Goal: Task Accomplishment & Management: Use online tool/utility

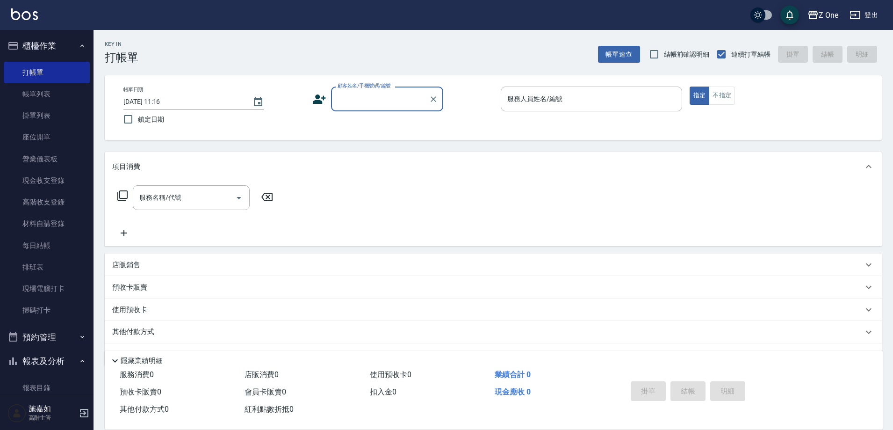
click at [162, 265] on div "店販銷售" at bounding box center [487, 265] width 751 height 10
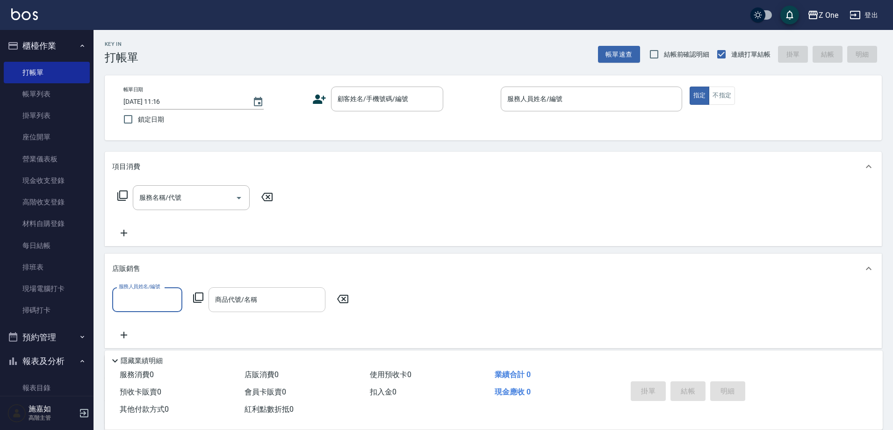
click at [230, 300] on div "商品代號/名稱 商品代號/名稱" at bounding box center [266, 299] width 117 height 25
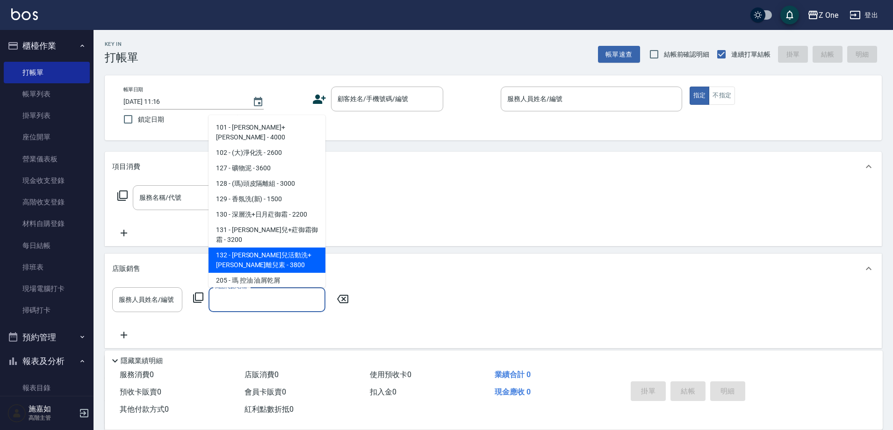
scroll to position [93, 0]
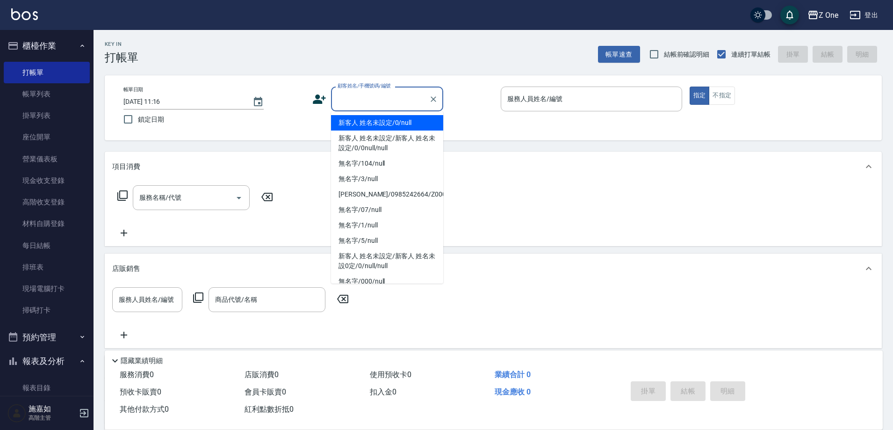
click at [366, 106] on input "顧客姓名/手機號碼/編號" at bounding box center [380, 99] width 90 height 16
click at [382, 126] on li "新客人 姓名未設定/0/null" at bounding box center [387, 122] width 112 height 15
type input "新客人 姓名未設定/0/null"
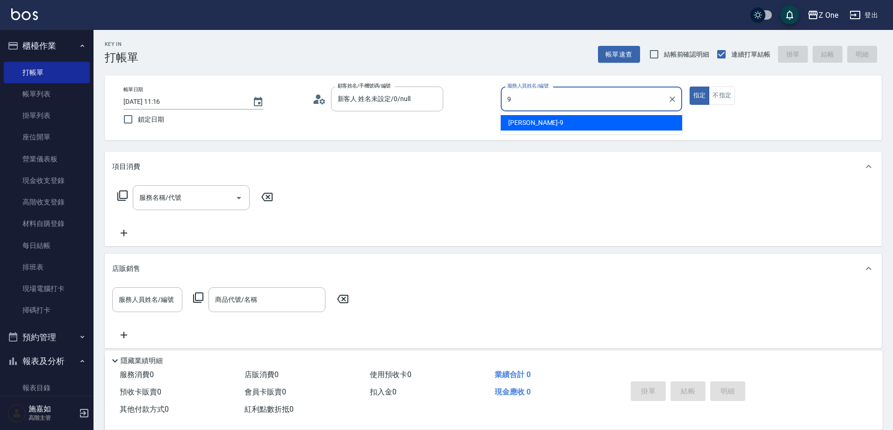
click at [522, 117] on div "[PERSON_NAME]-9" at bounding box center [591, 122] width 181 height 15
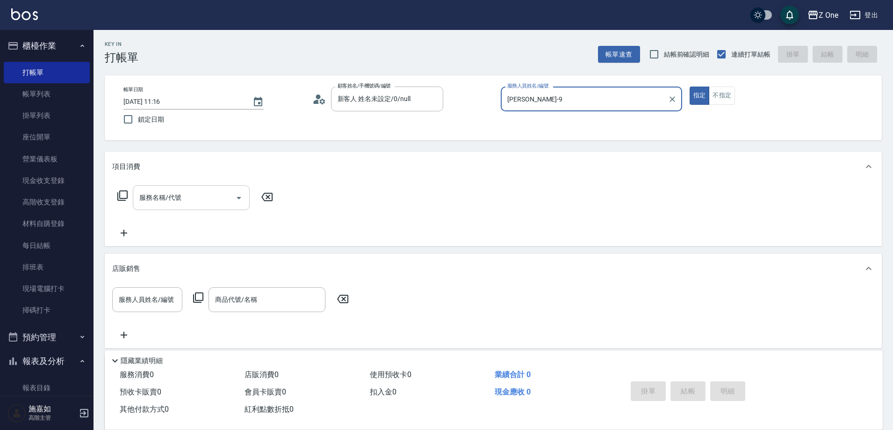
click at [237, 193] on icon "Open" at bounding box center [238, 197] width 11 height 11
type input "[PERSON_NAME]-9"
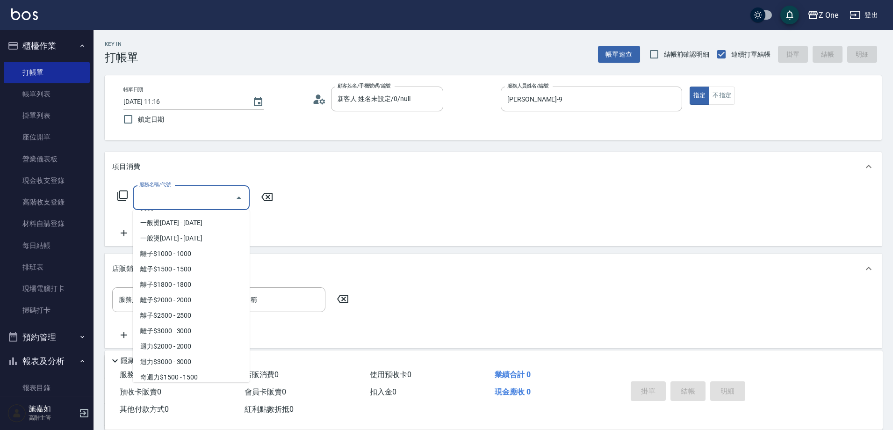
scroll to position [467, 0]
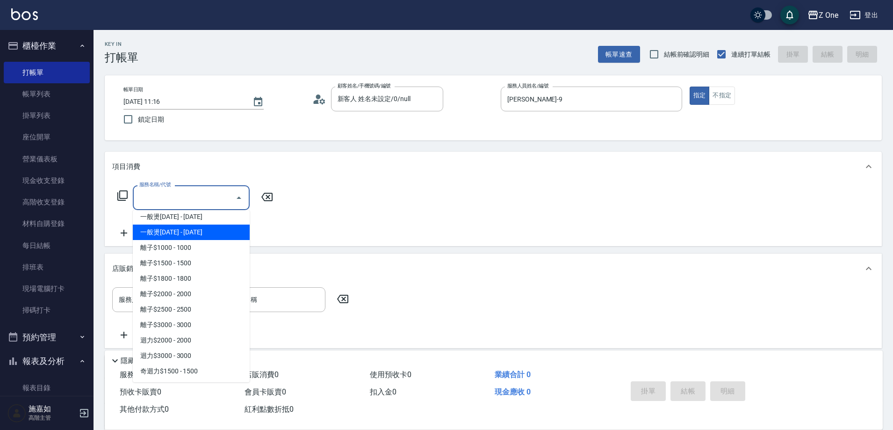
click at [209, 238] on span "一般燙[DATE] - [DATE]" at bounding box center [191, 231] width 117 height 15
type input "一般燙2000(304)"
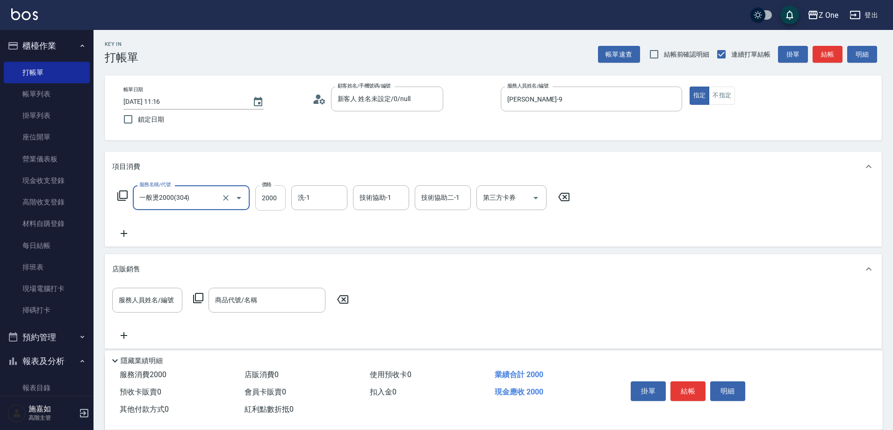
click at [280, 198] on input "2000" at bounding box center [270, 197] width 30 height 25
type input "2500"
click at [121, 238] on icon at bounding box center [123, 233] width 23 height 11
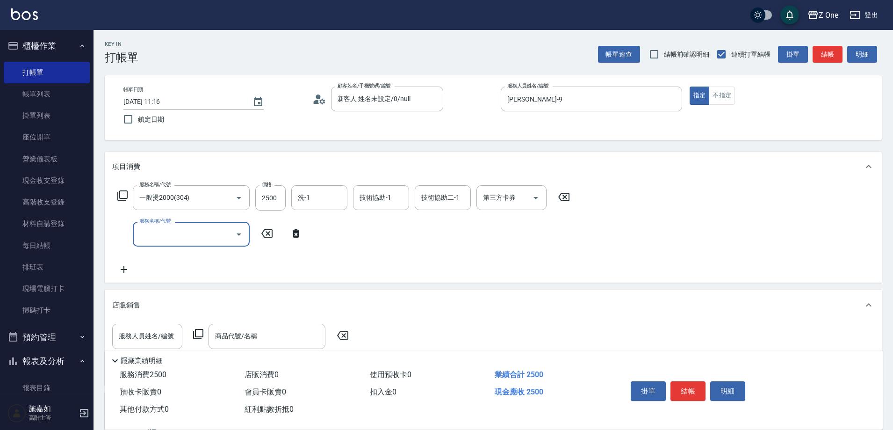
click at [235, 230] on icon "Open" at bounding box center [238, 234] width 11 height 11
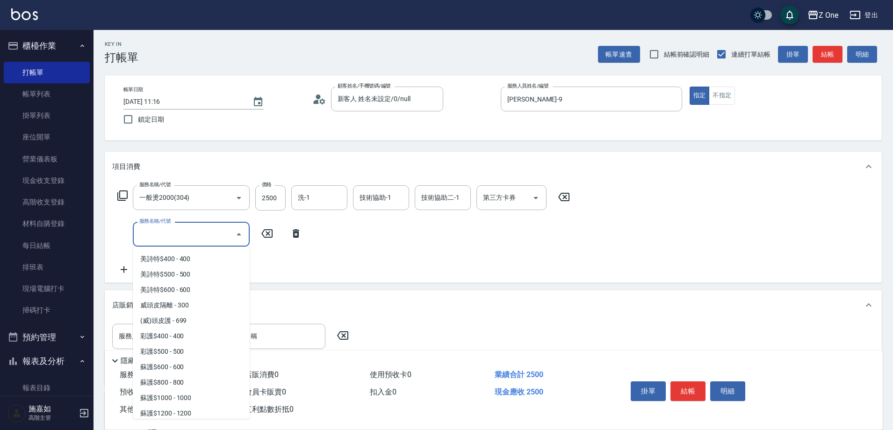
scroll to position [1356, 0]
click at [203, 305] on span "蘇護$1000 - 1000" at bounding box center [191, 305] width 117 height 15
type input "蘇護$1000(527)"
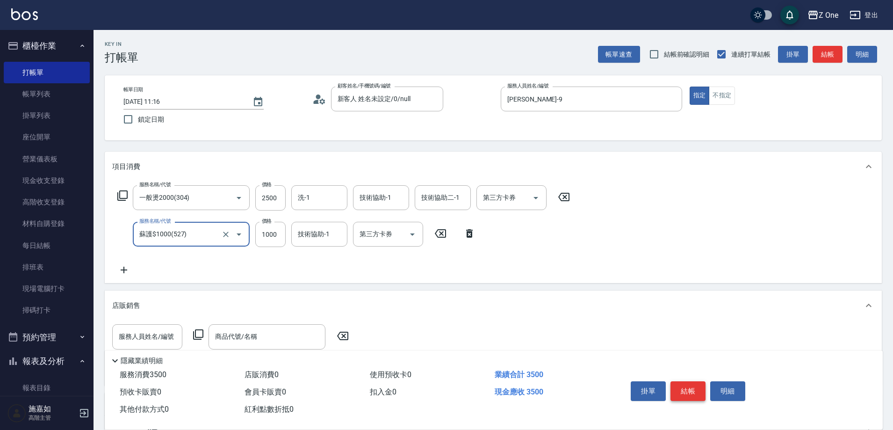
click at [680, 387] on button "結帳" at bounding box center [687, 391] width 35 height 20
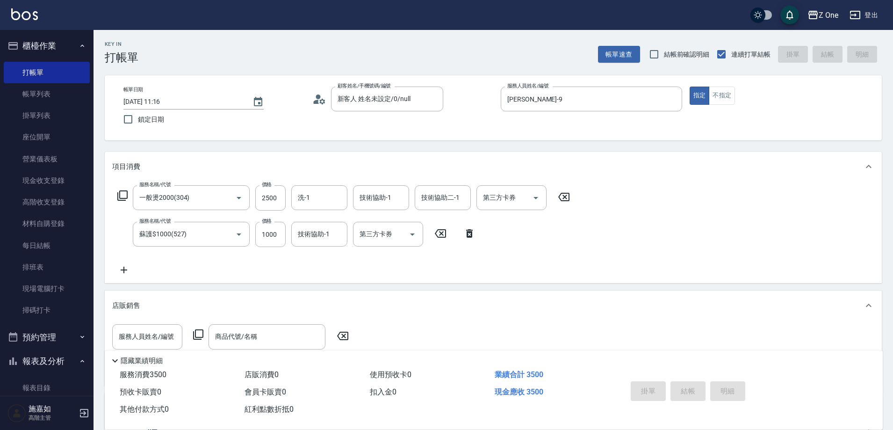
type input "[DATE] 19:13"
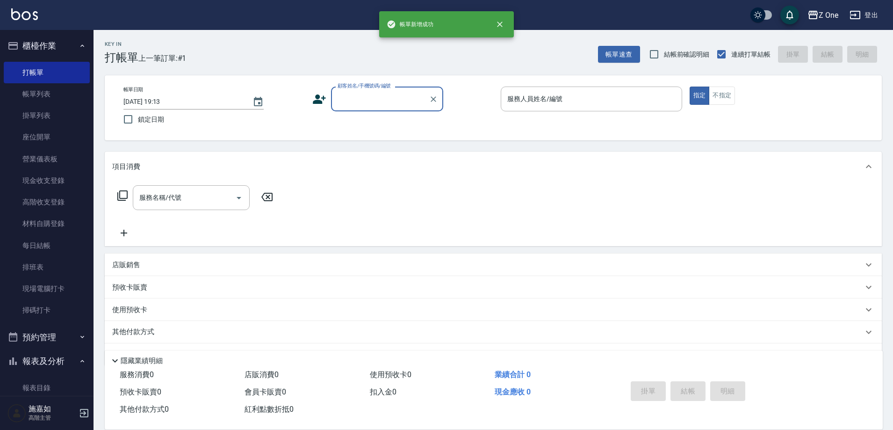
click at [379, 106] on input "顧客姓名/手機號碼/編號" at bounding box center [380, 99] width 90 height 16
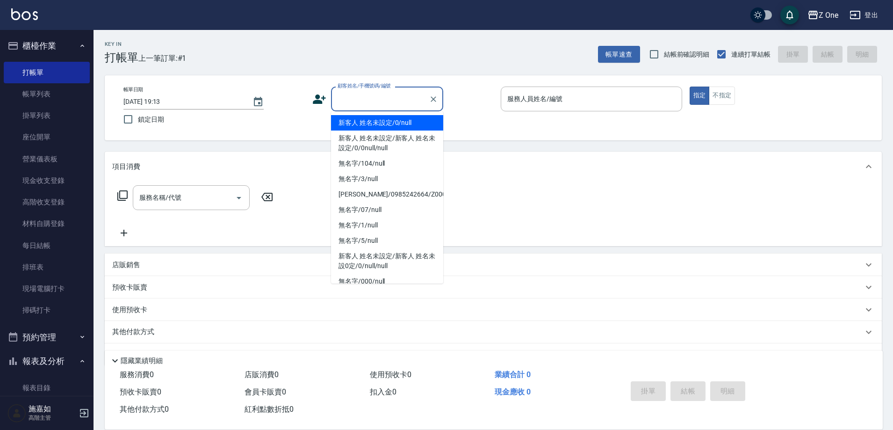
click at [380, 117] on li "新客人 姓名未設定/0/null" at bounding box center [387, 122] width 112 height 15
type input "新客人 姓名未設定/0/null"
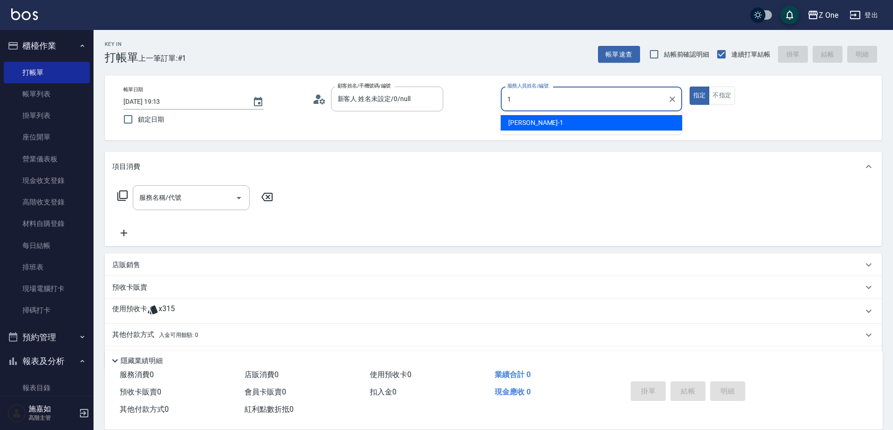
click at [540, 119] on div "[PERSON_NAME]-1" at bounding box center [591, 122] width 181 height 15
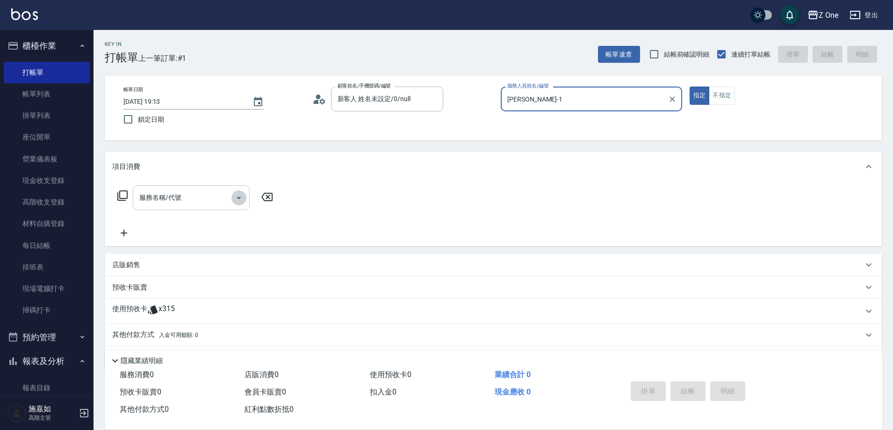
click at [239, 198] on icon "Open" at bounding box center [239, 198] width 5 height 2
type input "[PERSON_NAME]-1"
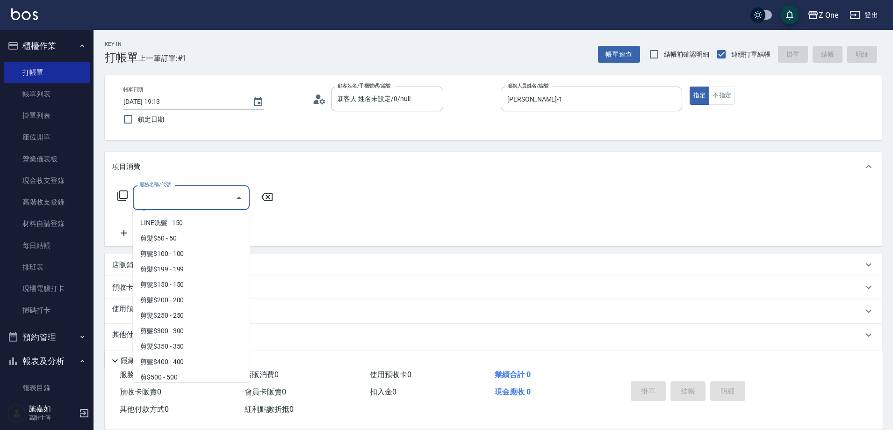
scroll to position [280, 0]
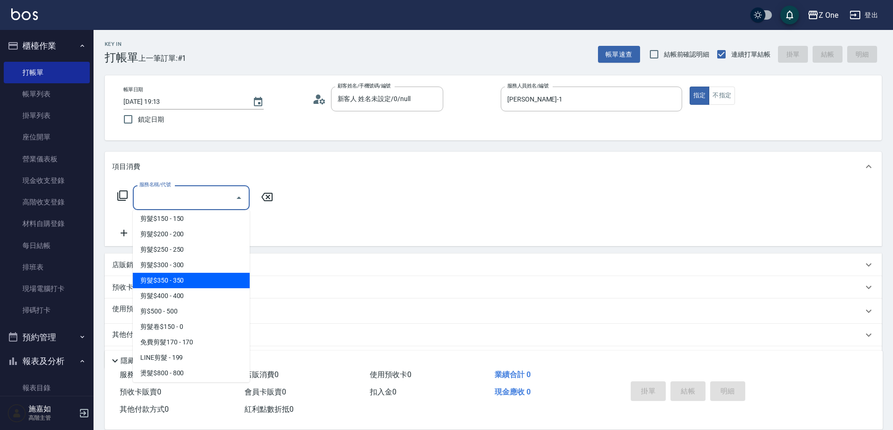
click at [194, 281] on span "剪髮$350 - 350" at bounding box center [191, 280] width 117 height 15
type input "剪髮$350(208)"
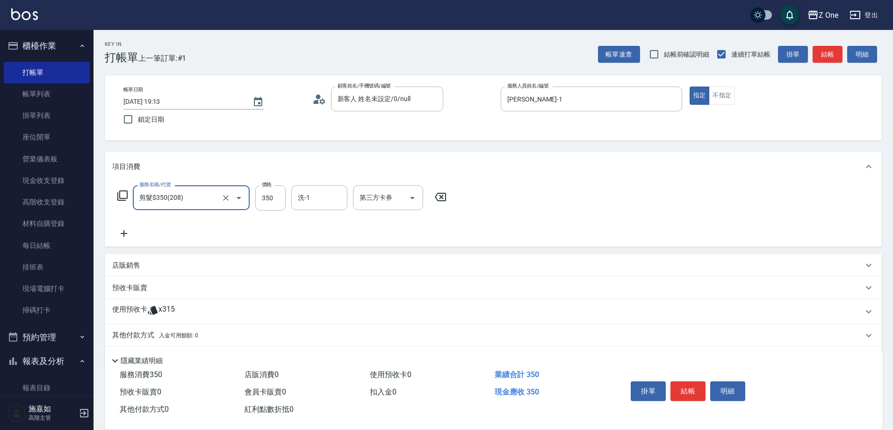
click at [127, 233] on icon at bounding box center [124, 233] width 7 height 7
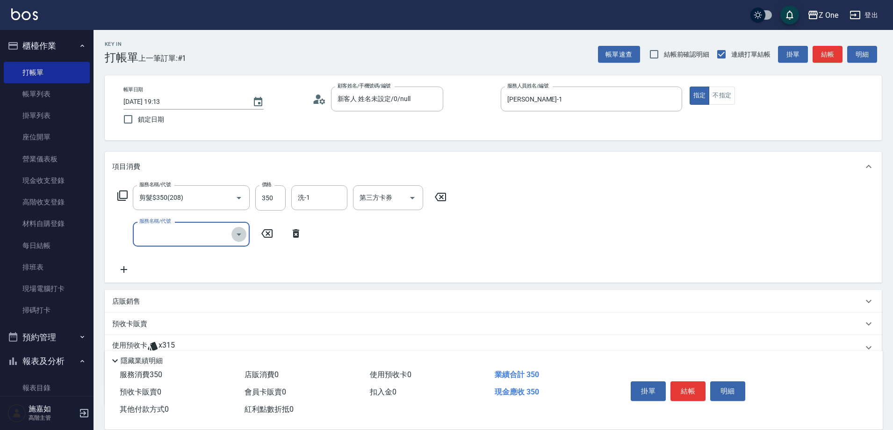
click at [239, 237] on icon "Open" at bounding box center [238, 234] width 11 height 11
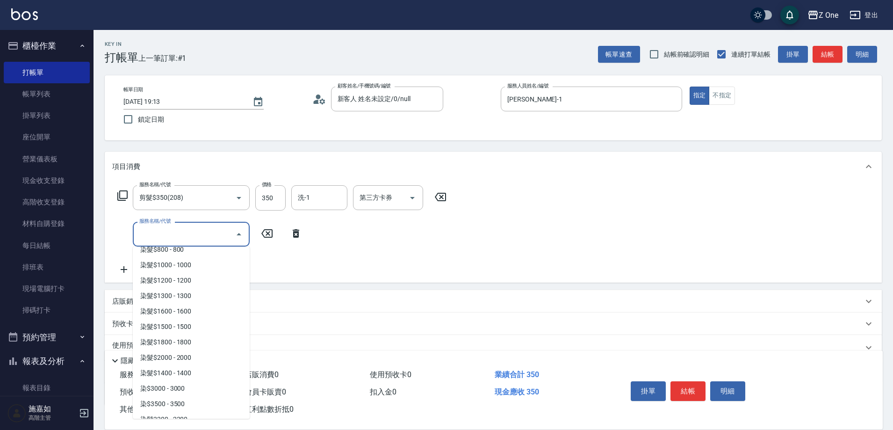
scroll to position [888, 0]
click at [197, 356] on span "染髮$2000 - 2000" at bounding box center [191, 356] width 117 height 15
type input "染髮$2000(410)"
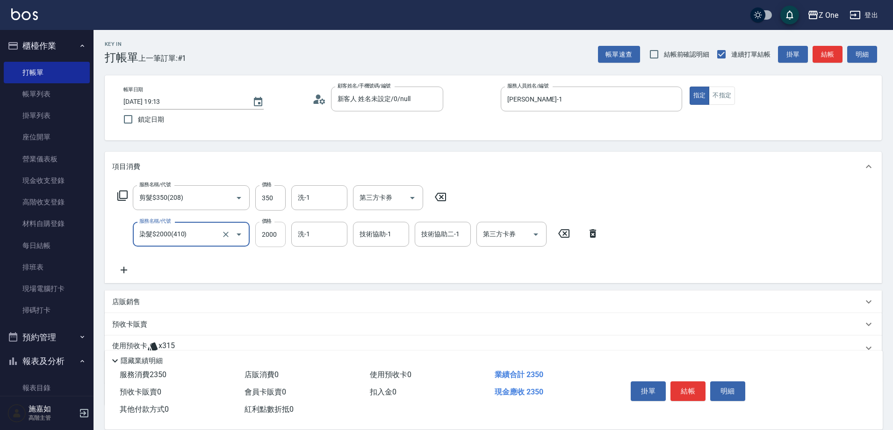
click at [278, 235] on input "2000" at bounding box center [270, 234] width 30 height 25
type input "3600"
click at [126, 271] on icon at bounding box center [123, 269] width 23 height 11
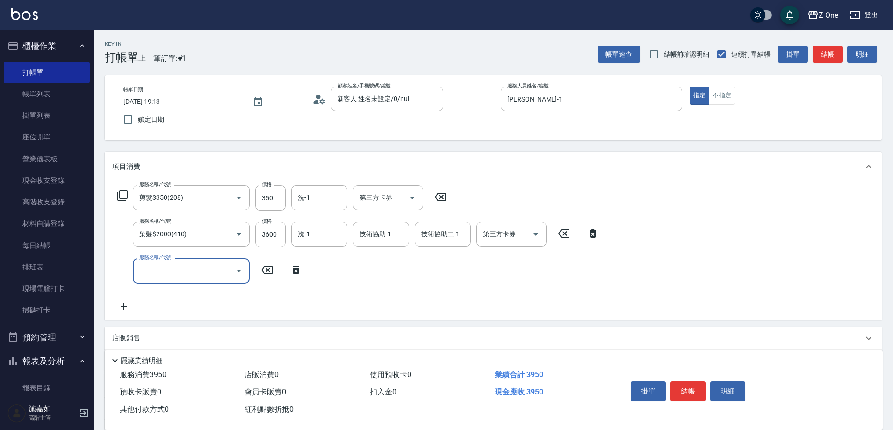
click at [236, 272] on icon "Open" at bounding box center [238, 270] width 11 height 11
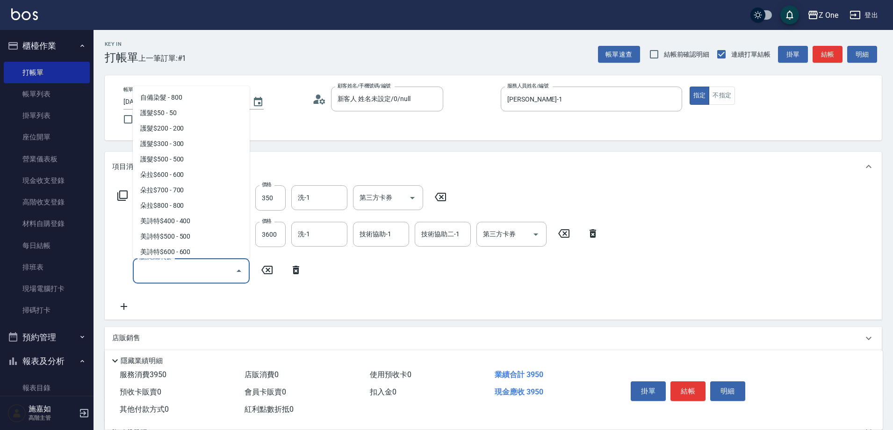
scroll to position [1169, 0]
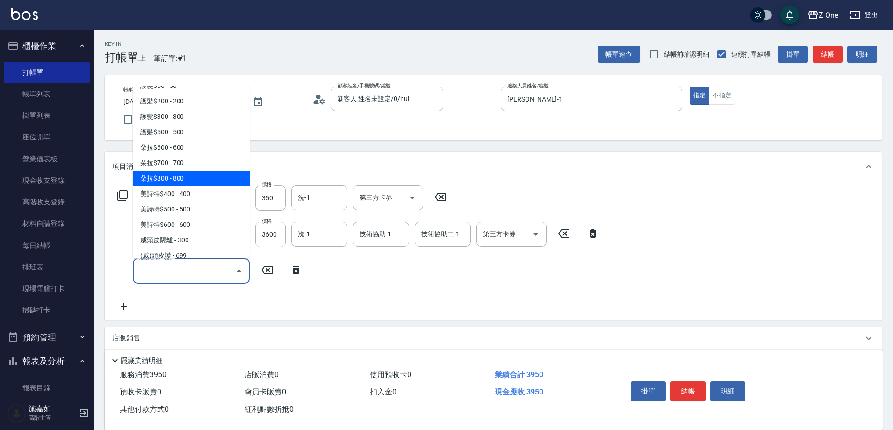
click at [205, 180] on span "朵拉$800 - 800" at bounding box center [191, 178] width 117 height 15
type input "朵拉$800(507)"
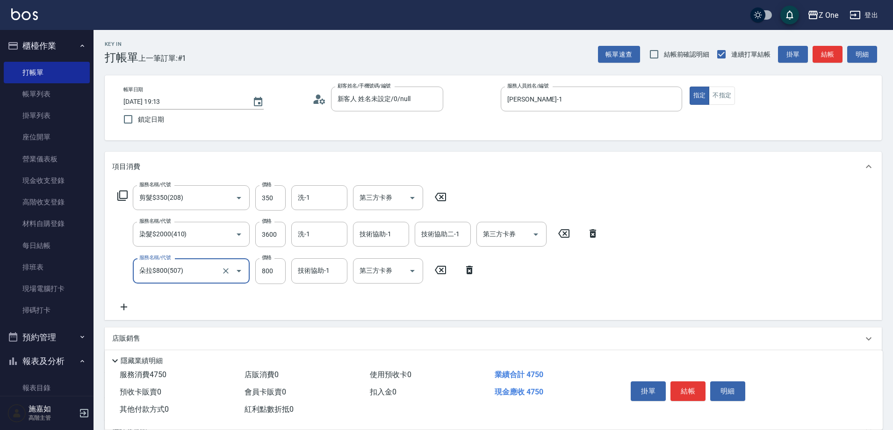
click at [151, 335] on div "店販銷售" at bounding box center [487, 338] width 751 height 10
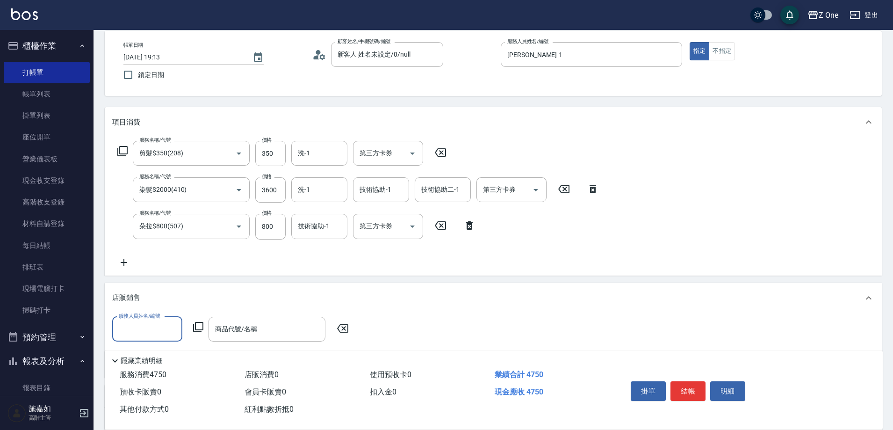
scroll to position [47, 0]
click at [154, 331] on input "服務人員姓名/編號" at bounding box center [147, 326] width 62 height 16
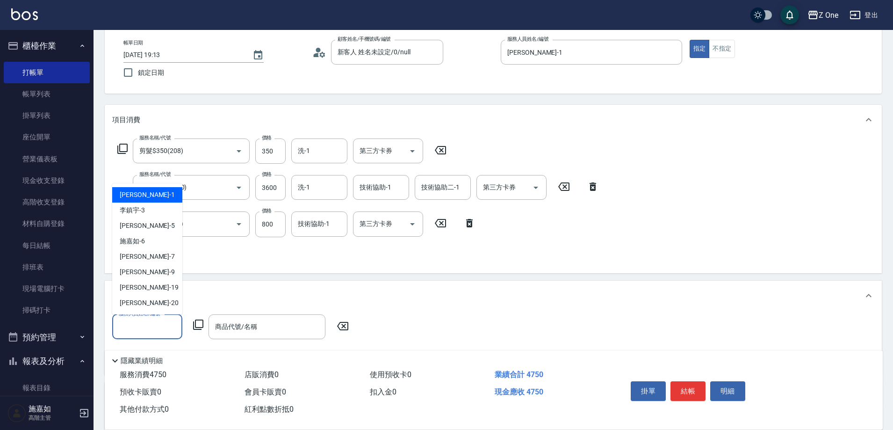
click at [167, 201] on div "[PERSON_NAME]-1" at bounding box center [147, 194] width 70 height 15
type input "[PERSON_NAME]-1"
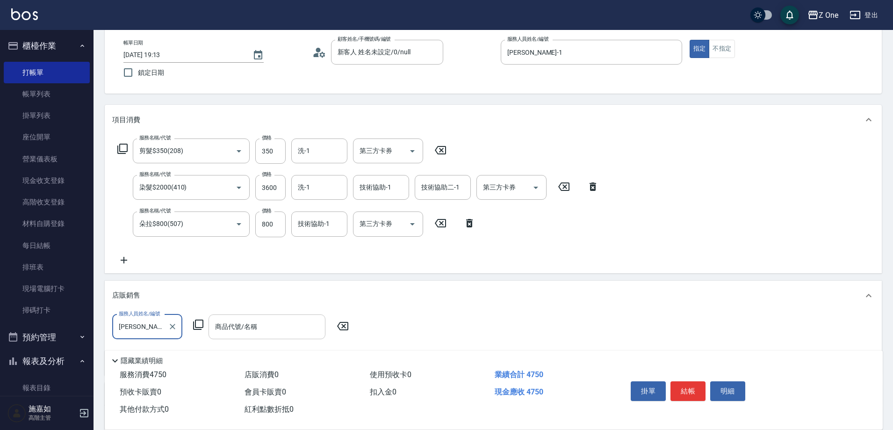
click at [241, 326] on input "商品代號/名稱" at bounding box center [267, 326] width 108 height 16
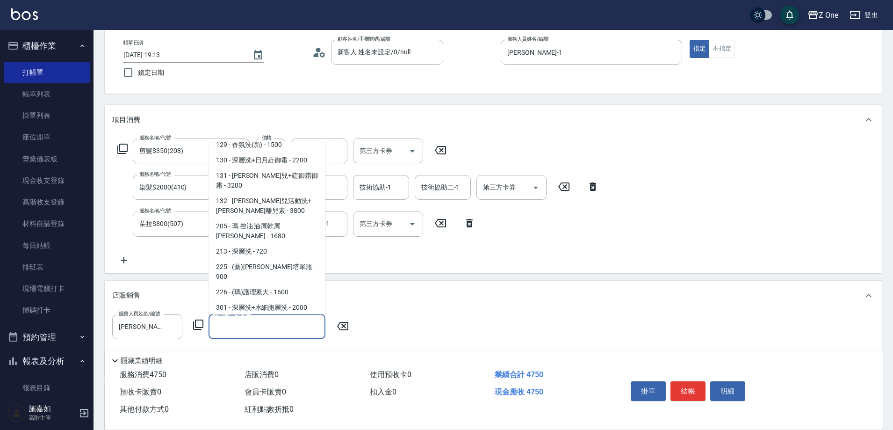
scroll to position [140, 0]
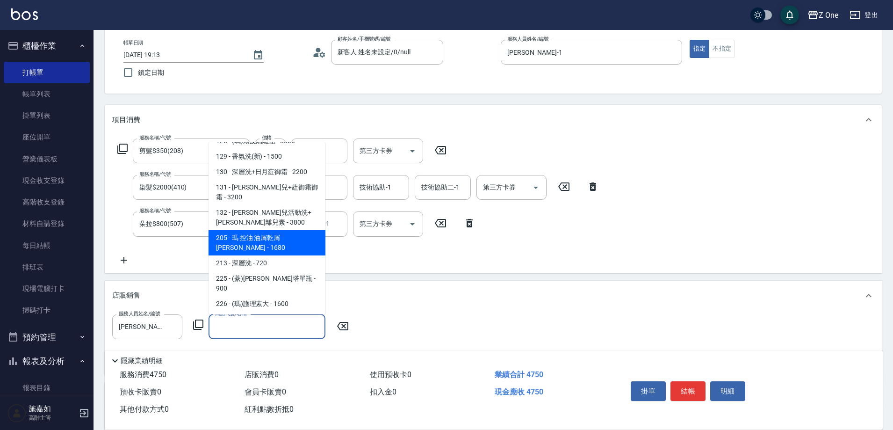
click at [287, 230] on span "205 - 瑪 控油 油屑乾屑 [PERSON_NAME] - 1680" at bounding box center [266, 242] width 117 height 25
type input "瑪 控油 油屑乾屑 [PERSON_NAME]"
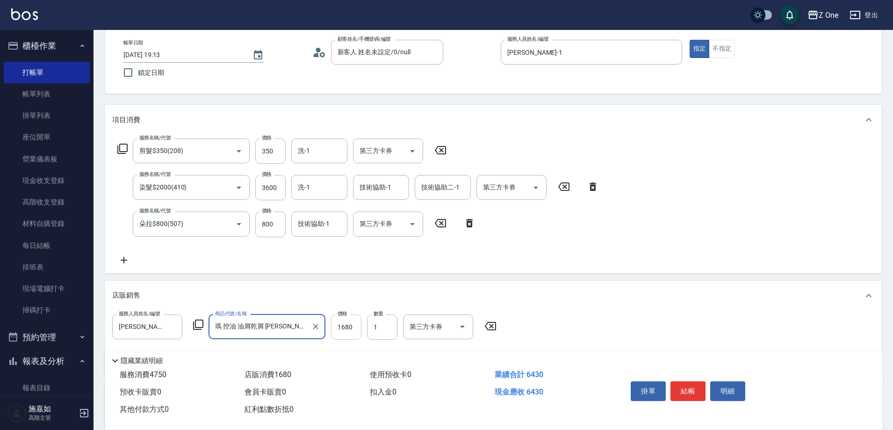
click at [354, 330] on input "1680" at bounding box center [346, 326] width 30 height 25
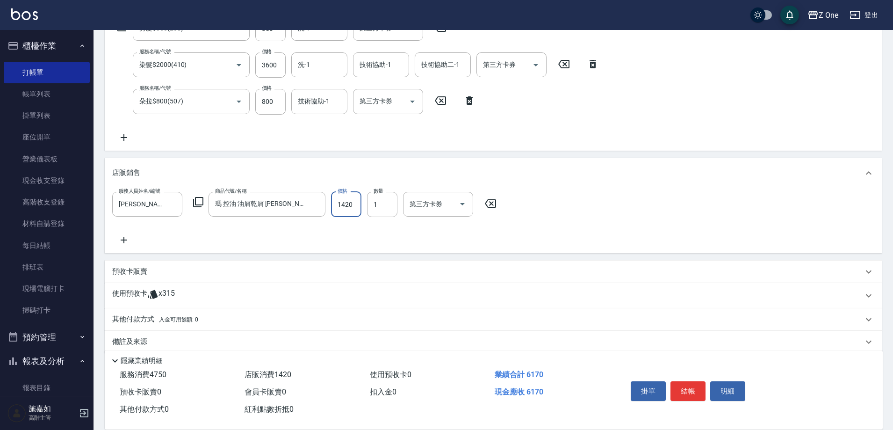
scroll to position [182, 0]
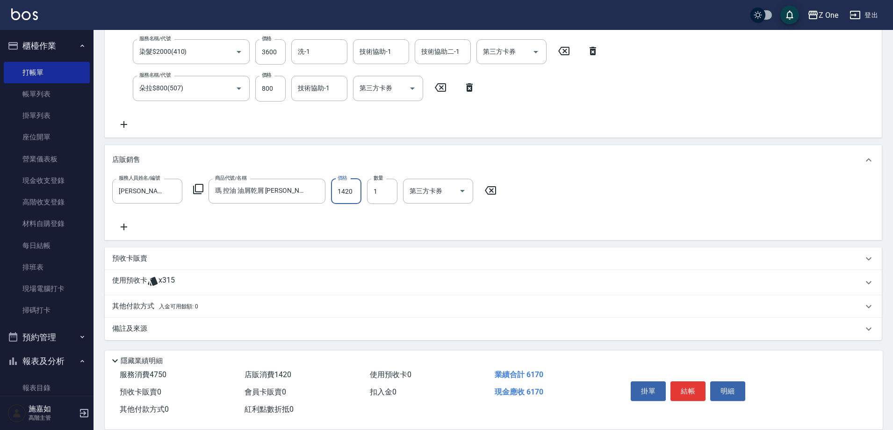
type input "1420"
click at [128, 227] on icon at bounding box center [123, 226] width 23 height 11
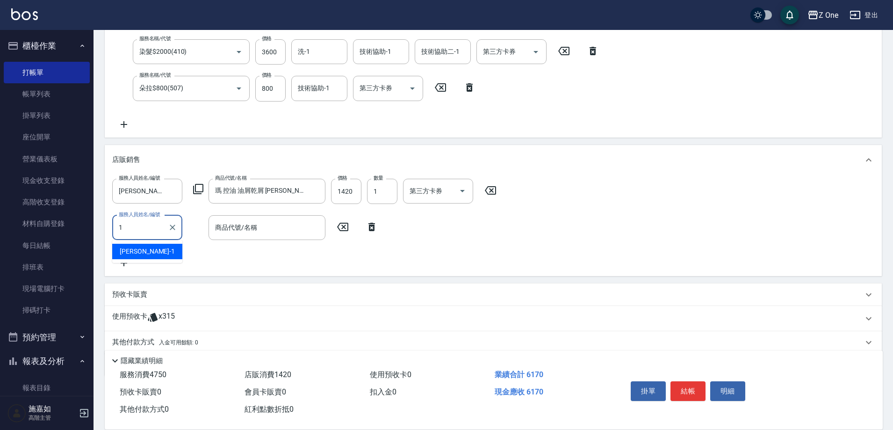
click at [144, 253] on span "[PERSON_NAME]-1" at bounding box center [147, 251] width 55 height 10
type input "[PERSON_NAME]-1"
click at [241, 233] on input "商品代號/名稱" at bounding box center [267, 227] width 108 height 16
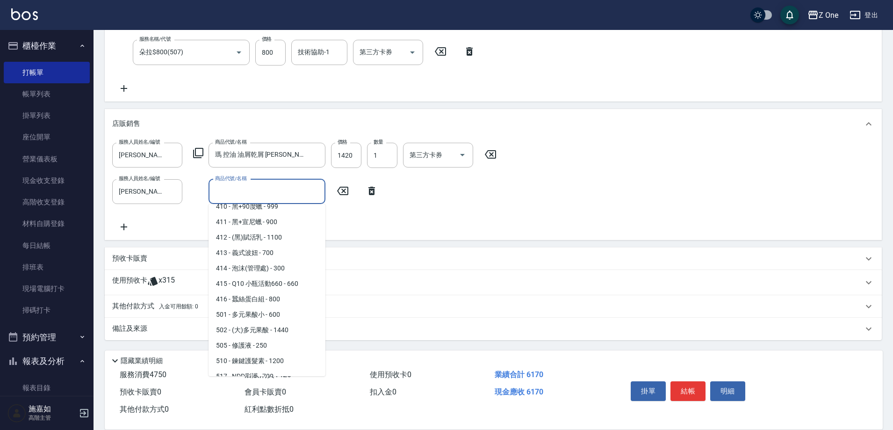
scroll to position [841, 0]
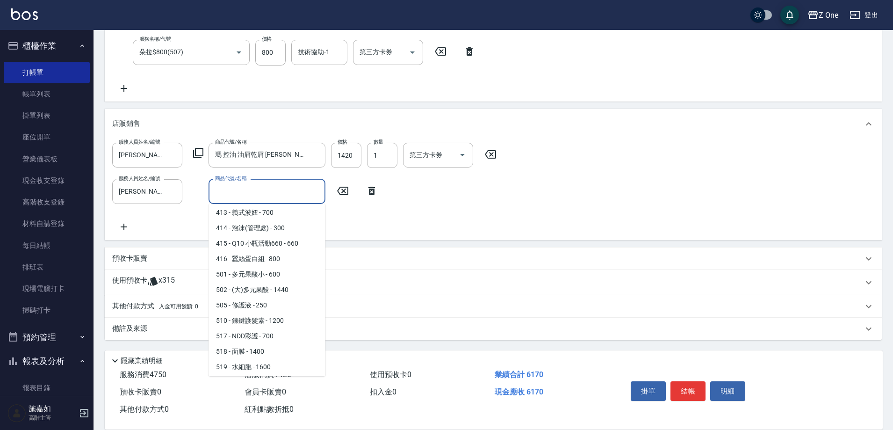
click at [253, 359] on span "519 - 水細胞 - 1600" at bounding box center [266, 366] width 117 height 15
type input "水細胞"
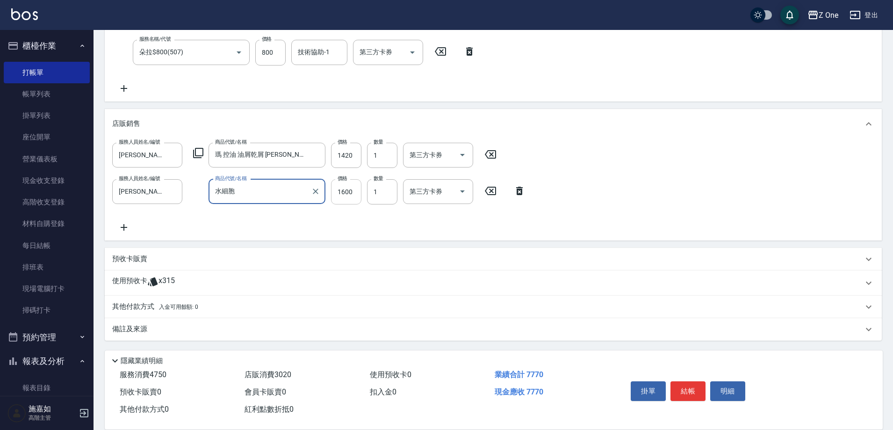
click at [353, 194] on input "1600" at bounding box center [346, 191] width 30 height 25
type input "1530"
click at [691, 386] on button "結帳" at bounding box center [687, 391] width 35 height 20
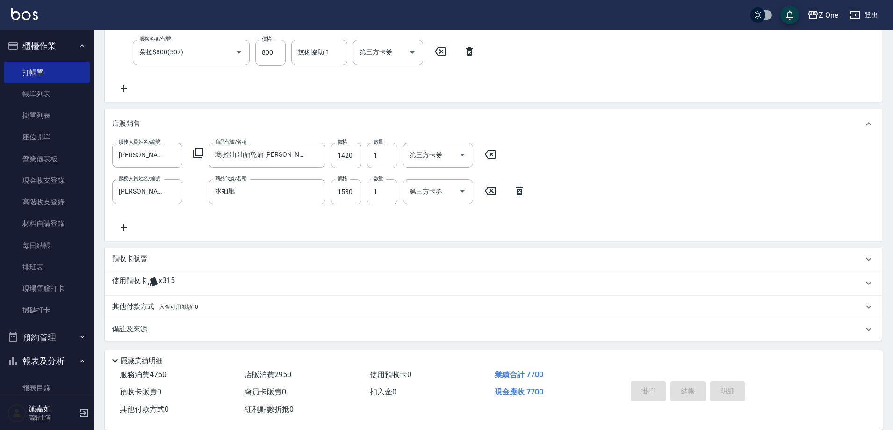
type input "[DATE] 19:15"
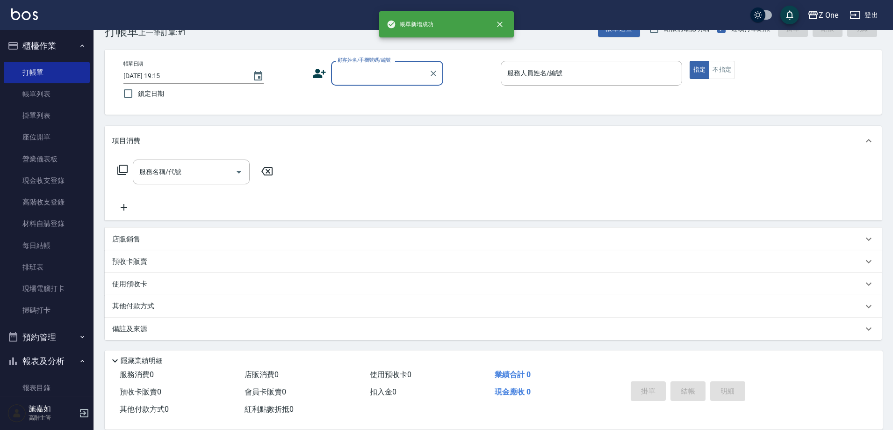
scroll to position [0, 0]
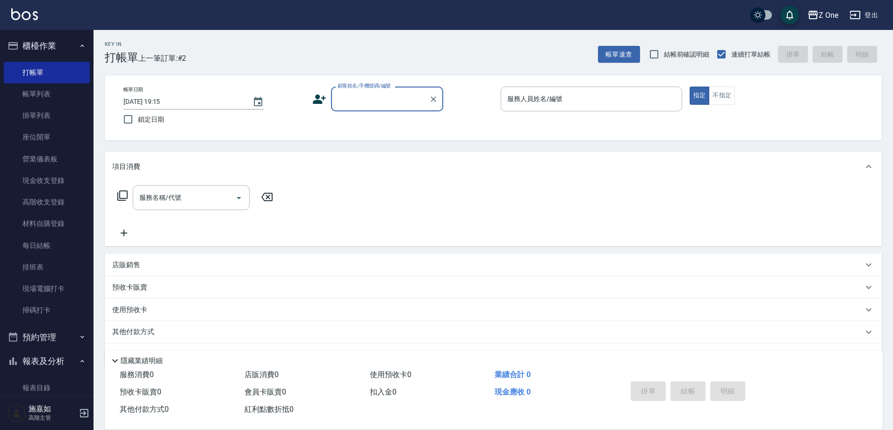
click at [363, 106] on input "顧客姓名/手機號碼/編號" at bounding box center [380, 99] width 90 height 16
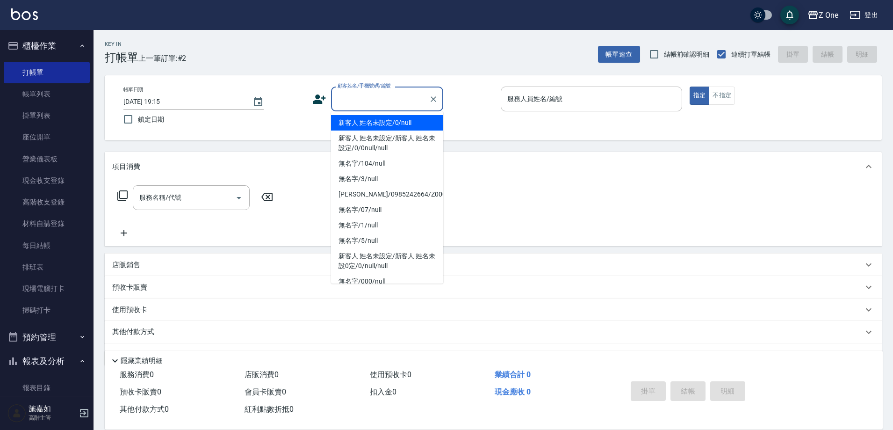
click at [366, 126] on li "新客人 姓名未設定/0/null" at bounding box center [387, 122] width 112 height 15
type input "新客人 姓名未設定/0/null"
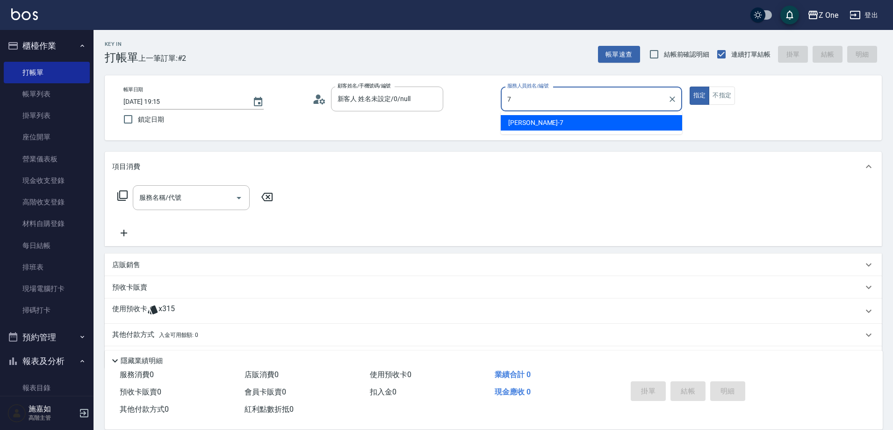
click at [576, 123] on div "[PERSON_NAME]-7" at bounding box center [591, 122] width 181 height 15
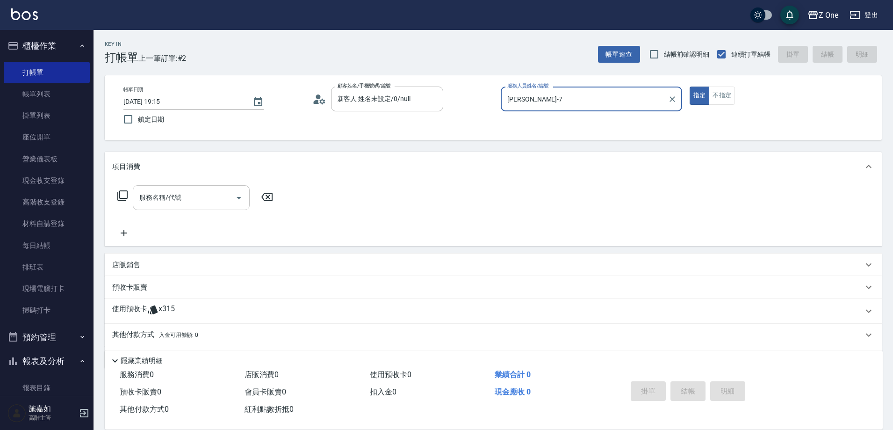
click at [240, 199] on icon "Open" at bounding box center [238, 197] width 11 height 11
type input "[PERSON_NAME]-7"
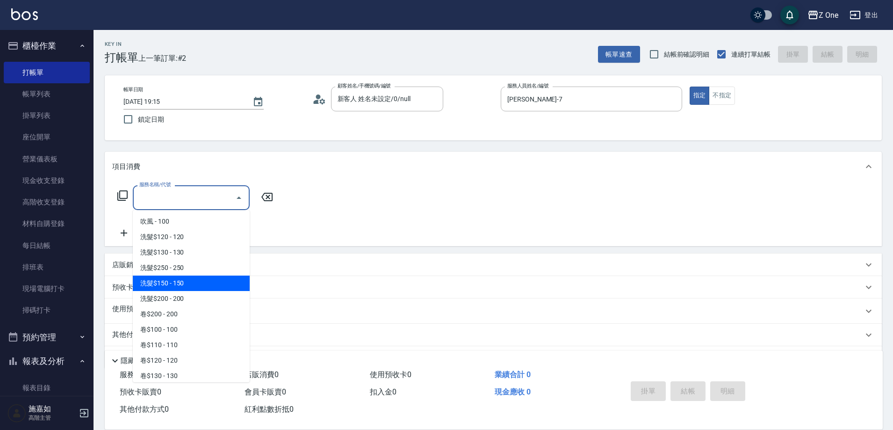
click at [193, 279] on span "洗髮$150 - 150" at bounding box center [191, 282] width 117 height 15
type input "洗髮$150(105)"
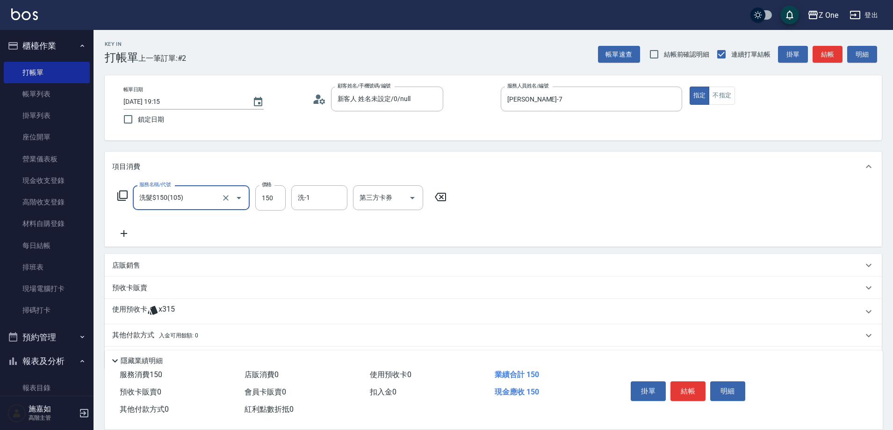
click at [122, 232] on icon at bounding box center [123, 233] width 23 height 11
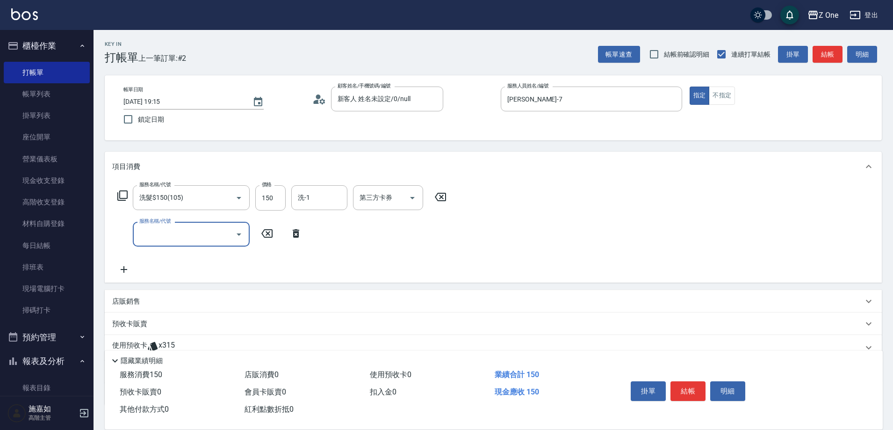
click at [238, 236] on icon "Open" at bounding box center [238, 234] width 11 height 11
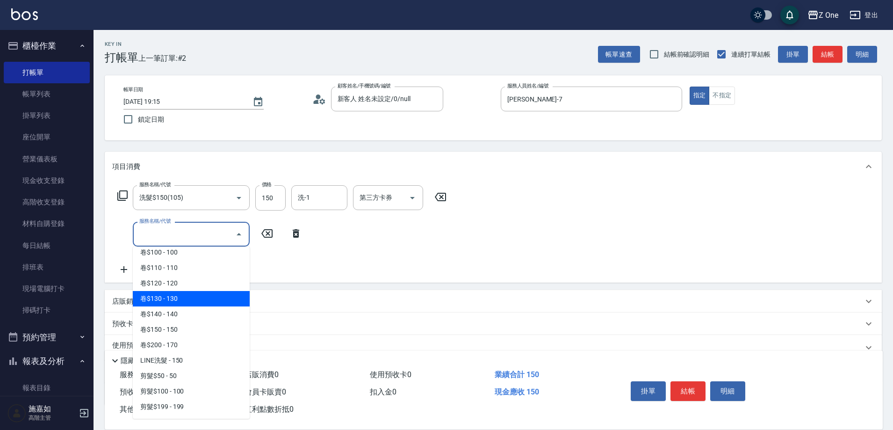
scroll to position [187, 0]
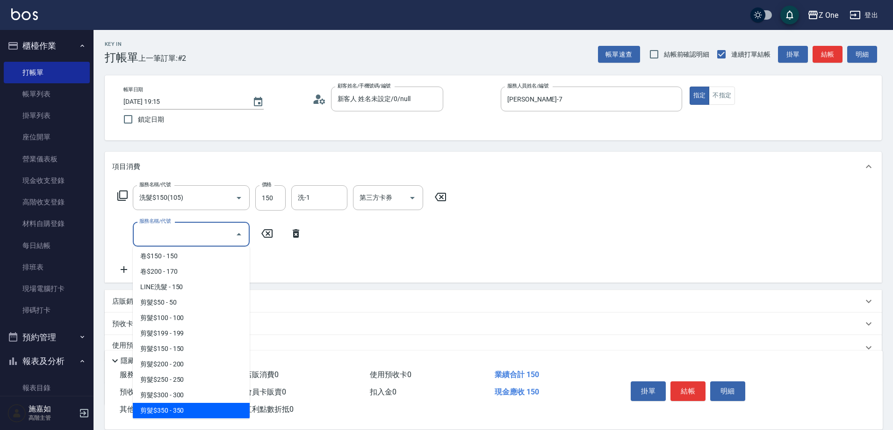
click at [186, 403] on span "剪髮$350 - 350" at bounding box center [191, 409] width 117 height 15
type input "剪髮$350(208)"
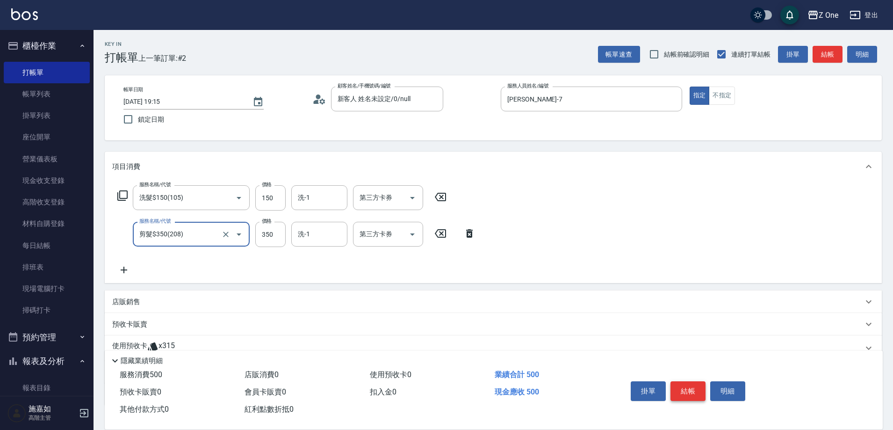
click at [688, 387] on button "結帳" at bounding box center [687, 391] width 35 height 20
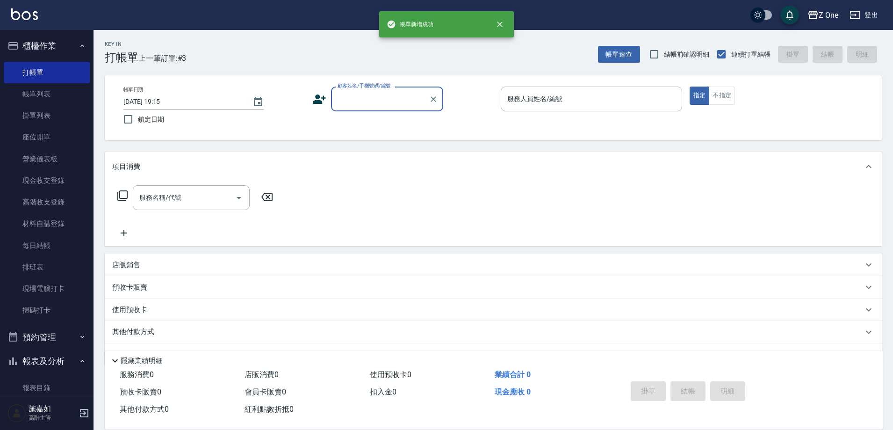
click at [371, 103] on input "顧客姓名/手機號碼/編號" at bounding box center [380, 99] width 90 height 16
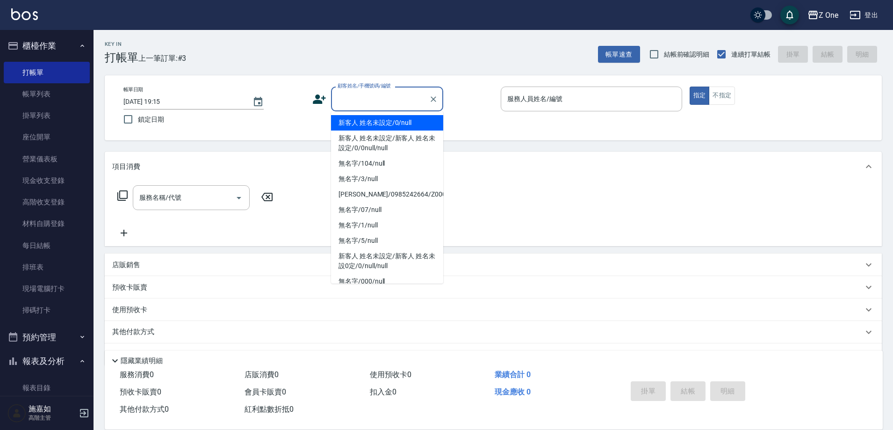
click at [373, 123] on li "新客人 姓名未設定/0/null" at bounding box center [387, 122] width 112 height 15
type input "新客人 姓名未設定/0/null"
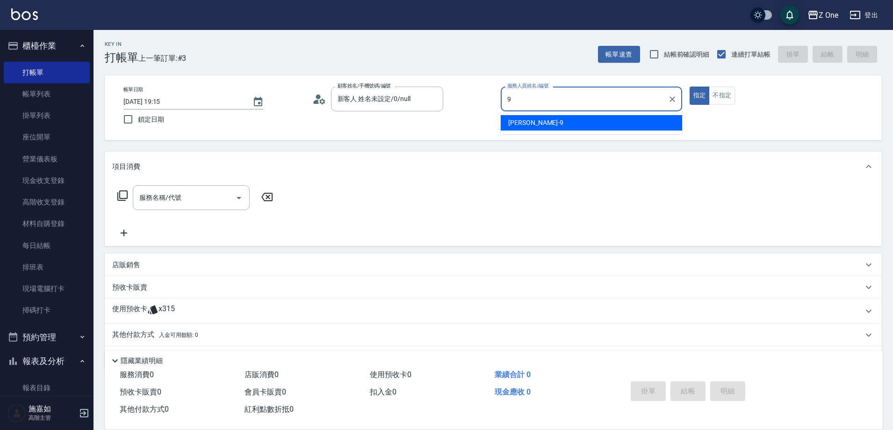
click at [521, 116] on div "[PERSON_NAME]-9" at bounding box center [591, 122] width 181 height 15
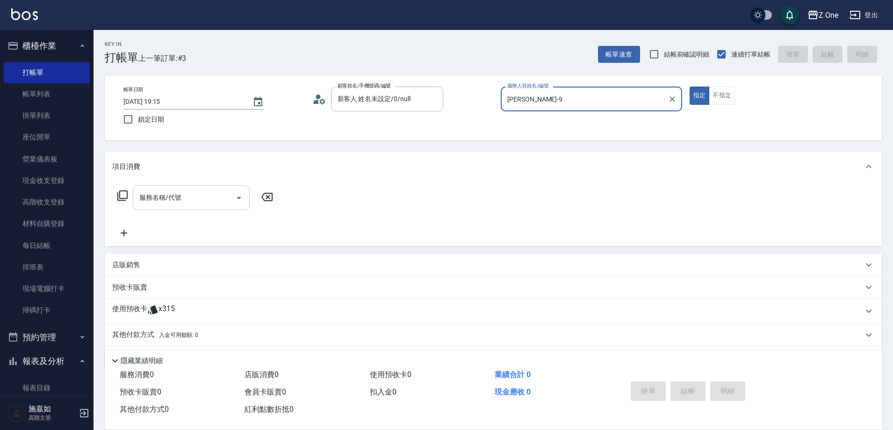
click at [240, 199] on icon "Open" at bounding box center [238, 197] width 11 height 11
type input "[PERSON_NAME]-9"
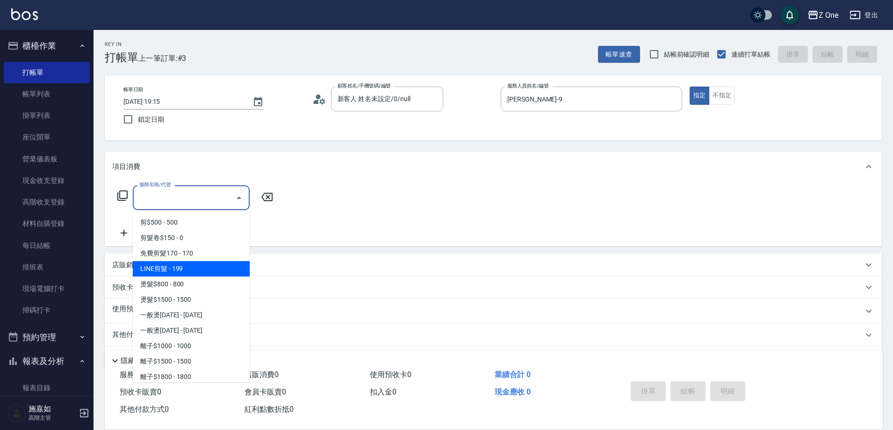
scroll to position [280, 0]
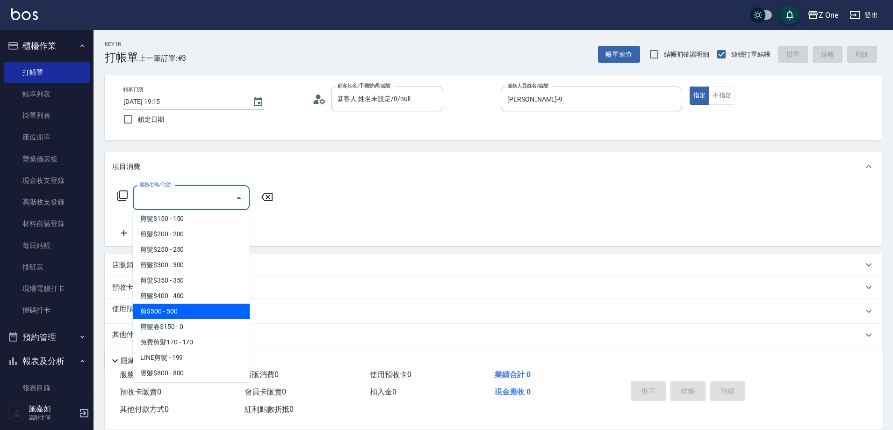
click at [193, 305] on span "剪$500 - 500" at bounding box center [191, 310] width 117 height 15
type input "剪$500(211)"
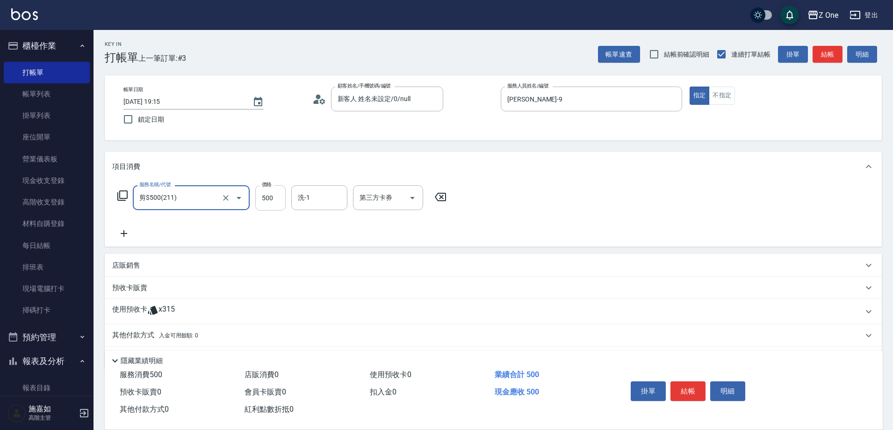
click at [279, 200] on input "500" at bounding box center [270, 197] width 30 height 25
type input "950"
click at [684, 383] on button "結帳" at bounding box center [687, 391] width 35 height 20
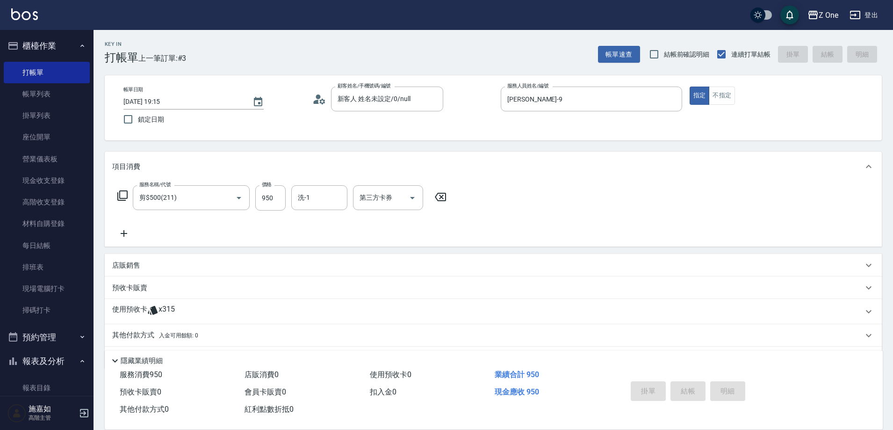
type input "[DATE] 19:16"
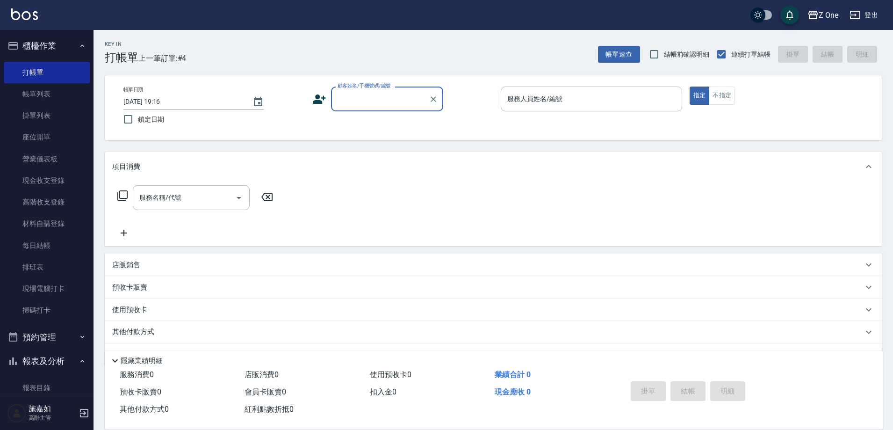
click at [376, 94] on input "顧客姓名/手機號碼/編號" at bounding box center [380, 99] width 90 height 16
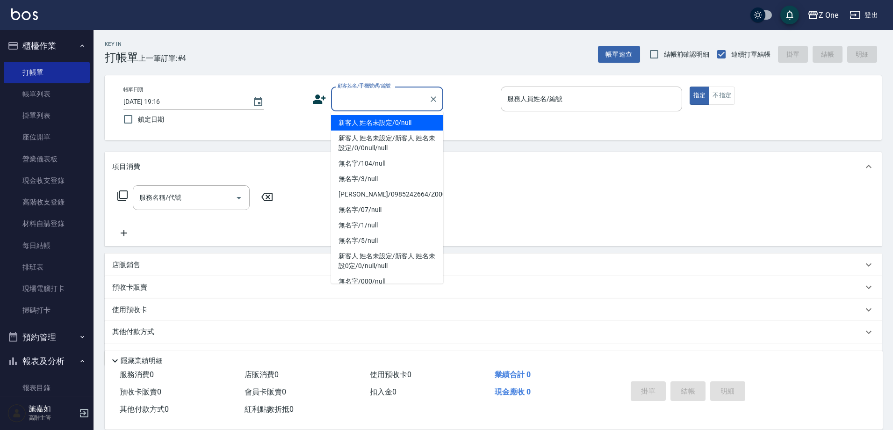
click at [375, 118] on li "新客人 姓名未設定/0/null" at bounding box center [387, 122] width 112 height 15
type input "新客人 姓名未設定/0/null"
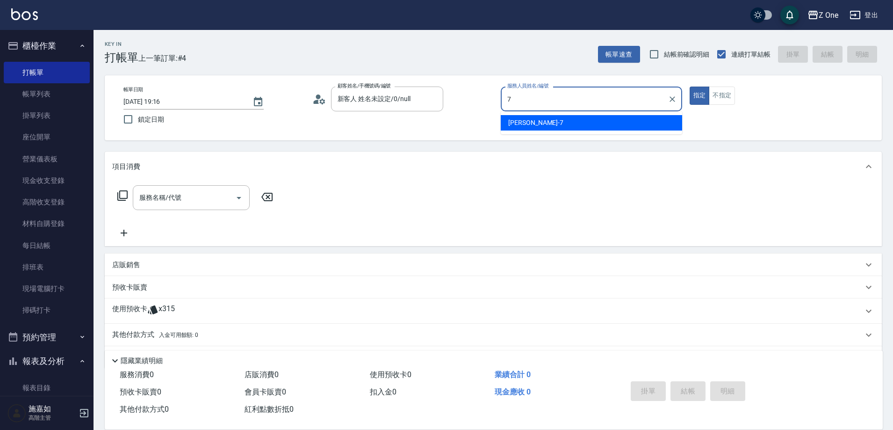
click at [541, 120] on div "[PERSON_NAME]-7" at bounding box center [591, 122] width 181 height 15
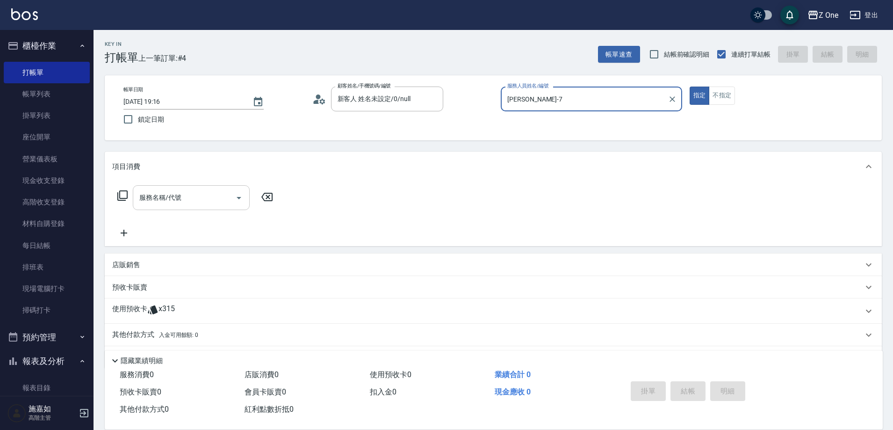
click at [243, 198] on icon "Open" at bounding box center [238, 197] width 11 height 11
type input "[PERSON_NAME]-7"
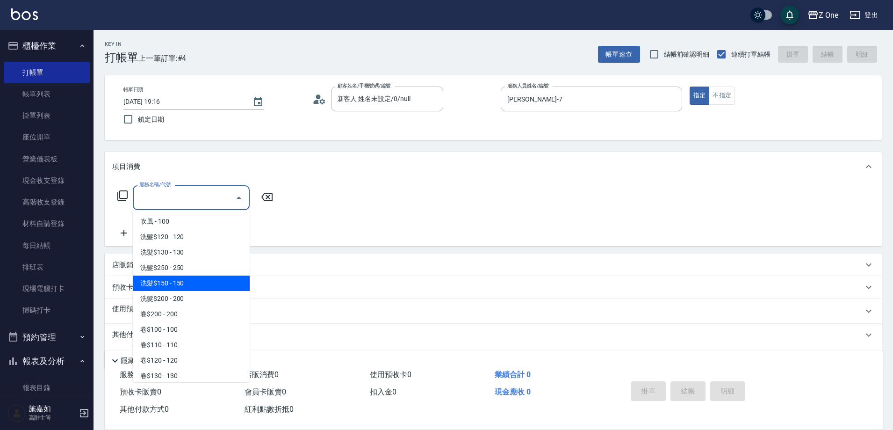
click at [196, 279] on span "洗髮$150 - 150" at bounding box center [191, 282] width 117 height 15
type input "洗髮$150(105)"
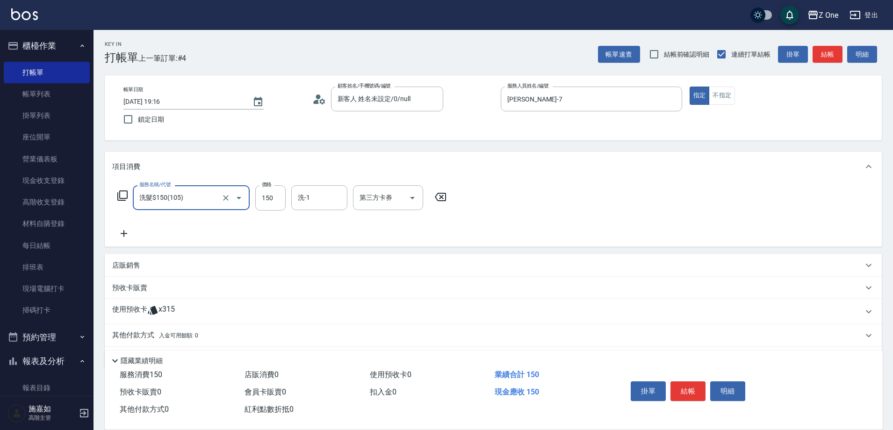
click at [121, 235] on icon at bounding box center [123, 233] width 23 height 11
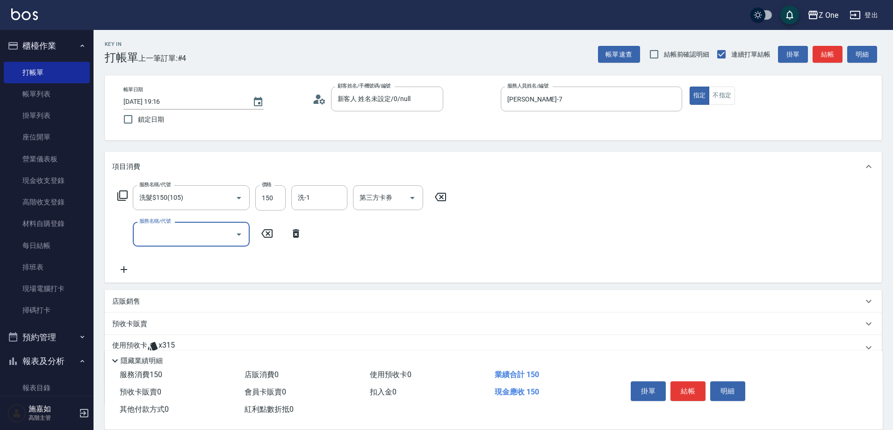
click at [234, 233] on icon "Open" at bounding box center [238, 234] width 11 height 11
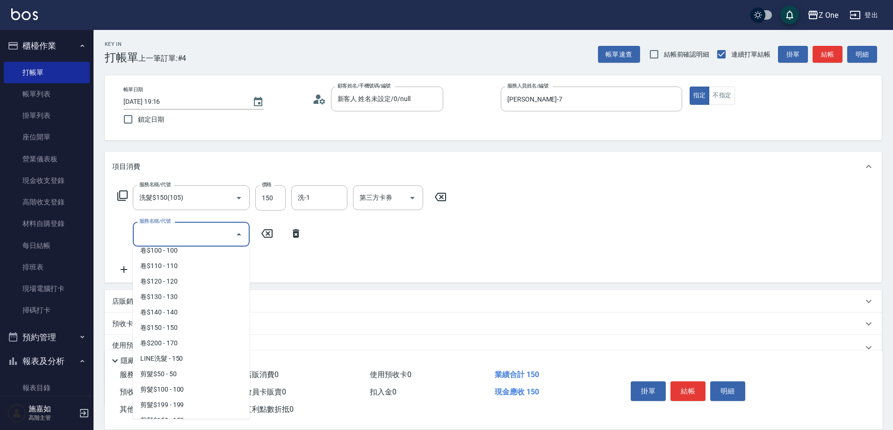
scroll to position [234, 0]
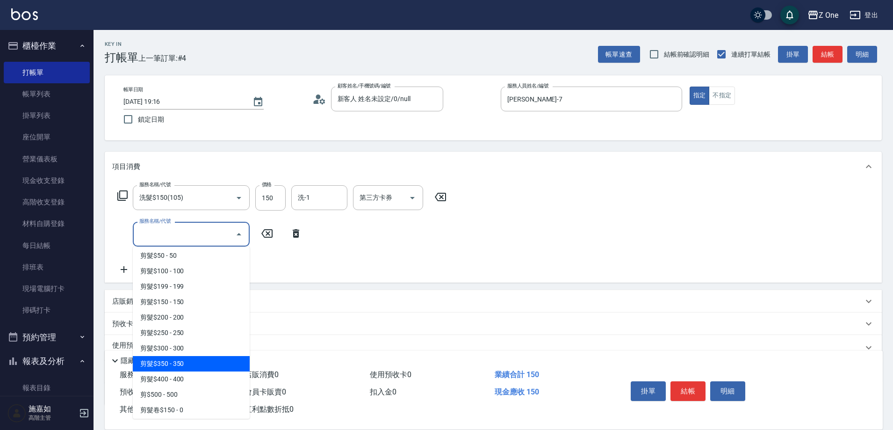
click at [187, 366] on span "剪髮$350 - 350" at bounding box center [191, 363] width 117 height 15
type input "剪髮$350(208)"
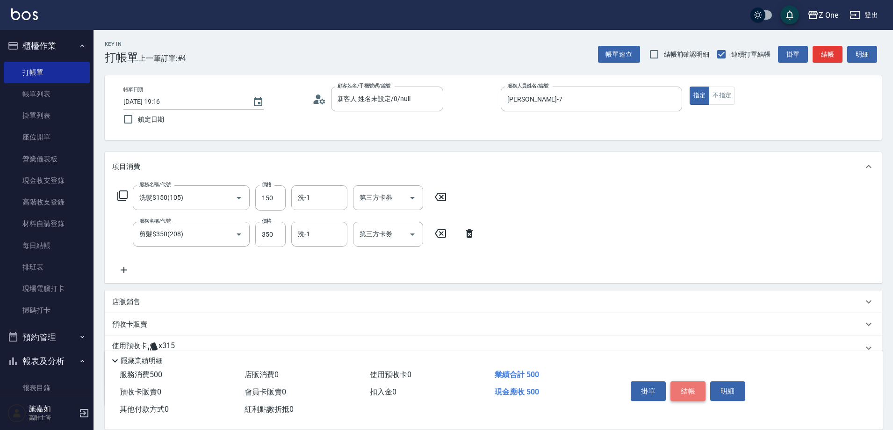
click at [694, 387] on button "結帳" at bounding box center [687, 391] width 35 height 20
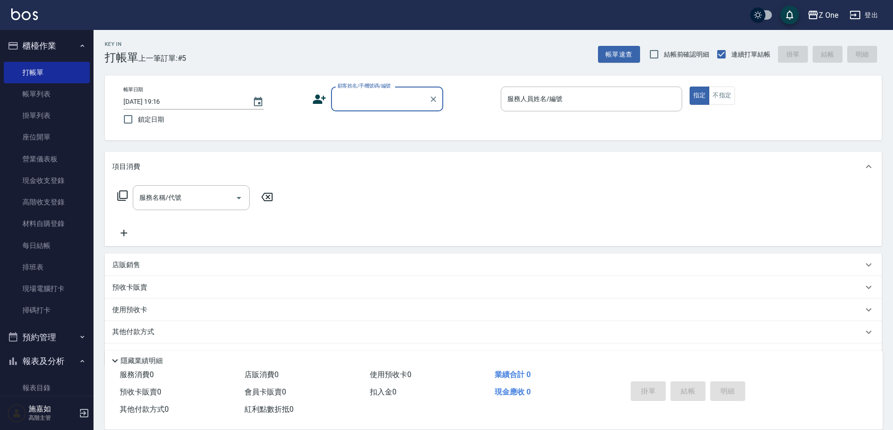
click at [359, 97] on input "顧客姓名/手機號碼/編號" at bounding box center [380, 99] width 90 height 16
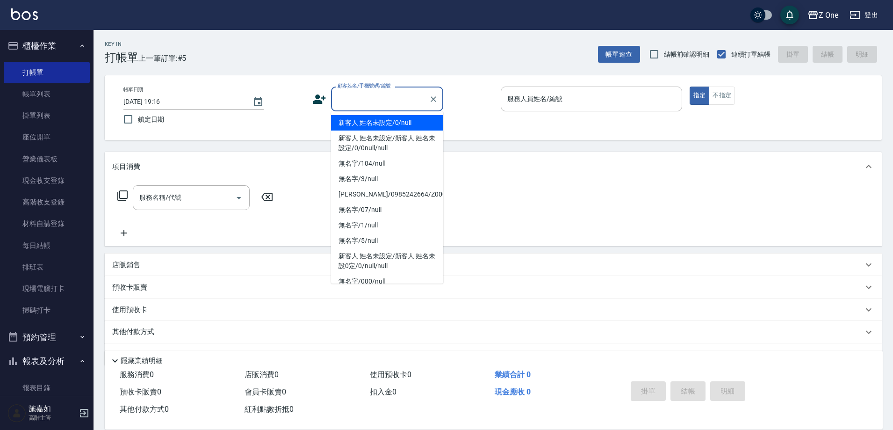
click at [366, 120] on li "新客人 姓名未設定/0/null" at bounding box center [387, 122] width 112 height 15
type input "新客人 姓名未設定/0/null"
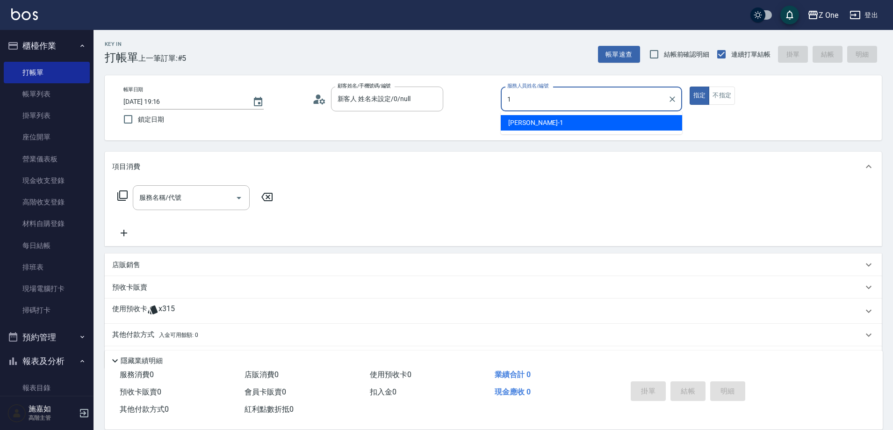
drag, startPoint x: 526, startPoint y: 123, endPoint x: 419, endPoint y: 213, distance: 140.3
click at [526, 122] on span "[PERSON_NAME]-1" at bounding box center [535, 123] width 55 height 10
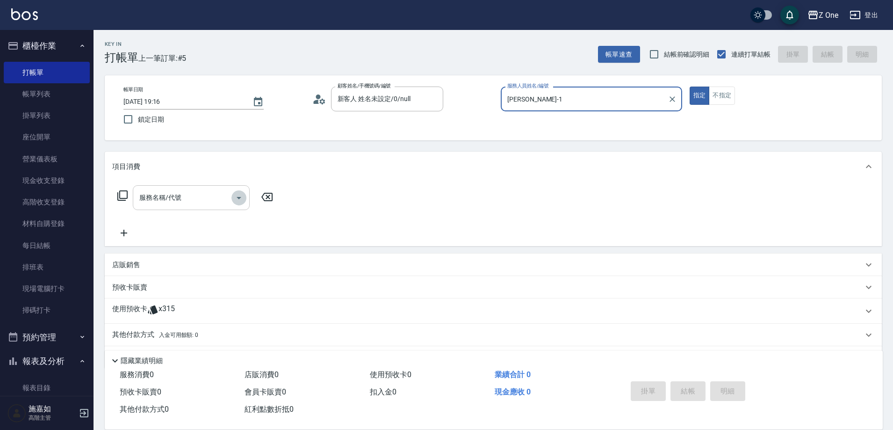
click at [239, 195] on icon "Open" at bounding box center [238, 197] width 11 height 11
type input "[PERSON_NAME]-1"
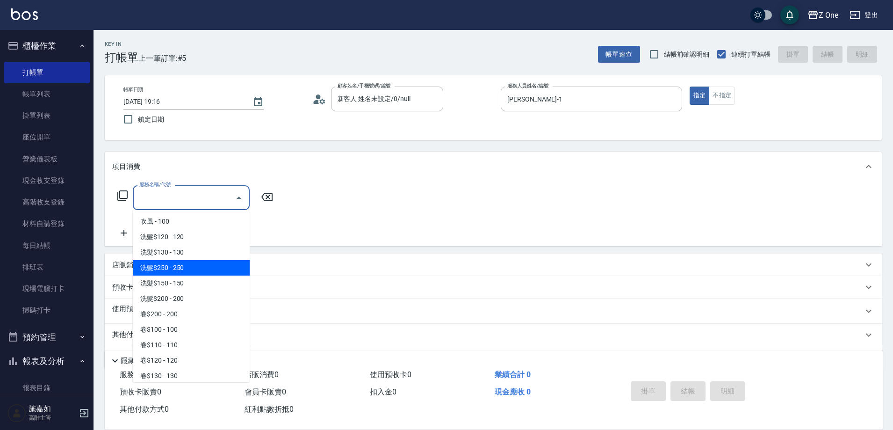
click at [202, 273] on span "洗髮$250 - 250" at bounding box center [191, 267] width 117 height 15
type input "洗髮$250(104)"
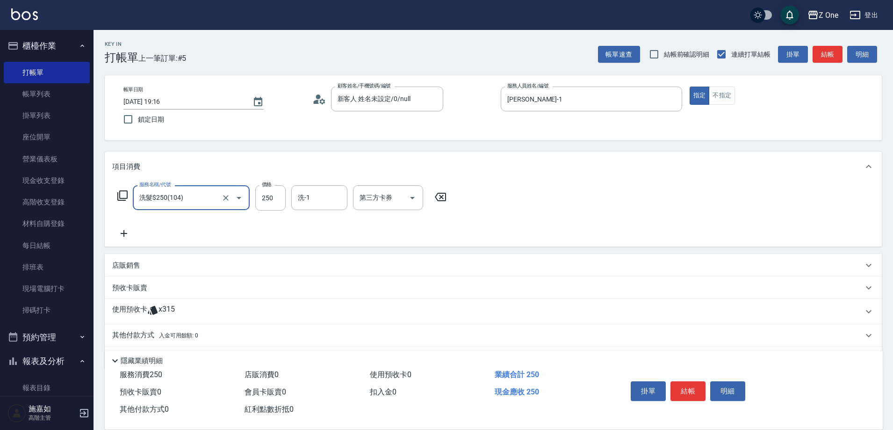
click at [126, 234] on icon at bounding box center [123, 233] width 23 height 11
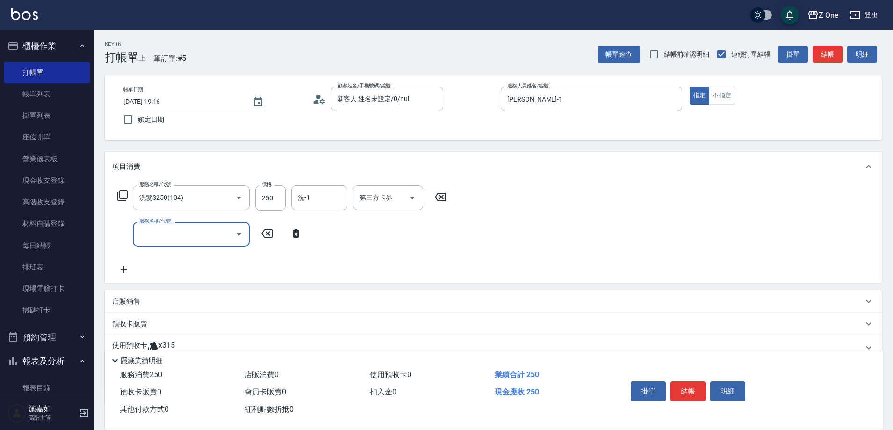
click at [243, 237] on icon "Open" at bounding box center [238, 234] width 11 height 11
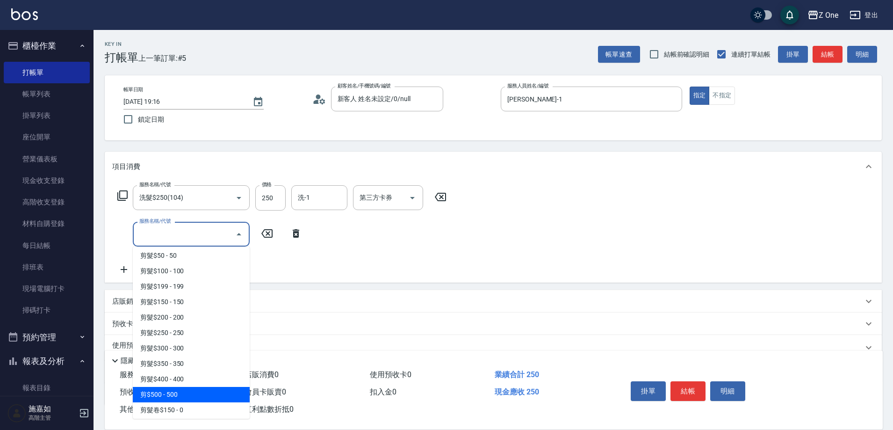
click at [188, 387] on span "剪$500 - 500" at bounding box center [191, 394] width 117 height 15
type input "剪$500(211)"
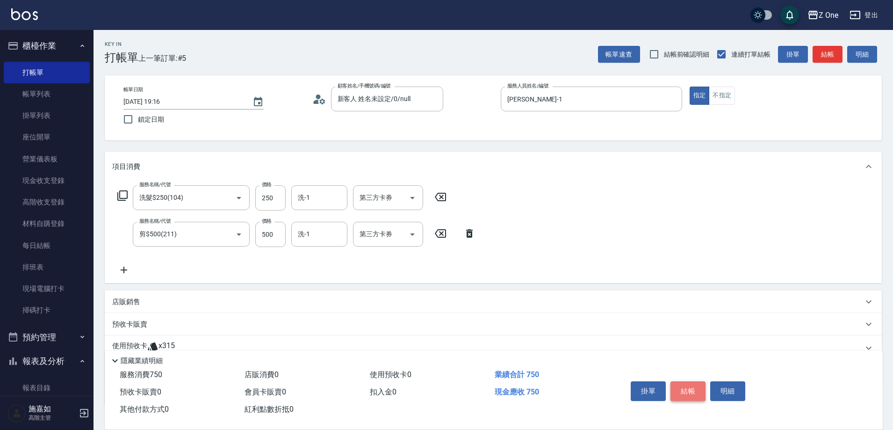
click at [681, 384] on button "結帳" at bounding box center [687, 391] width 35 height 20
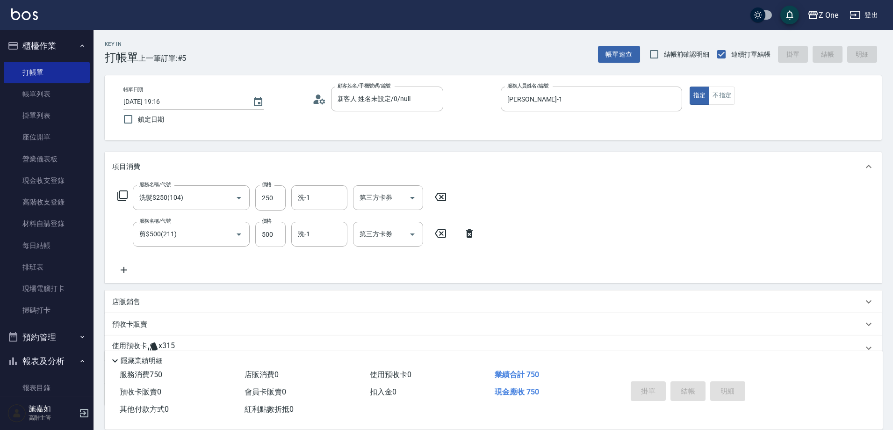
type input "[DATE] 19:17"
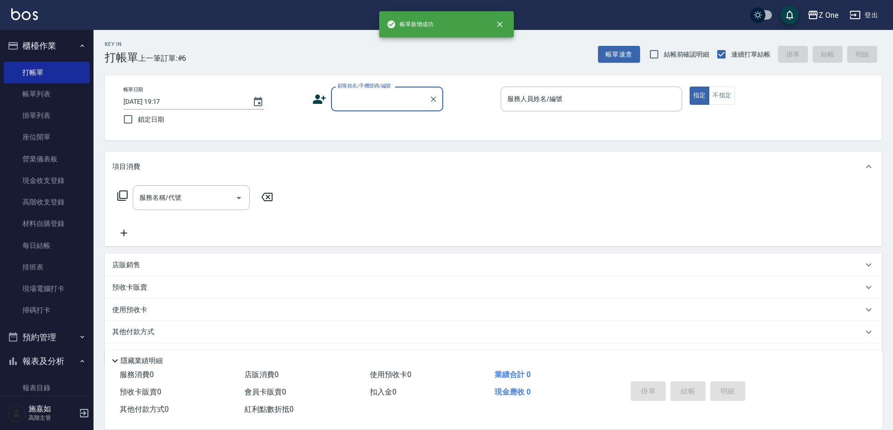
click at [378, 100] on input "顧客姓名/手機號碼/編號" at bounding box center [380, 99] width 90 height 16
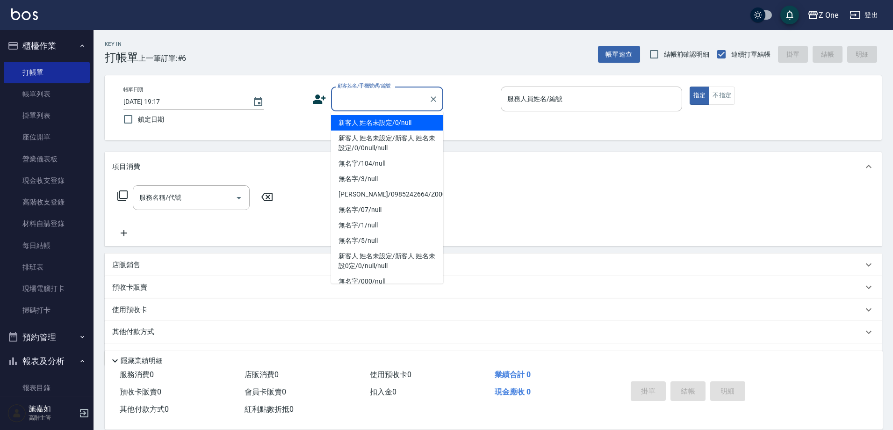
click at [376, 125] on li "新客人 姓名未設定/0/null" at bounding box center [387, 122] width 112 height 15
type input "新客人 姓名未設定/0/null"
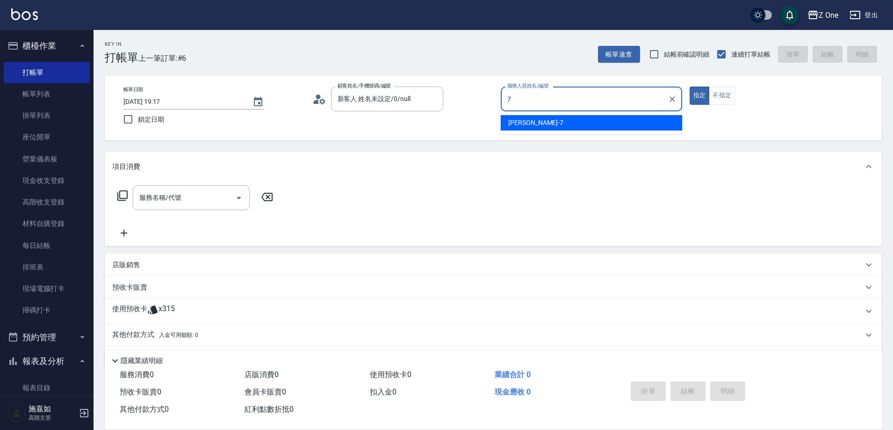
click at [524, 124] on span "[PERSON_NAME]-7" at bounding box center [535, 123] width 55 height 10
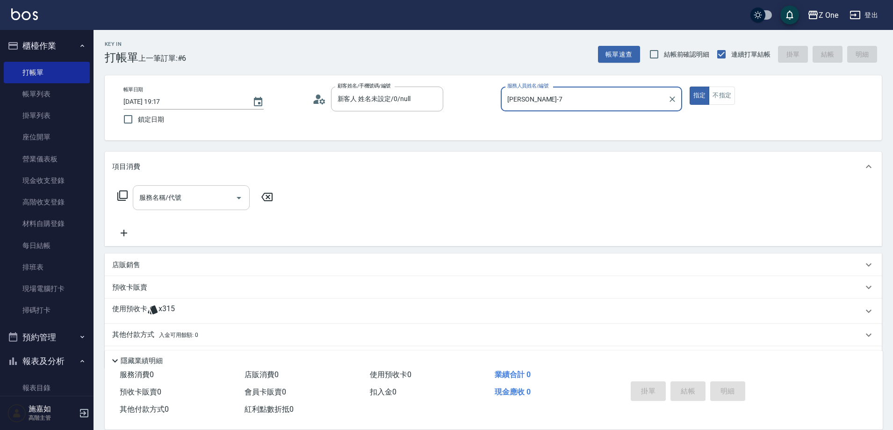
click at [238, 196] on icon "Open" at bounding box center [238, 197] width 11 height 11
type input "[PERSON_NAME]-7"
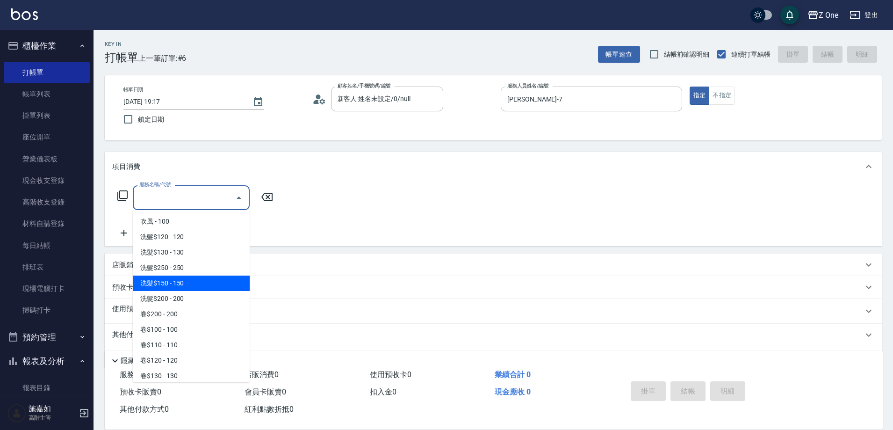
click at [207, 281] on span "洗髮$150 - 150" at bounding box center [191, 282] width 117 height 15
type input "洗髮$150(105)"
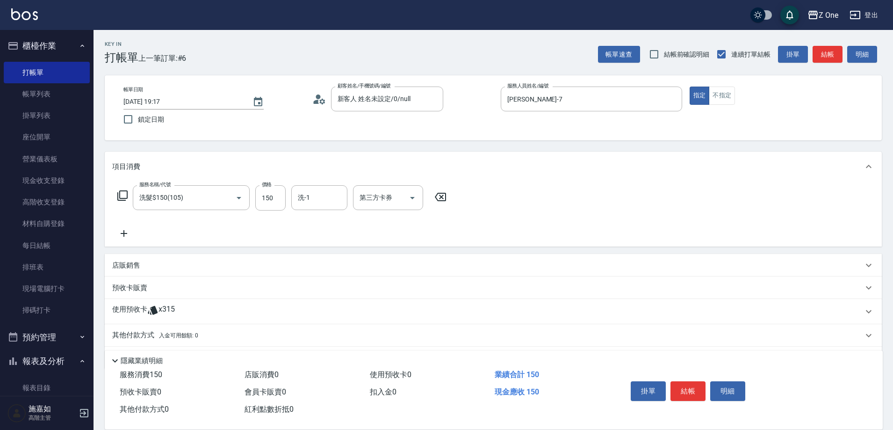
click at [128, 232] on icon at bounding box center [123, 233] width 23 height 11
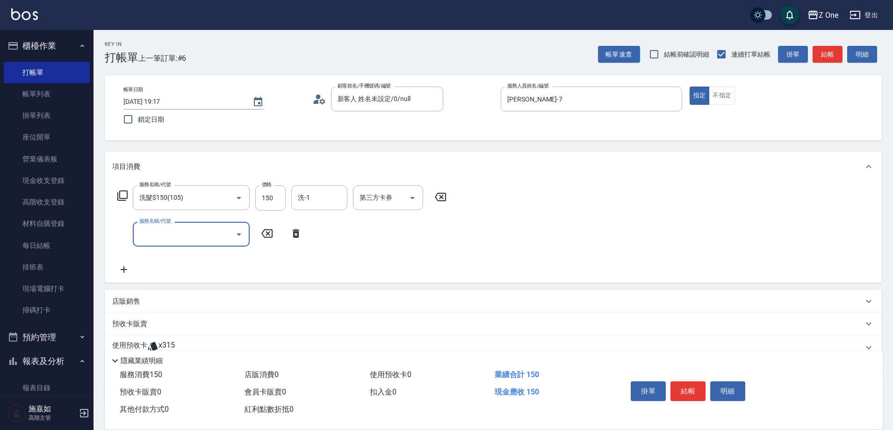
click at [245, 237] on button "Open" at bounding box center [238, 234] width 15 height 15
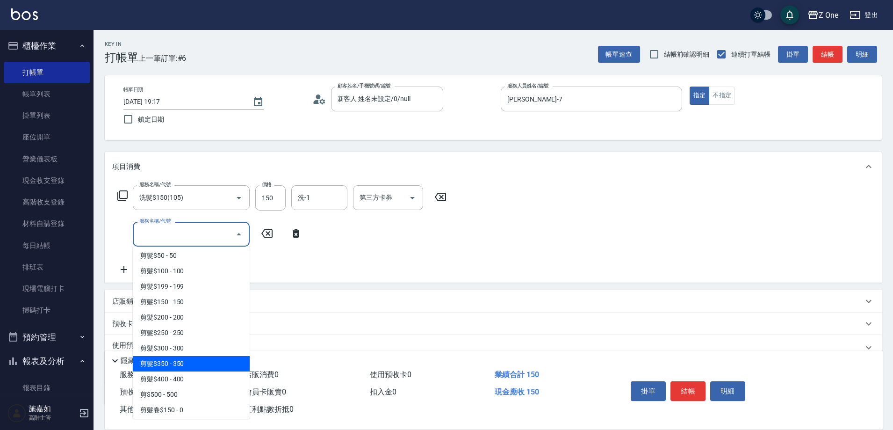
click at [194, 363] on span "剪髮$350 - 350" at bounding box center [191, 363] width 117 height 15
type input "剪髮$350(208)"
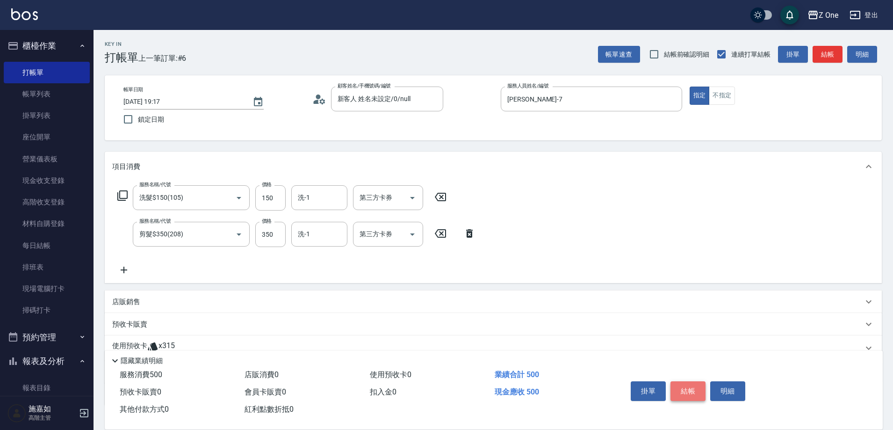
click at [696, 384] on button "結帳" at bounding box center [687, 391] width 35 height 20
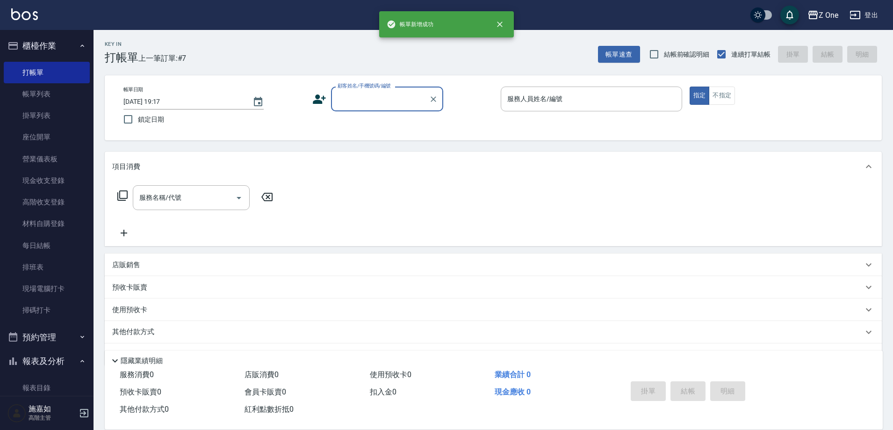
click at [383, 101] on input "顧客姓名/手機號碼/編號" at bounding box center [380, 99] width 90 height 16
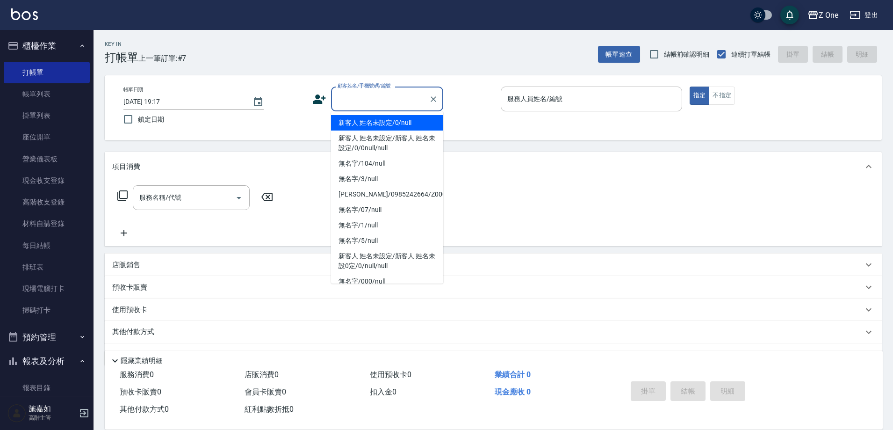
click at [383, 119] on li "新客人 姓名未設定/0/null" at bounding box center [387, 122] width 112 height 15
type input "新客人 姓名未設定/0/null"
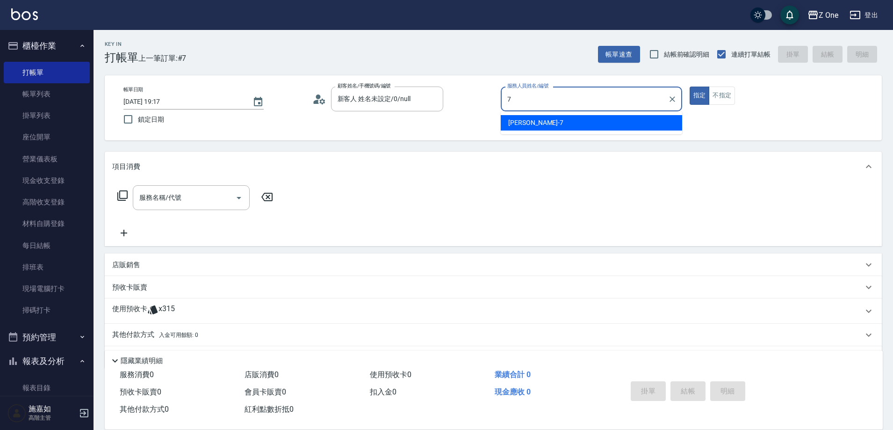
click at [538, 118] on div "[PERSON_NAME]-7" at bounding box center [591, 122] width 181 height 15
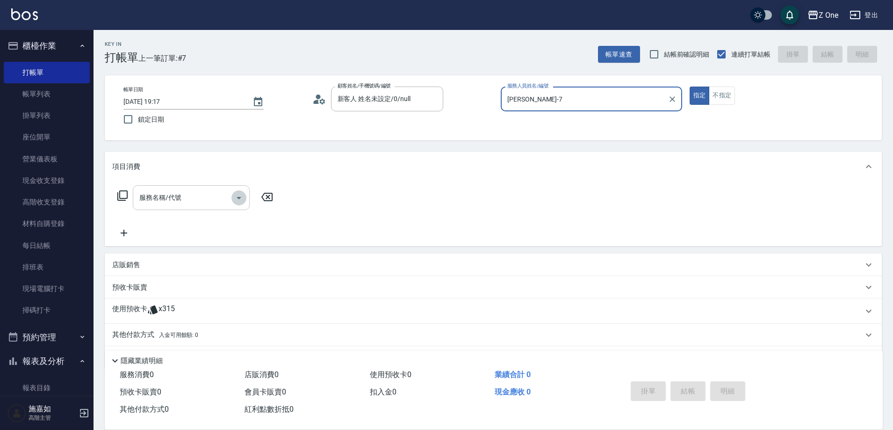
click at [240, 199] on icon "Open" at bounding box center [238, 197] width 11 height 11
type input "[PERSON_NAME]-7"
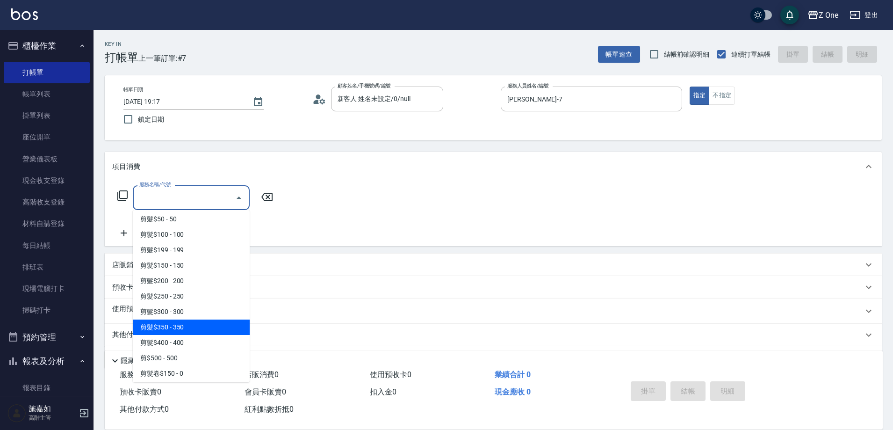
click at [188, 323] on span "剪髮$350 - 350" at bounding box center [191, 326] width 117 height 15
type input "剪髮$350(208)"
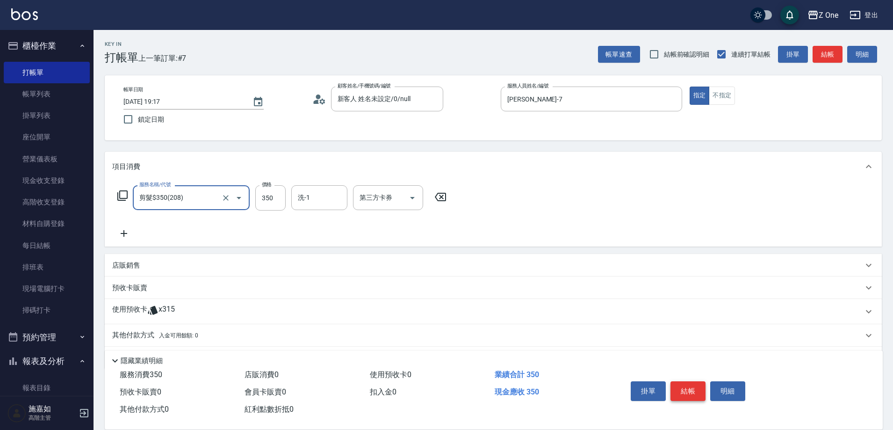
click at [693, 384] on button "結帳" at bounding box center [687, 391] width 35 height 20
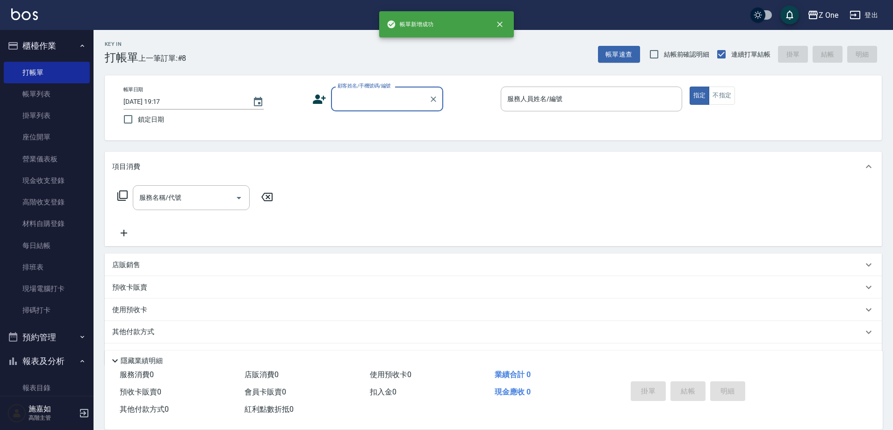
click at [380, 99] on input "顧客姓名/手機號碼/編號" at bounding box center [380, 99] width 90 height 16
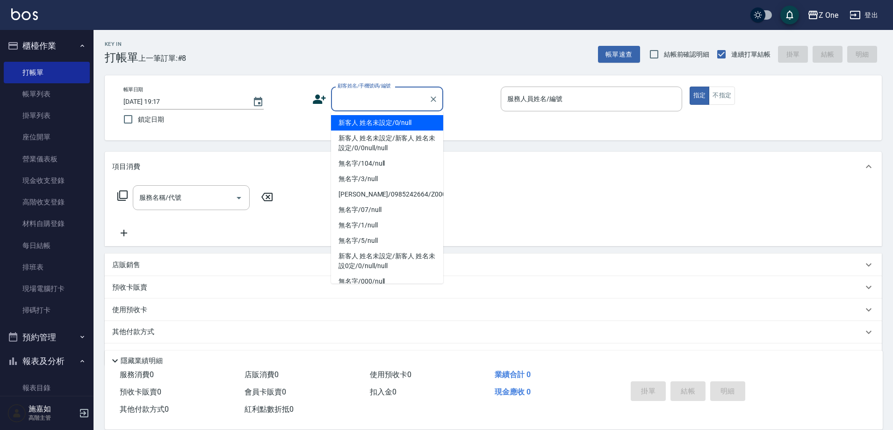
click at [386, 118] on li "新客人 姓名未設定/0/null" at bounding box center [387, 122] width 112 height 15
type input "新客人 姓名未設定/0/null"
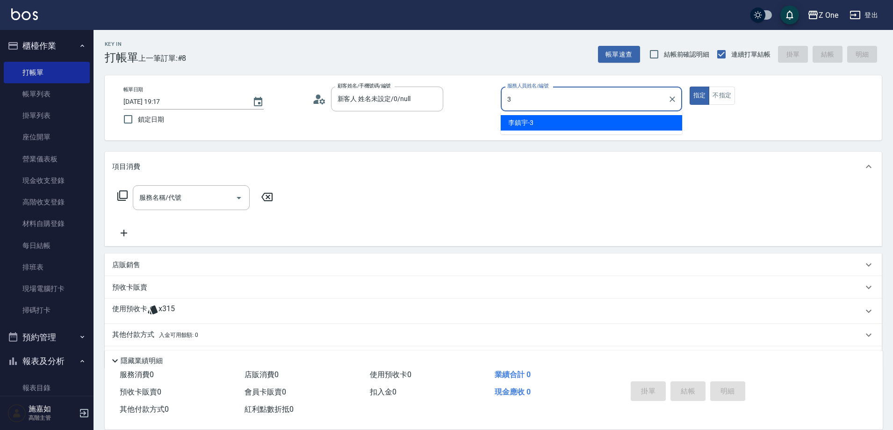
click at [552, 118] on div "[PERSON_NAME]-3" at bounding box center [591, 122] width 181 height 15
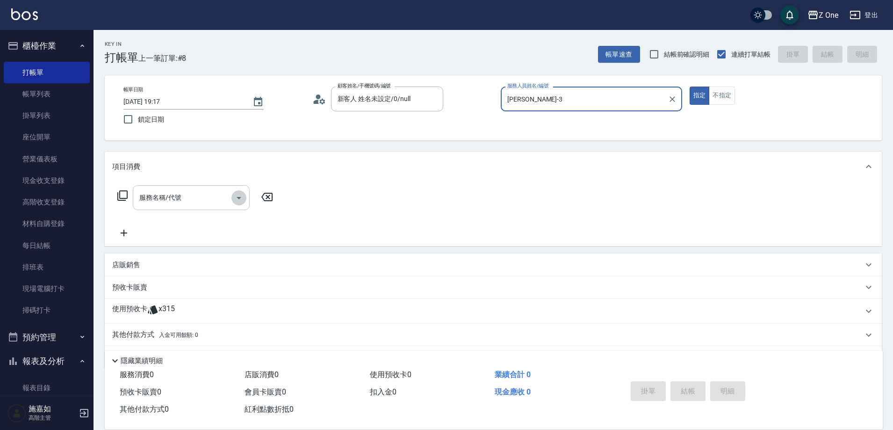
click at [237, 197] on icon "Open" at bounding box center [238, 197] width 11 height 11
type input "[PERSON_NAME]-3"
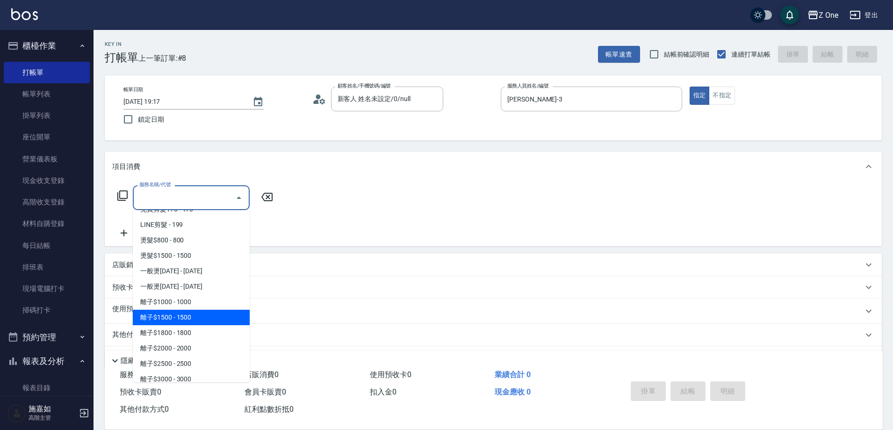
scroll to position [327, 0]
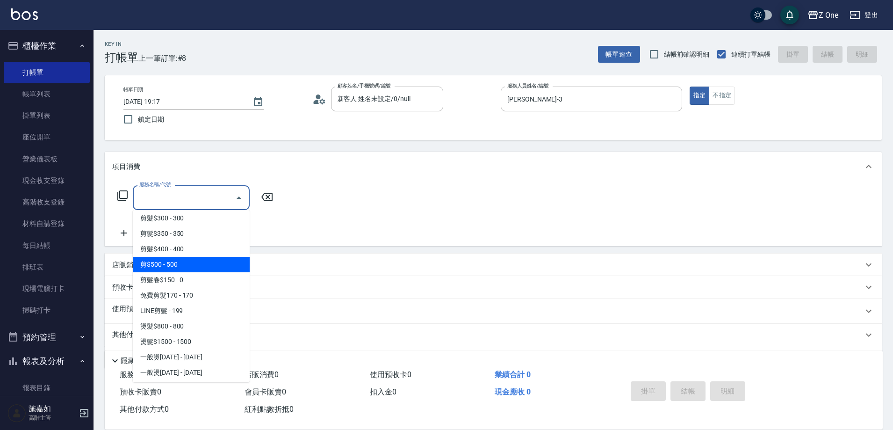
click at [199, 265] on span "剪$500 - 500" at bounding box center [191, 264] width 117 height 15
type input "剪$500(211)"
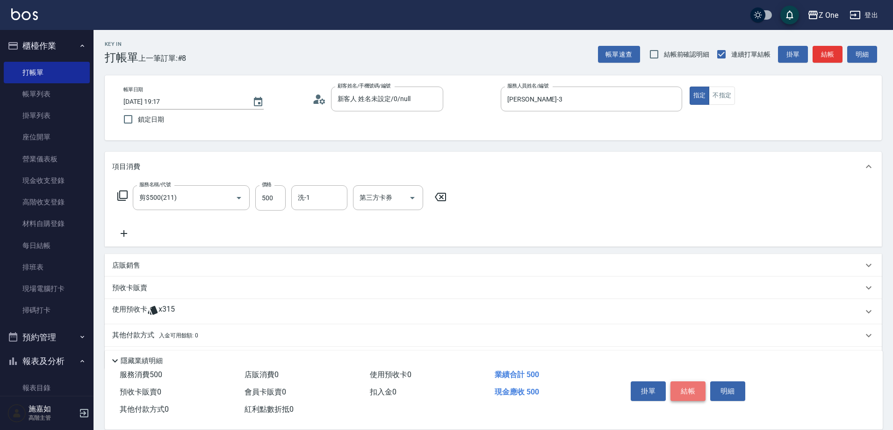
click at [692, 389] on button "結帳" at bounding box center [687, 391] width 35 height 20
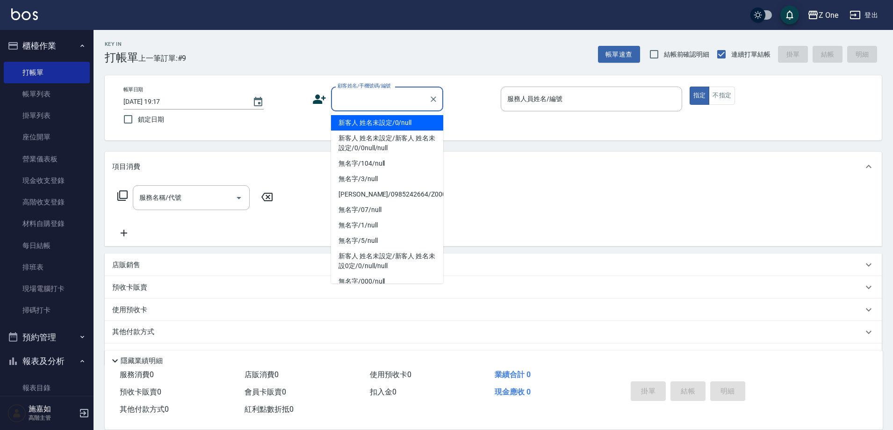
click at [398, 100] on input "顧客姓名/手機號碼/編號" at bounding box center [380, 99] width 90 height 16
click at [392, 122] on li "新客人 姓名未設定/0/null" at bounding box center [387, 122] width 112 height 15
type input "新客人 姓名未設定/0/null"
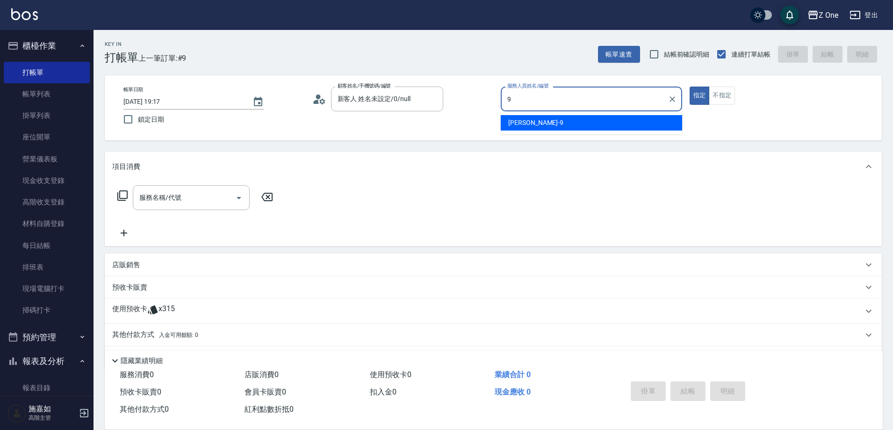
click at [535, 122] on div "[PERSON_NAME]-9" at bounding box center [591, 122] width 181 height 15
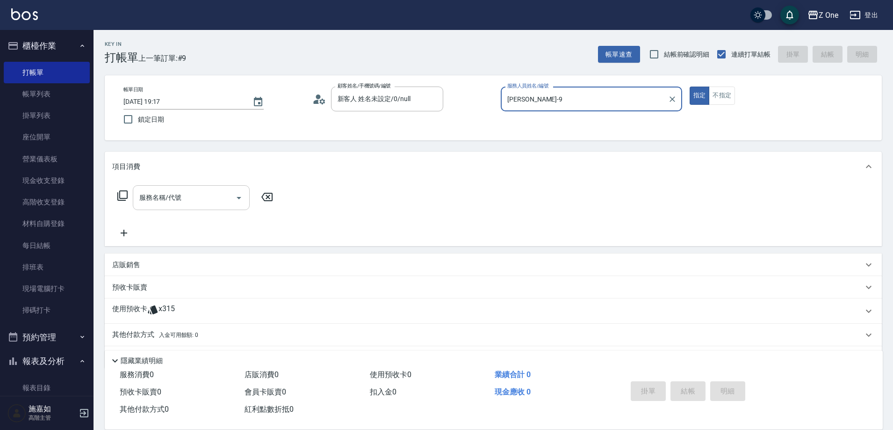
click at [242, 195] on icon "Open" at bounding box center [238, 197] width 11 height 11
type input "[PERSON_NAME]-9"
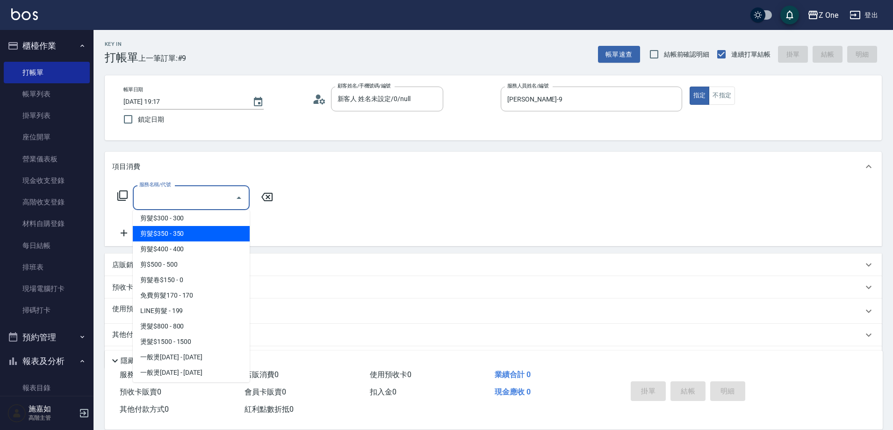
click at [218, 226] on span "剪髮$350 - 350" at bounding box center [191, 233] width 117 height 15
type input "剪髮$350(208)"
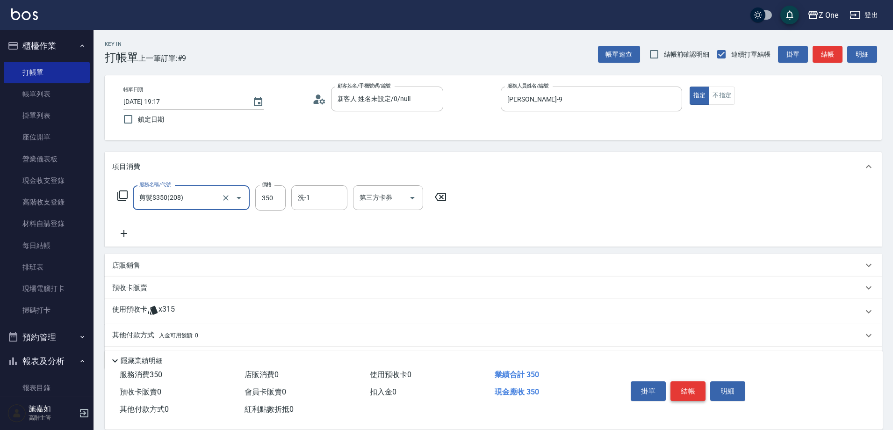
click at [687, 381] on button "結帳" at bounding box center [687, 391] width 35 height 20
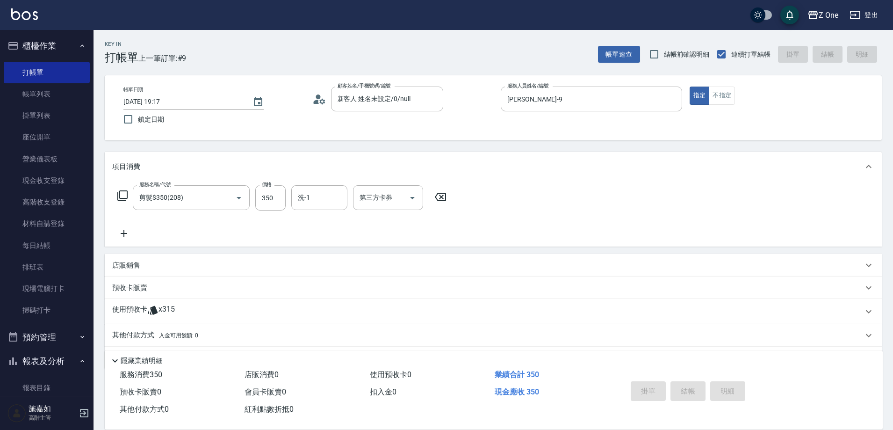
type input "[DATE] 19:18"
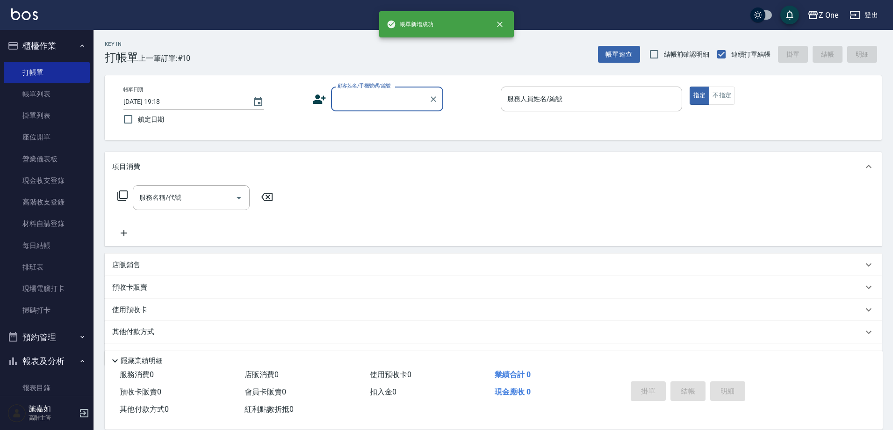
click at [388, 101] on input "顧客姓名/手機號碼/編號" at bounding box center [380, 99] width 90 height 16
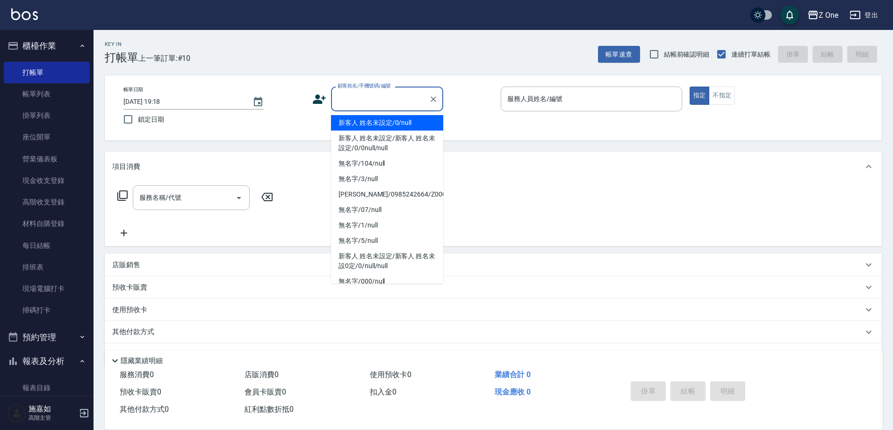
click at [387, 122] on li "新客人 姓名未設定/0/null" at bounding box center [387, 122] width 112 height 15
type input "新客人 姓名未設定/0/null"
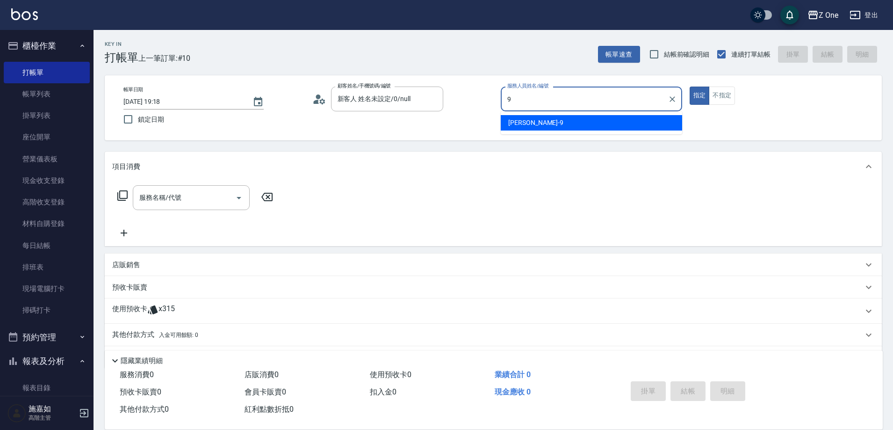
click at [510, 115] on div "[PERSON_NAME]-9" at bounding box center [591, 122] width 181 height 15
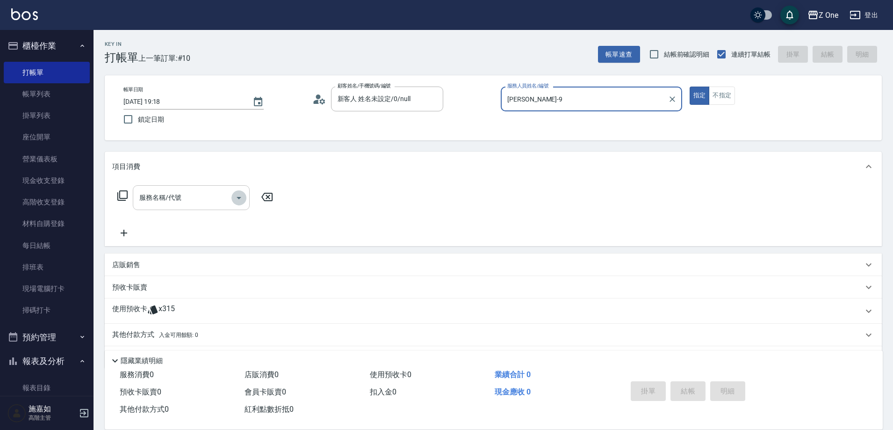
click at [241, 197] on icon "Open" at bounding box center [238, 197] width 11 height 11
type input "[PERSON_NAME]-9"
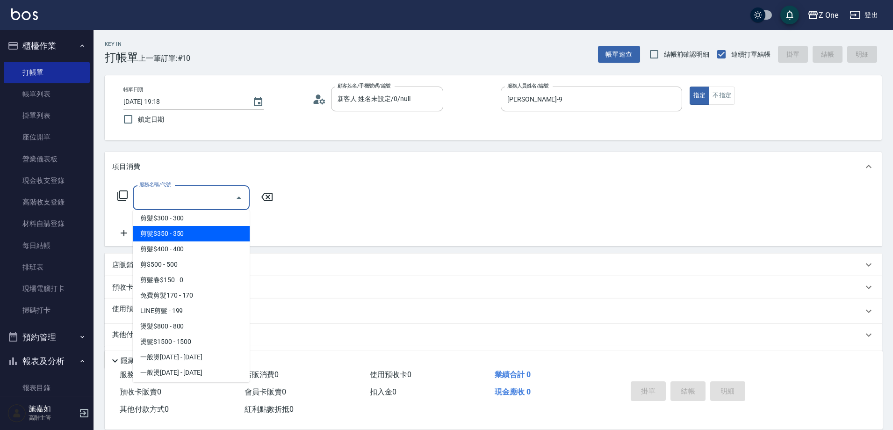
click at [208, 233] on span "剪髮$350 - 350" at bounding box center [191, 233] width 117 height 15
type input "剪髮$350(208)"
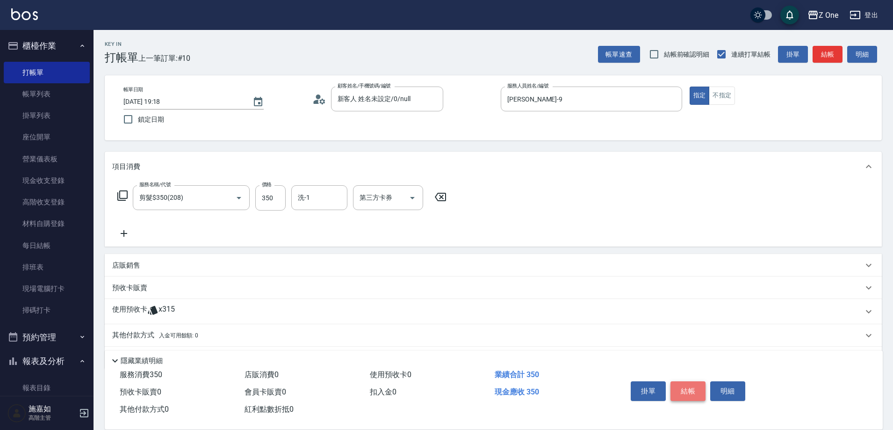
click at [684, 388] on button "結帳" at bounding box center [687, 391] width 35 height 20
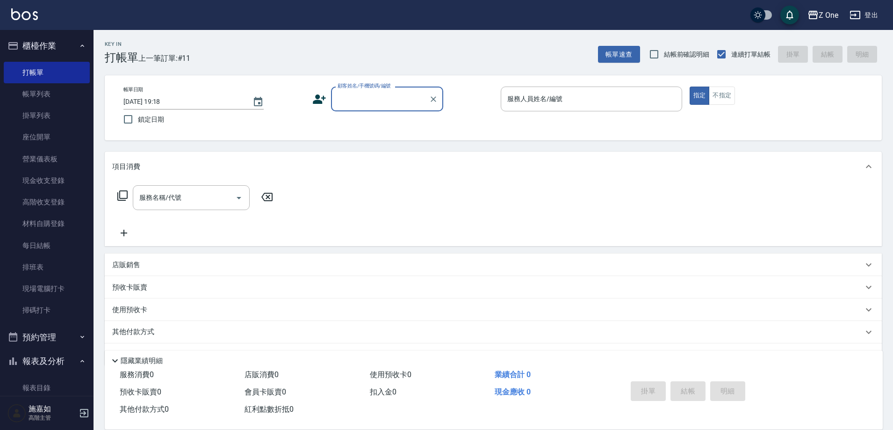
click at [392, 106] on input "顧客姓名/手機號碼/編號" at bounding box center [380, 99] width 90 height 16
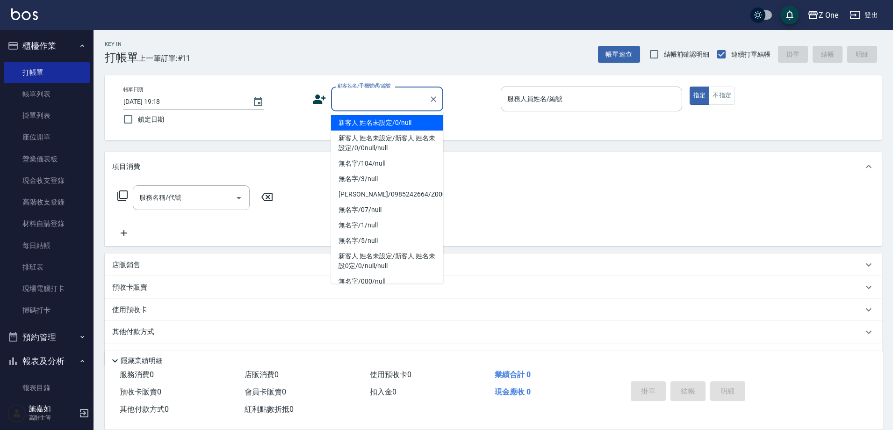
click at [391, 120] on li "新客人 姓名未設定/0/null" at bounding box center [387, 122] width 112 height 15
type input "新客人 姓名未設定/0/null"
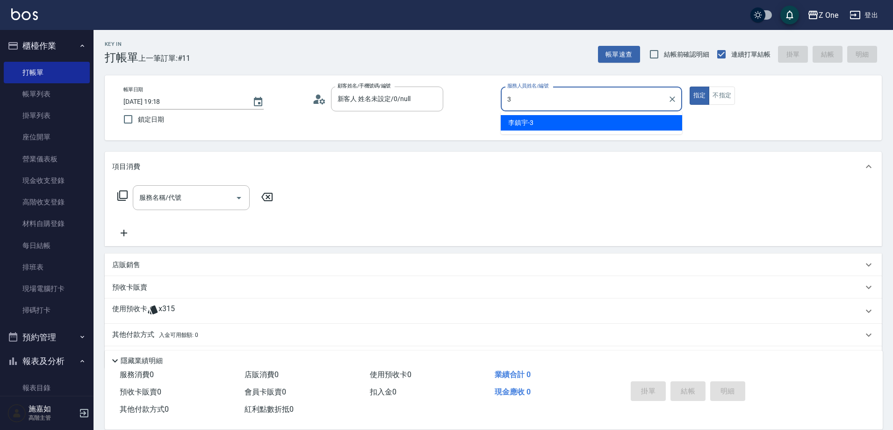
click at [512, 119] on span "[PERSON_NAME]-3" at bounding box center [520, 123] width 25 height 10
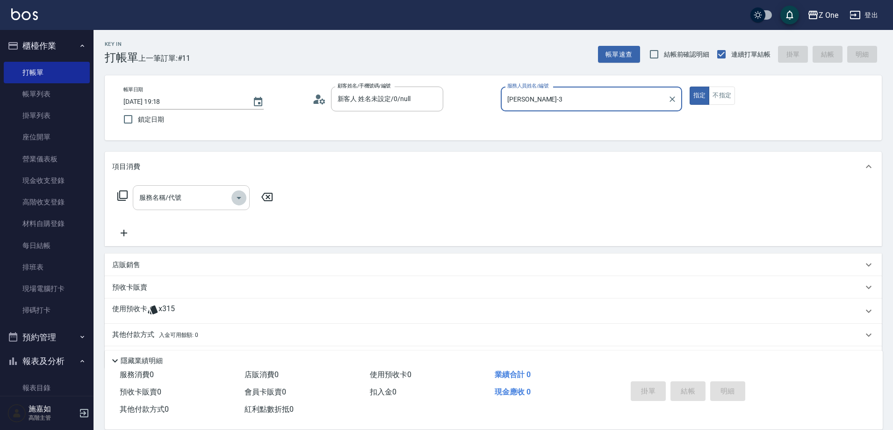
click at [237, 196] on icon "Open" at bounding box center [238, 197] width 11 height 11
type input "[PERSON_NAME]-3"
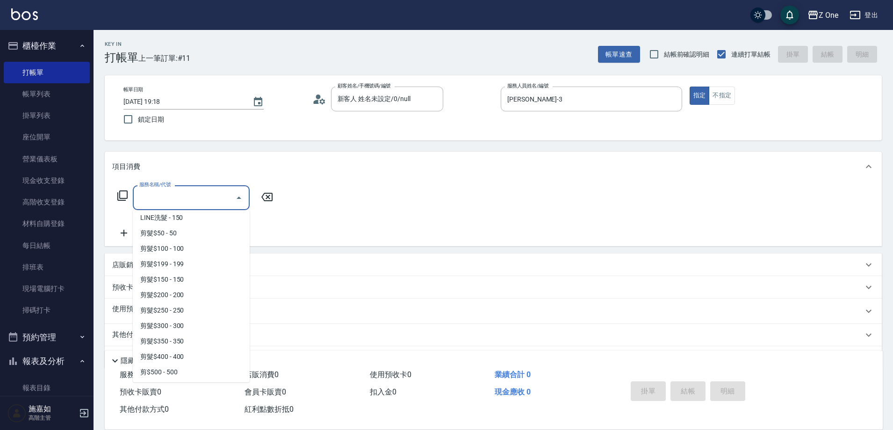
scroll to position [234, 0]
click at [187, 358] on span "剪$500 - 500" at bounding box center [191, 357] width 117 height 15
type input "剪$500(211)"
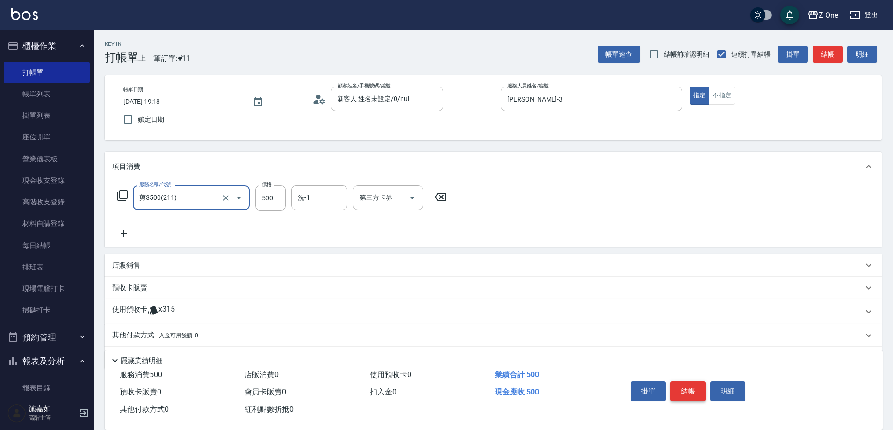
click at [695, 384] on button "結帳" at bounding box center [687, 391] width 35 height 20
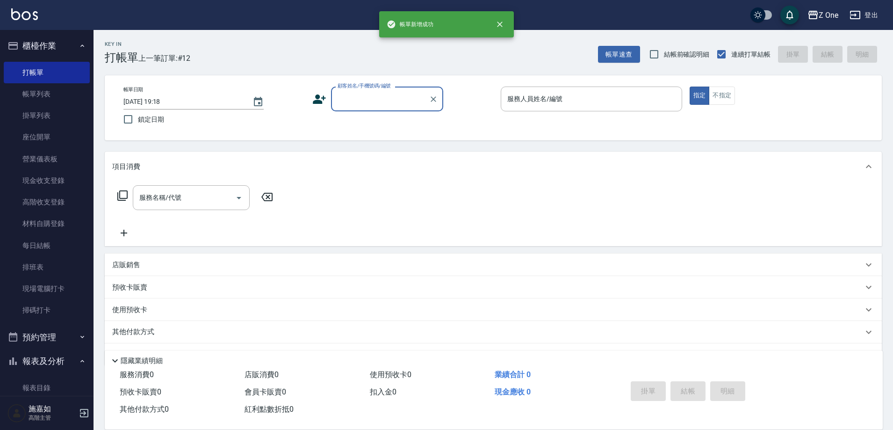
click at [359, 99] on input "顧客姓名/手機號碼/編號" at bounding box center [380, 99] width 90 height 16
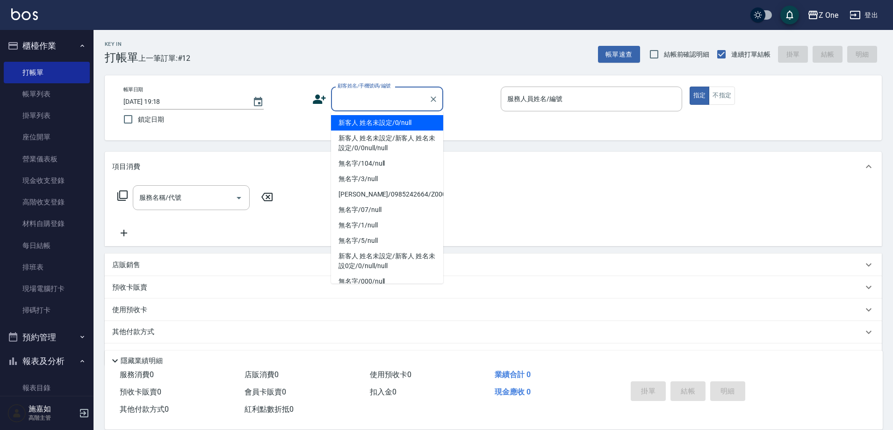
click at [360, 127] on li "新客人 姓名未設定/0/null" at bounding box center [387, 122] width 112 height 15
type input "新客人 姓名未設定/0/null"
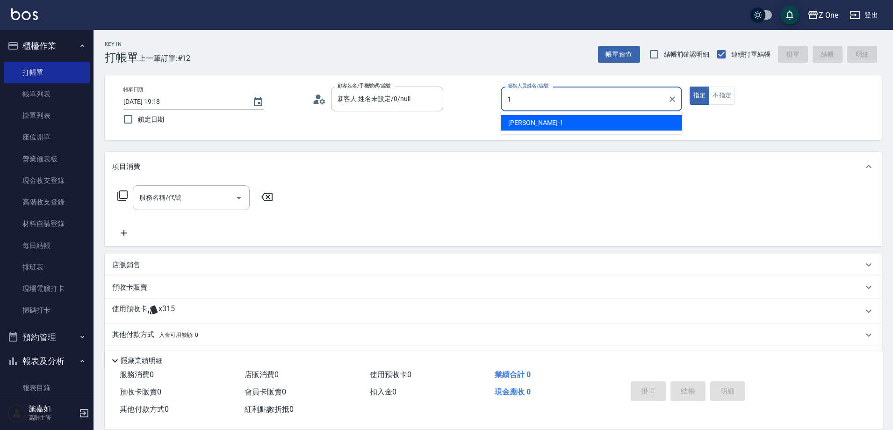
click at [534, 123] on div "[PERSON_NAME]-1" at bounding box center [591, 122] width 181 height 15
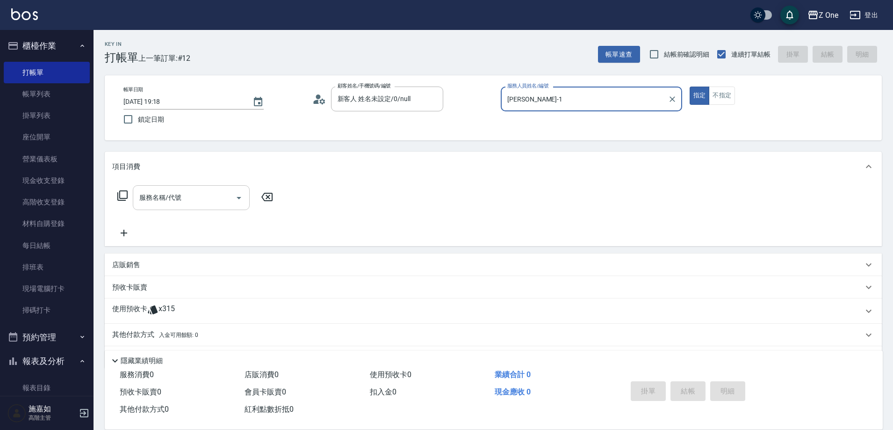
click at [237, 199] on icon "Open" at bounding box center [238, 197] width 11 height 11
type input "[PERSON_NAME]-1"
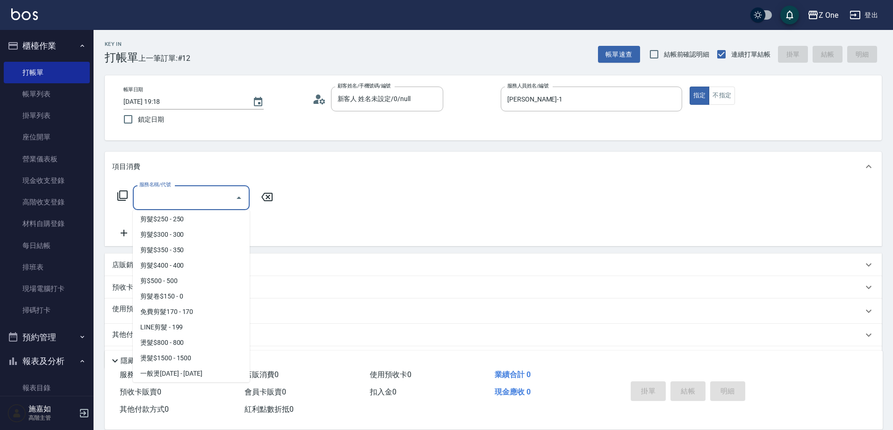
scroll to position [327, 0]
click at [209, 264] on span "剪$500 - 500" at bounding box center [191, 264] width 117 height 15
type input "剪$500(211)"
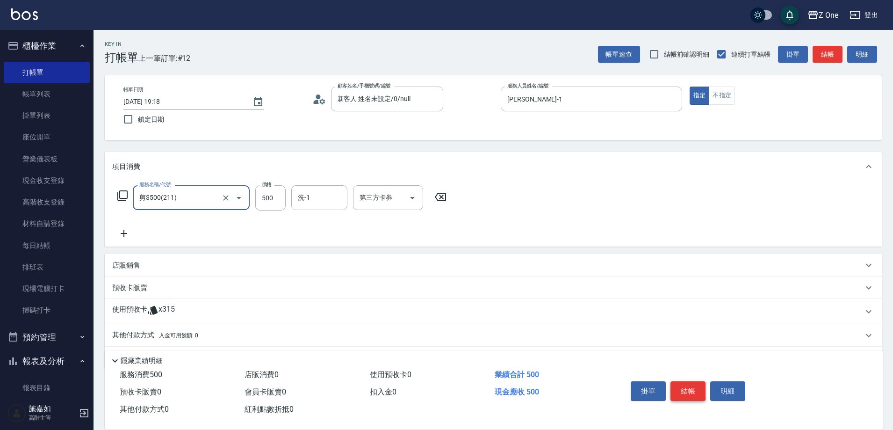
click at [684, 381] on button "結帳" at bounding box center [687, 391] width 35 height 20
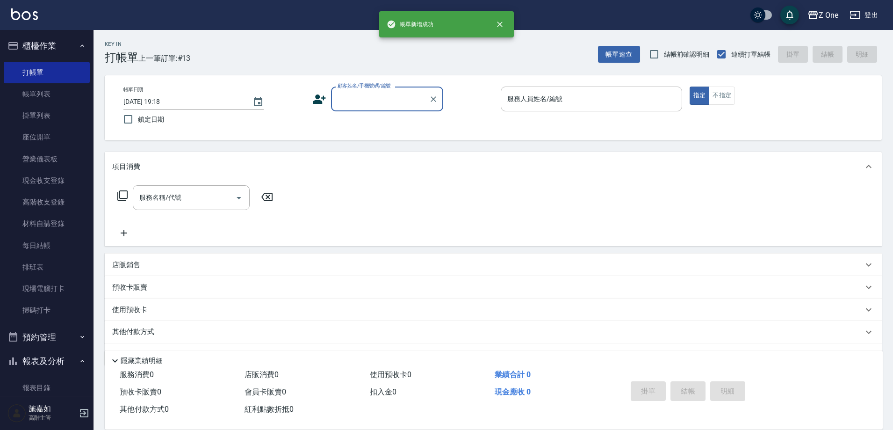
click at [349, 102] on input "顧客姓名/手機號碼/編號" at bounding box center [380, 99] width 90 height 16
click at [348, 105] on input "顧客姓名/手機號碼/編號" at bounding box center [380, 99] width 90 height 16
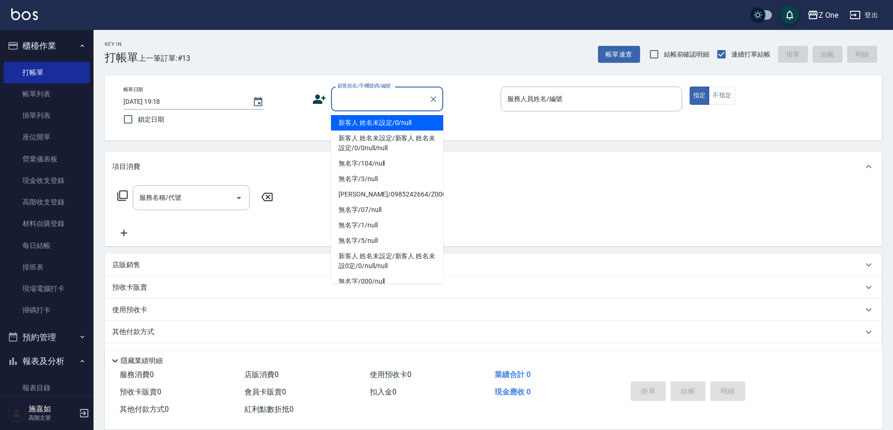
click at [348, 113] on ul "新客人 姓名未設定/0/null 新客人 姓名未設定/新客人 姓名未設定/0/0null/null 無名字/104/null 無名字/3/null [PERS…" at bounding box center [387, 197] width 112 height 172
click at [349, 118] on li "新客人 姓名未設定/0/null" at bounding box center [387, 122] width 112 height 15
type input "新客人 姓名未設定/0/null"
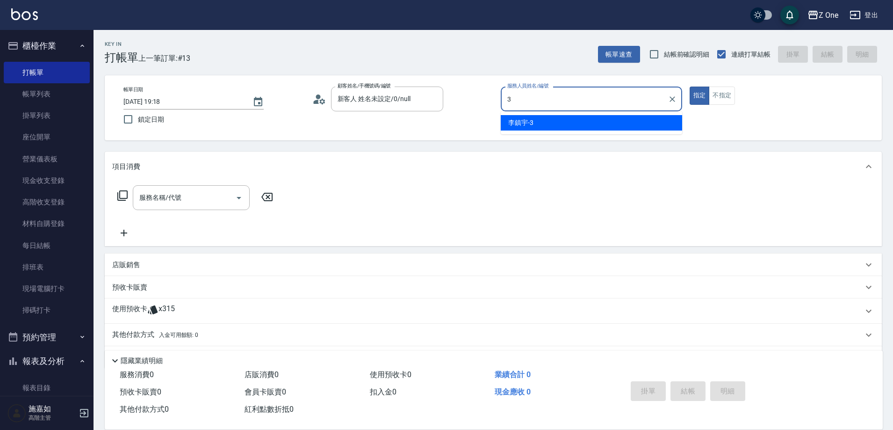
click at [519, 123] on span "[PERSON_NAME]-3" at bounding box center [520, 123] width 25 height 10
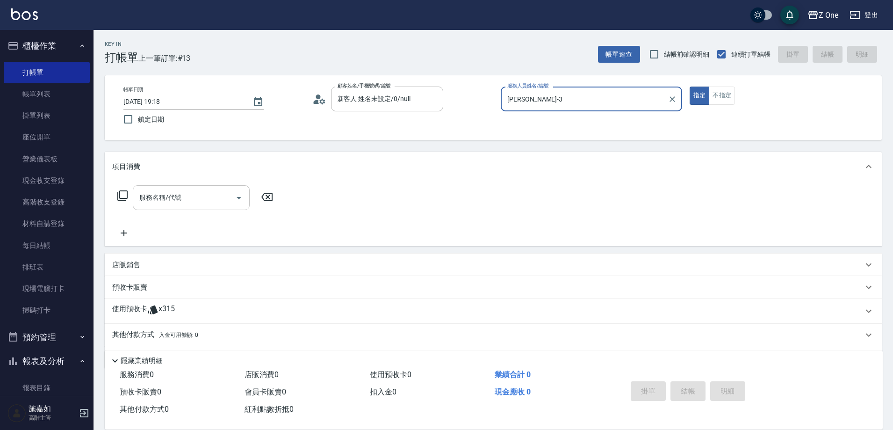
click at [241, 201] on icon "Open" at bounding box center [238, 197] width 11 height 11
type input "[PERSON_NAME]-3"
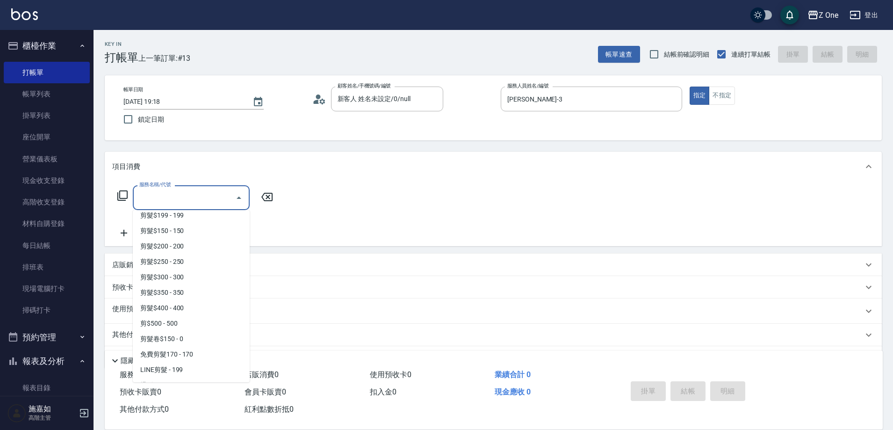
scroll to position [280, 0]
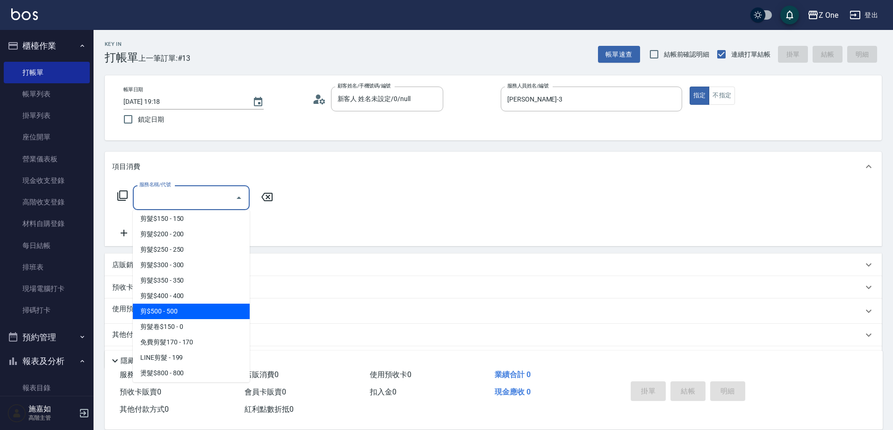
click at [179, 306] on span "剪$500 - 500" at bounding box center [191, 310] width 117 height 15
type input "剪$500(211)"
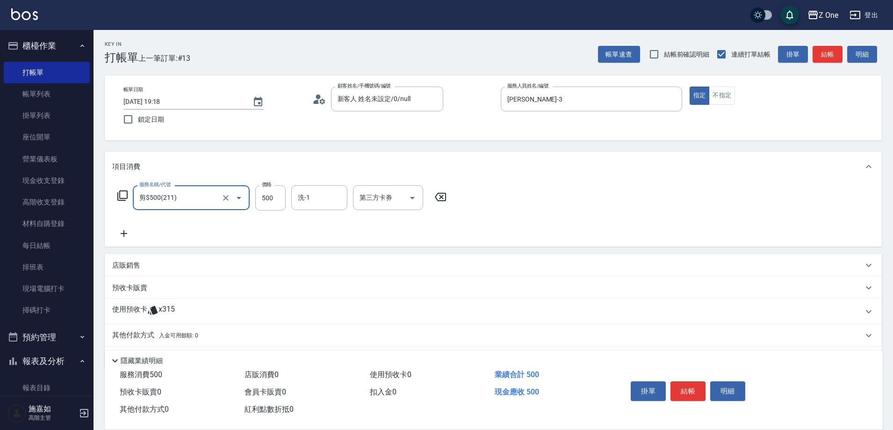
click at [174, 268] on div "店販銷售" at bounding box center [487, 265] width 751 height 10
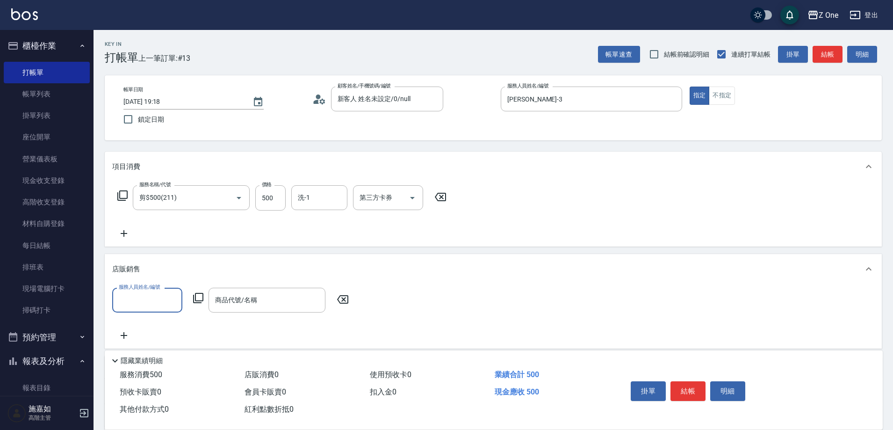
scroll to position [0, 0]
click at [337, 299] on icon at bounding box center [342, 299] width 11 height 8
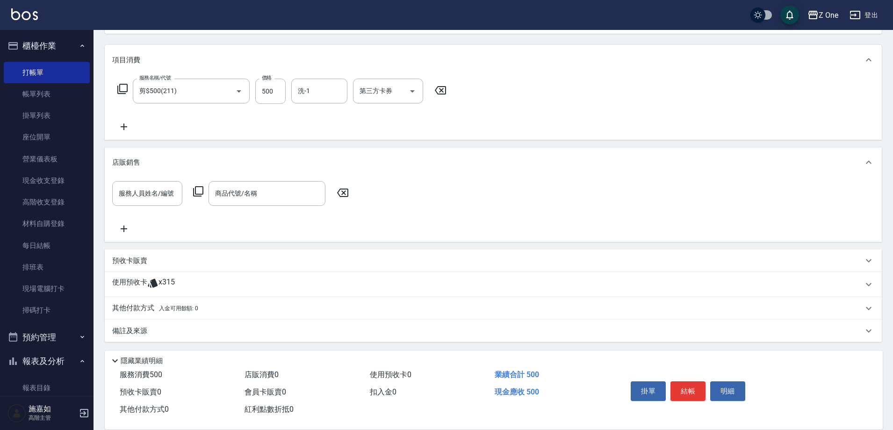
scroll to position [108, 0]
click at [168, 306] on span "入金可用餘額: 0" at bounding box center [179, 306] width 40 height 7
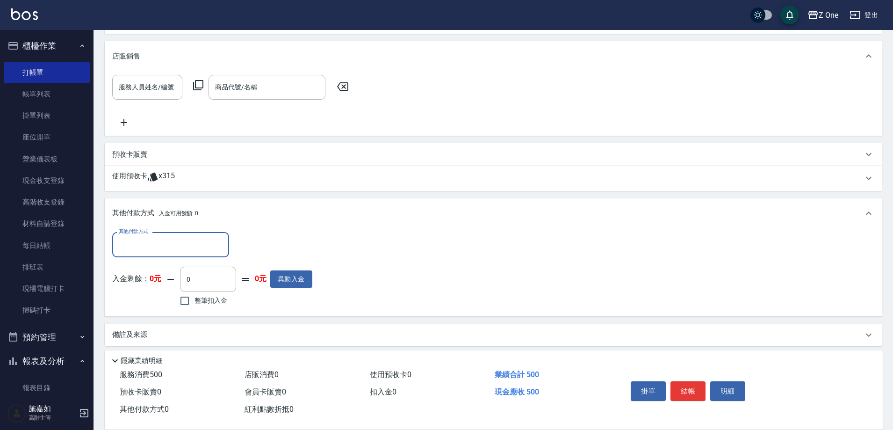
scroll to position [219, 0]
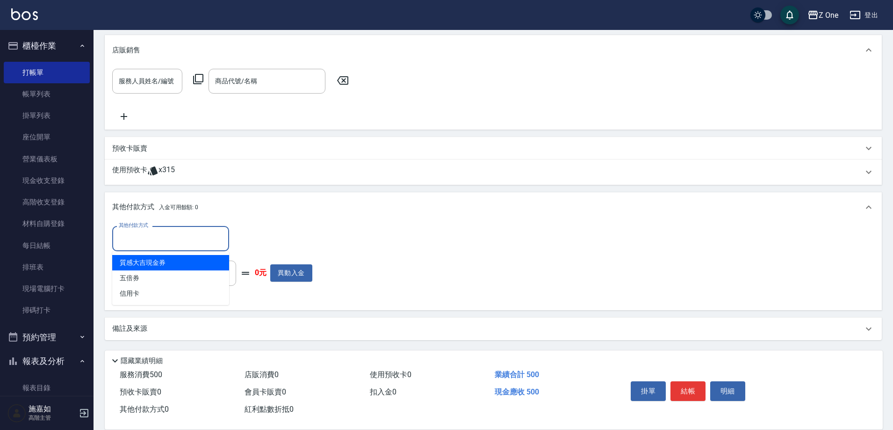
click at [158, 242] on input "其他付款方式" at bounding box center [170, 238] width 108 height 16
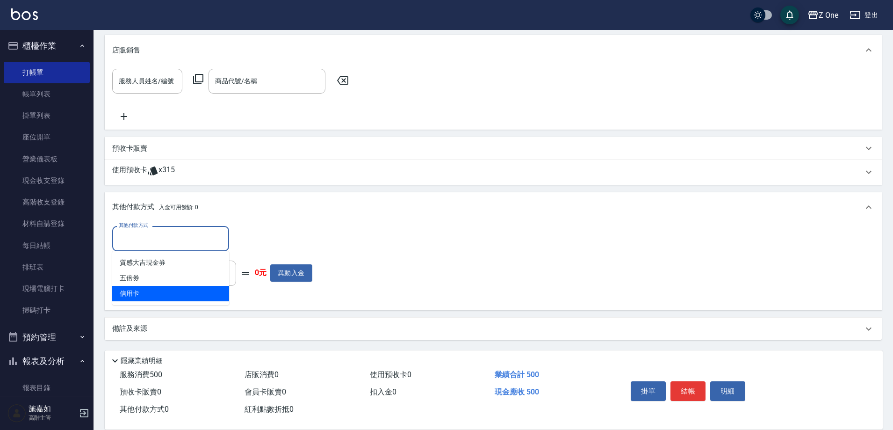
click at [165, 296] on span "信用卡" at bounding box center [170, 293] width 117 height 15
type input "信用卡"
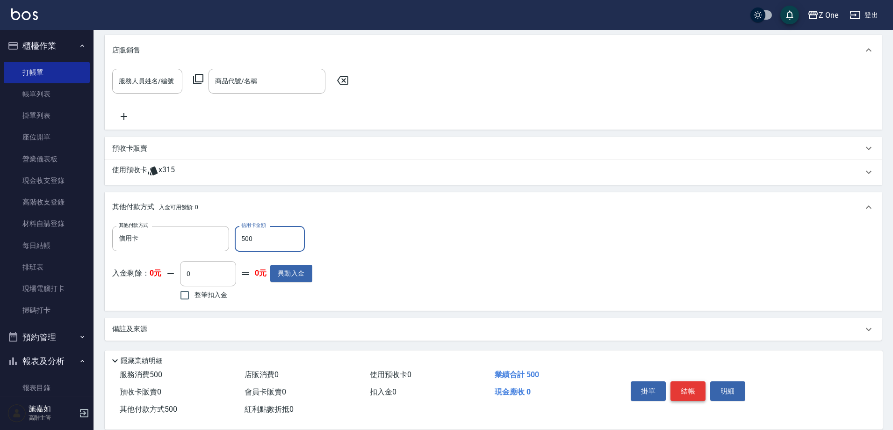
type input "500"
click at [683, 387] on button "結帳" at bounding box center [687, 391] width 35 height 20
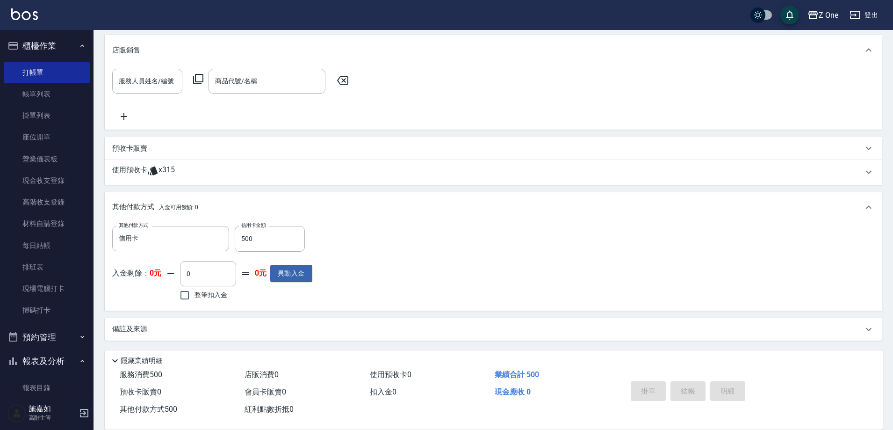
type input "[DATE] 19:19"
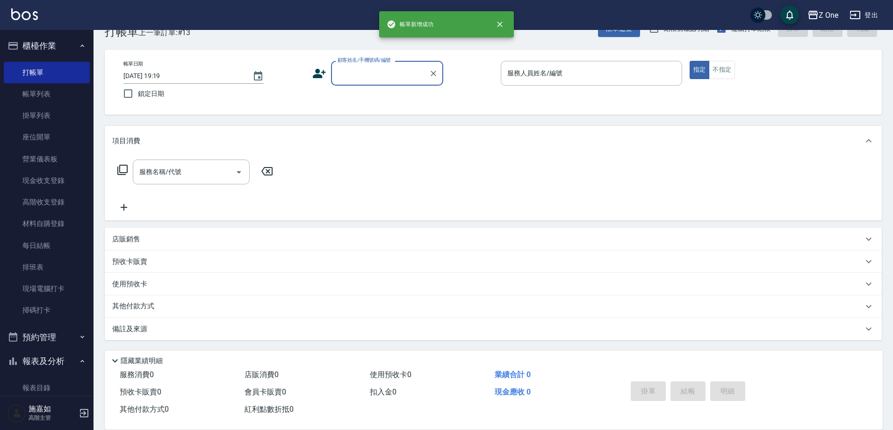
scroll to position [0, 0]
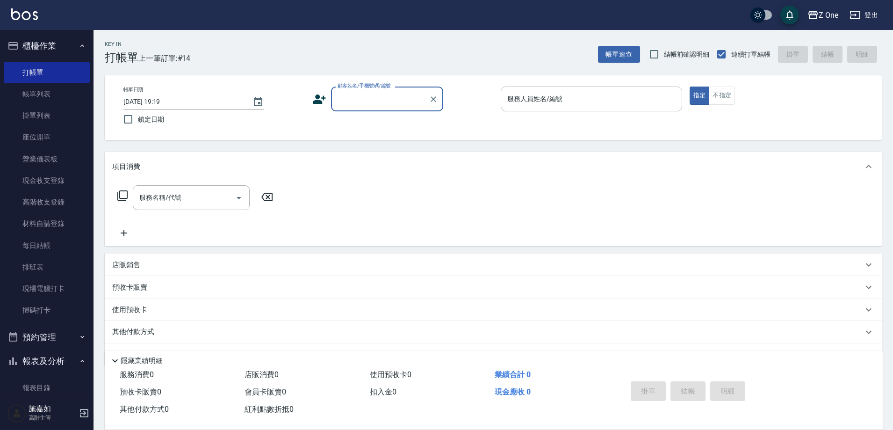
click at [375, 100] on input "顧客姓名/手機號碼/編號" at bounding box center [380, 99] width 90 height 16
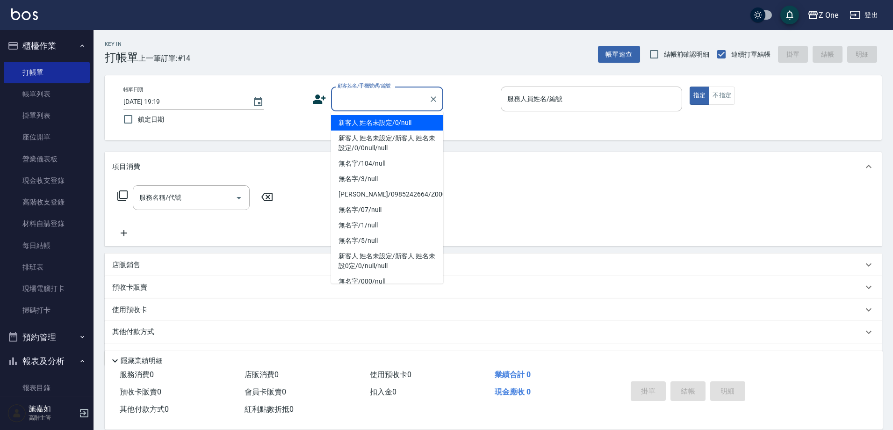
click at [380, 129] on li "新客人 姓名未設定/0/null" at bounding box center [387, 122] width 112 height 15
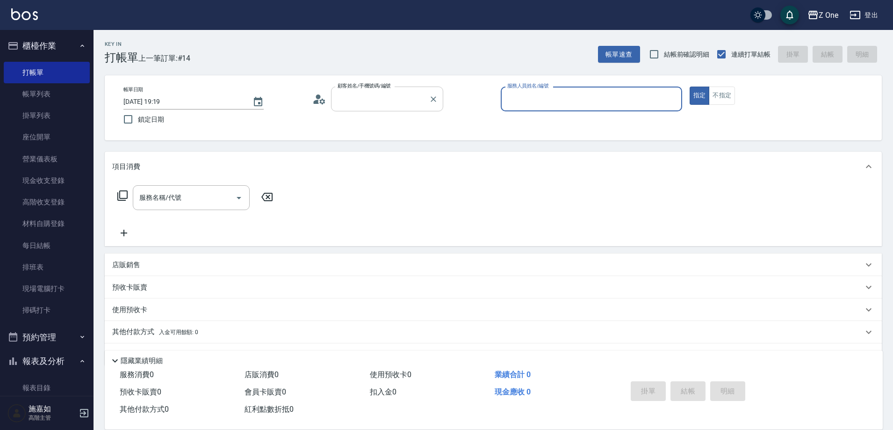
type input "新客人 姓名未設定/0/null"
type input "1"
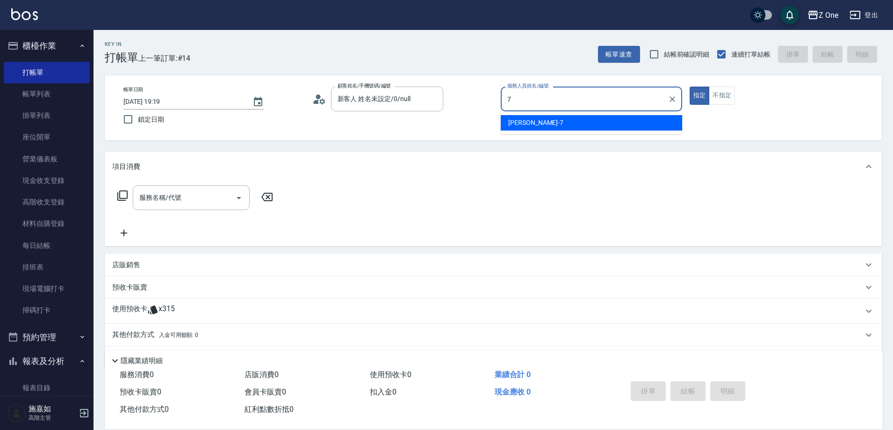
click at [559, 122] on div "[PERSON_NAME]-7" at bounding box center [591, 122] width 181 height 15
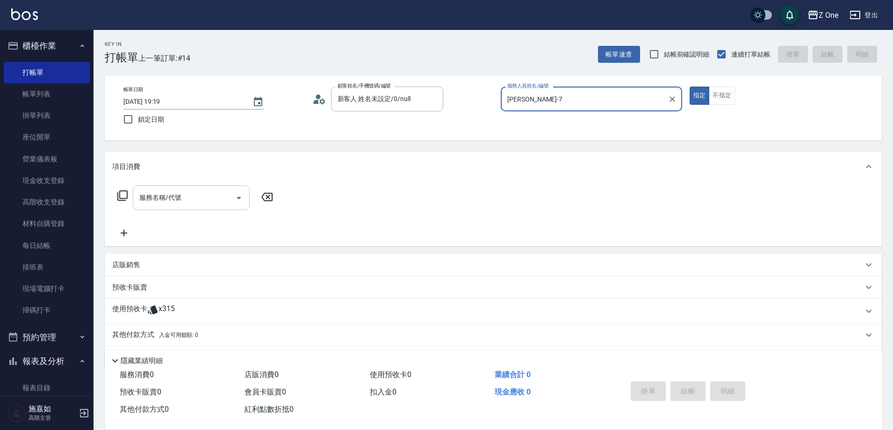
click at [241, 197] on icon "Open" at bounding box center [238, 197] width 11 height 11
type input "[PERSON_NAME]-7"
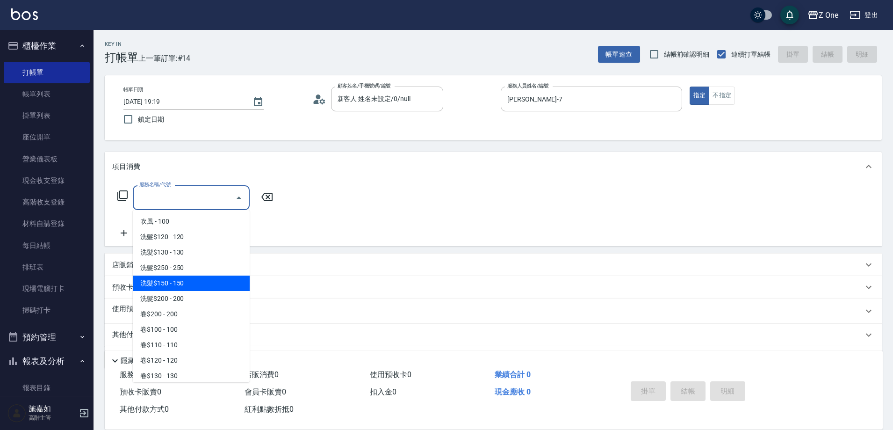
click at [191, 283] on span "洗髮$150 - 150" at bounding box center [191, 282] width 117 height 15
type input "洗髮$150(105)"
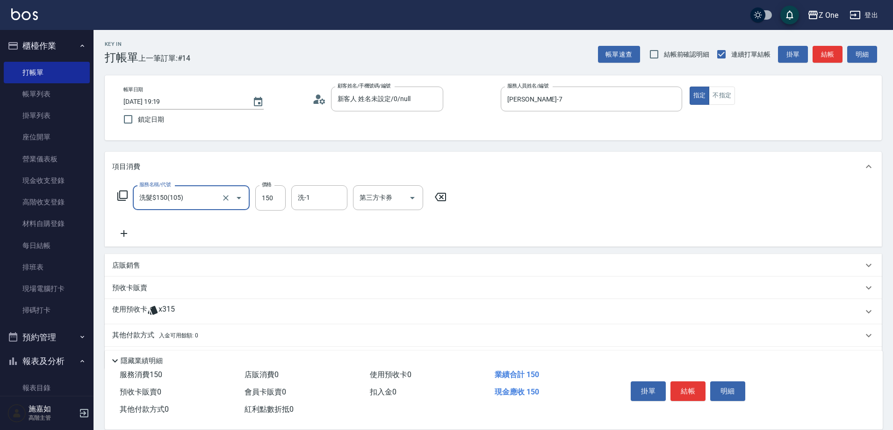
click at [125, 230] on icon at bounding box center [123, 233] width 23 height 11
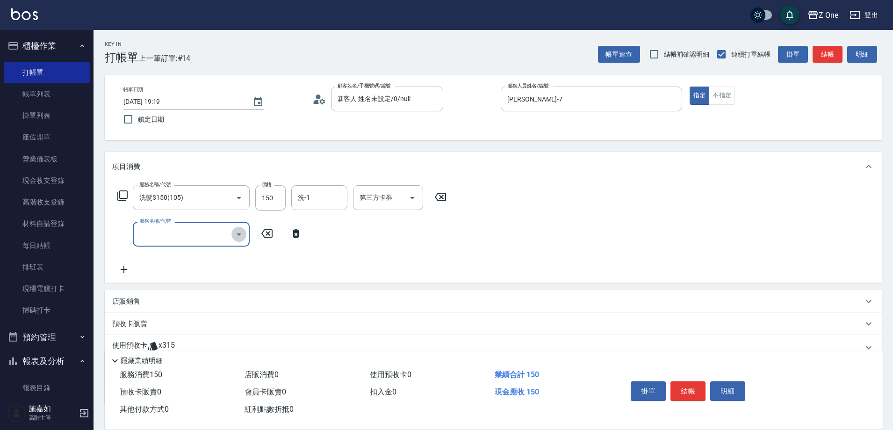
click at [243, 237] on icon "Open" at bounding box center [238, 234] width 11 height 11
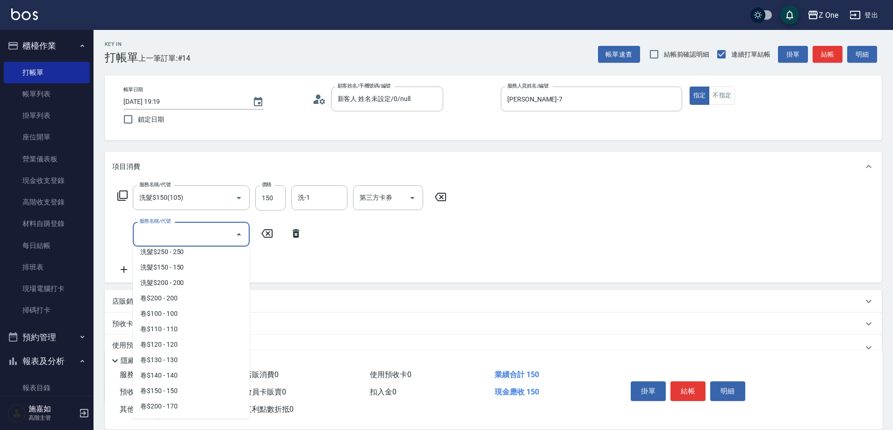
scroll to position [234, 0]
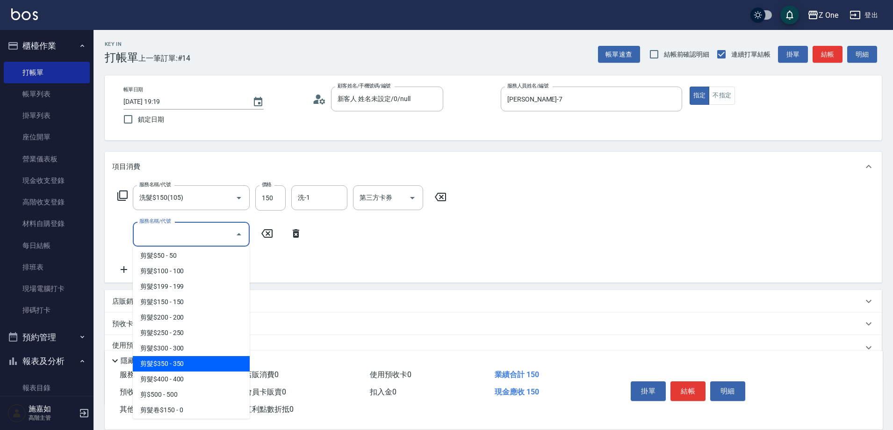
click at [186, 368] on span "剪髮$350 - 350" at bounding box center [191, 363] width 117 height 15
type input "剪髮$350(208)"
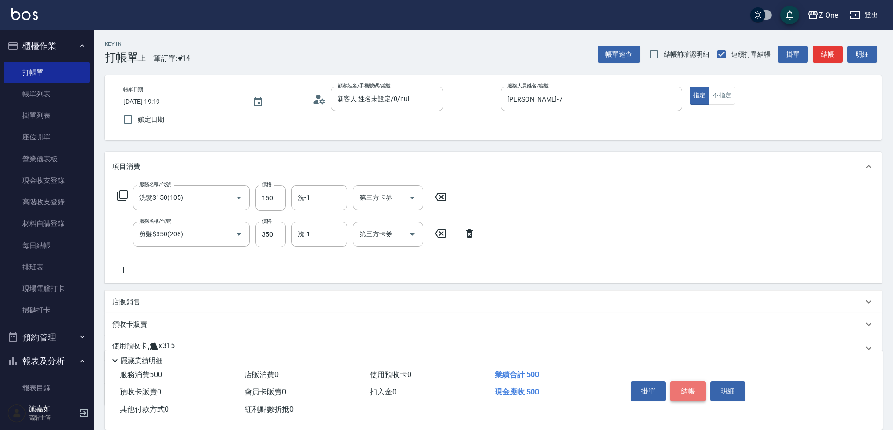
click at [679, 383] on button "結帳" at bounding box center [687, 391] width 35 height 20
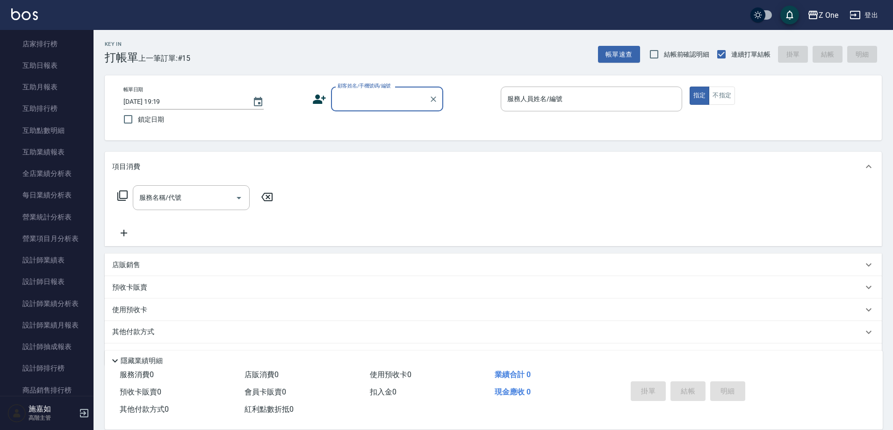
scroll to position [467, 0]
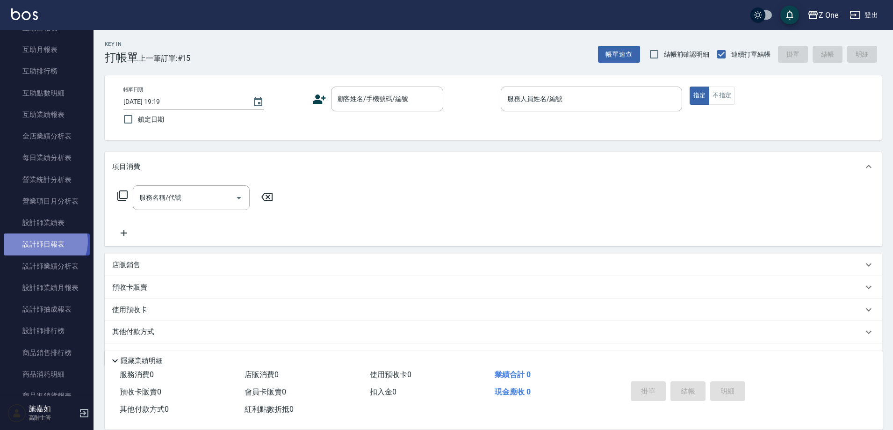
click at [44, 241] on link "設計師日報表" at bounding box center [47, 244] width 86 height 22
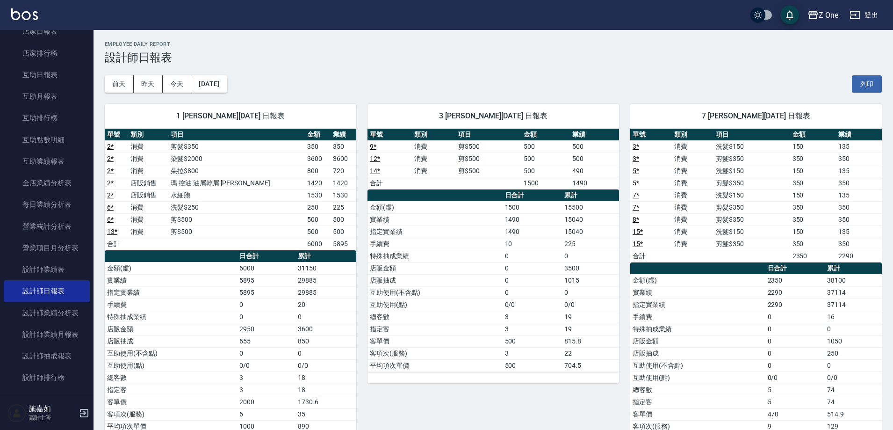
scroll to position [280, 0]
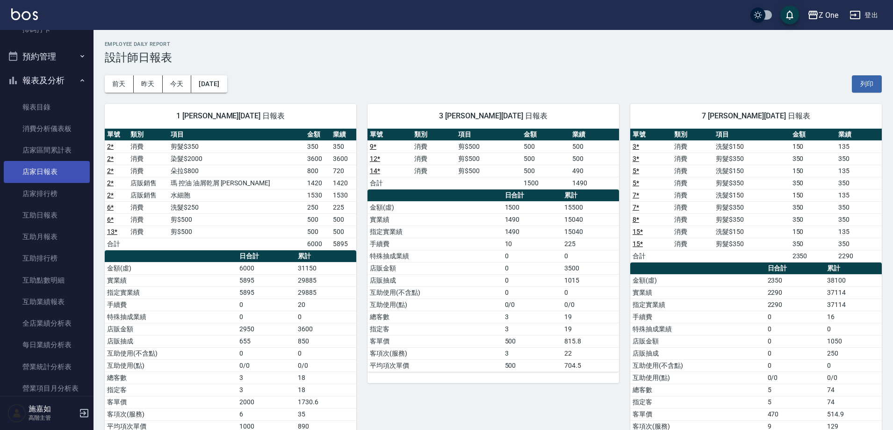
click at [45, 177] on link "店家日報表" at bounding box center [47, 172] width 86 height 22
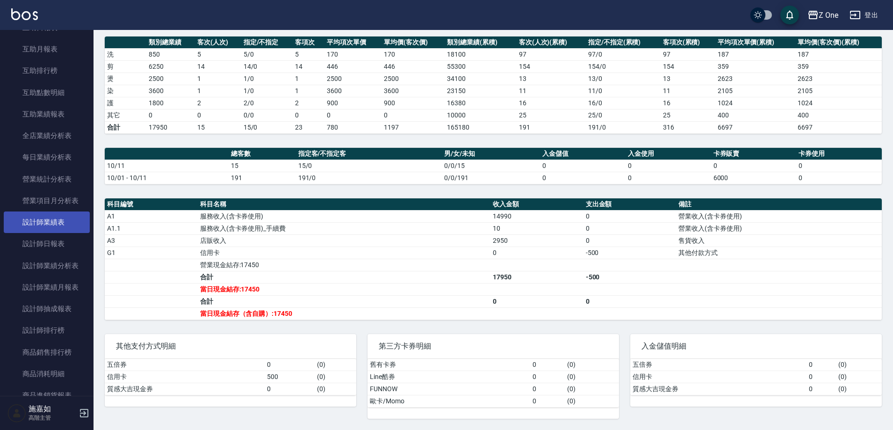
scroll to position [467, 0]
click at [35, 242] on link "設計師日報表" at bounding box center [47, 244] width 86 height 22
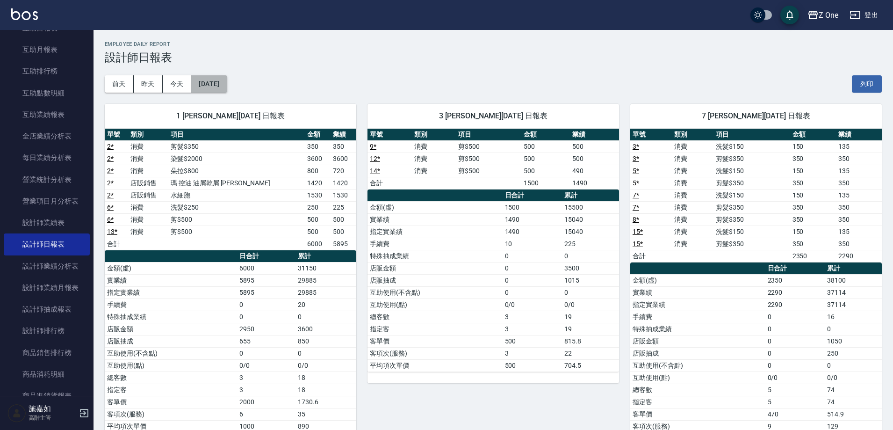
click at [227, 84] on button "[DATE]" at bounding box center [209, 83] width 36 height 17
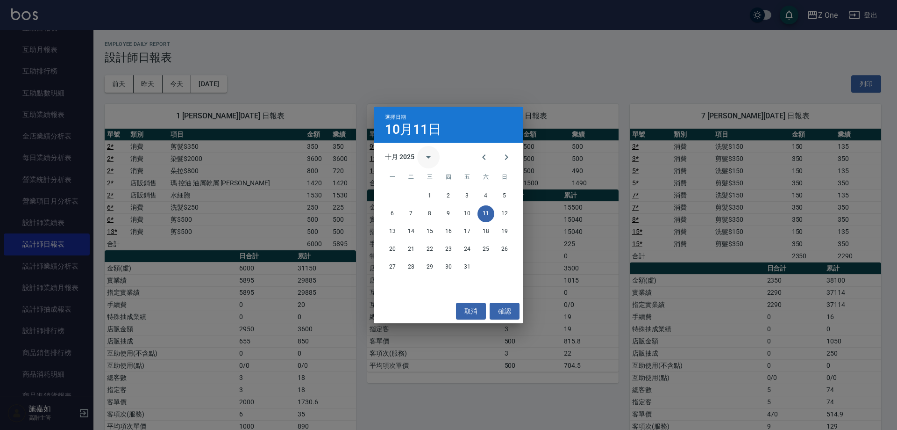
click at [430, 157] on icon "calendar view is open, switch to year view" at bounding box center [428, 157] width 5 height 2
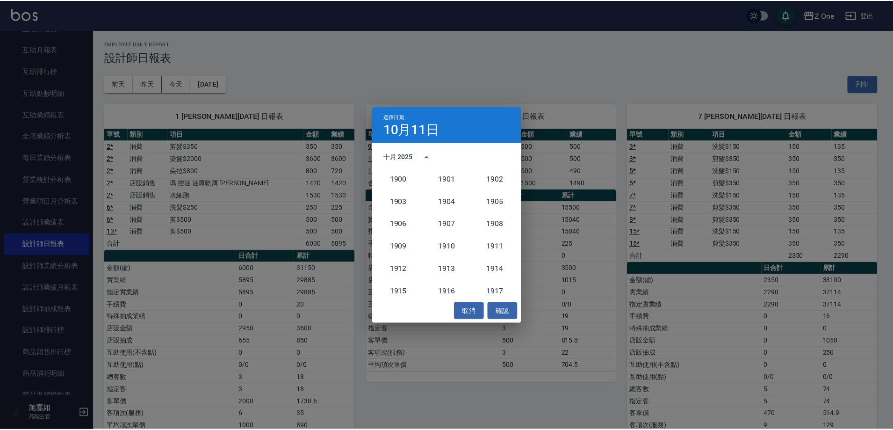
scroll to position [866, 0]
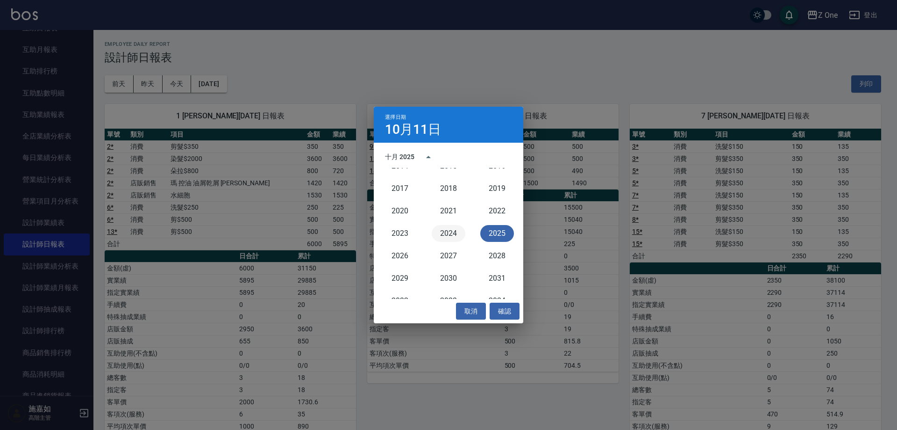
click at [445, 238] on button "2024" at bounding box center [449, 233] width 34 height 17
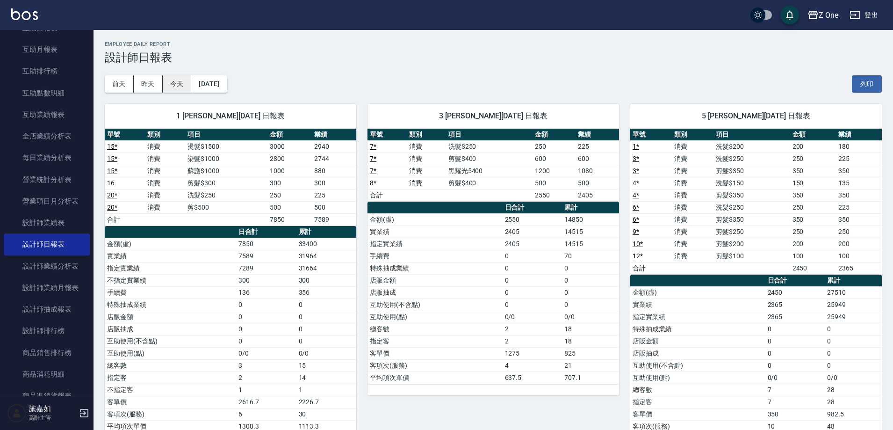
click at [175, 86] on button "今天" at bounding box center [177, 83] width 29 height 17
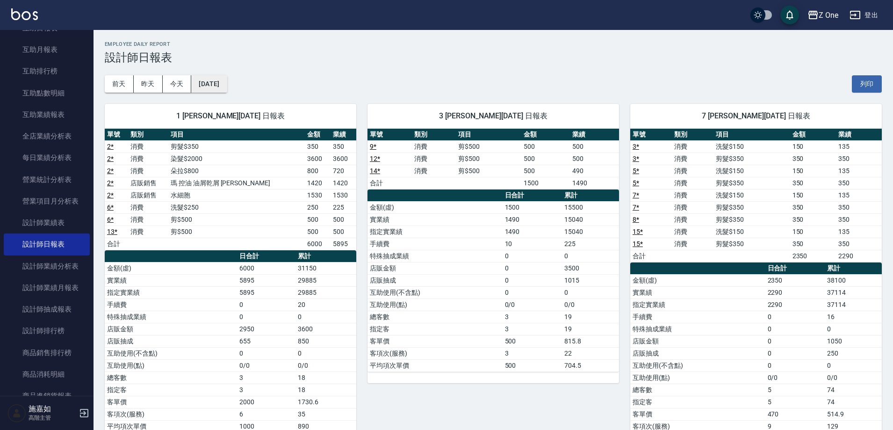
click at [227, 86] on button "[DATE]" at bounding box center [209, 83] width 36 height 17
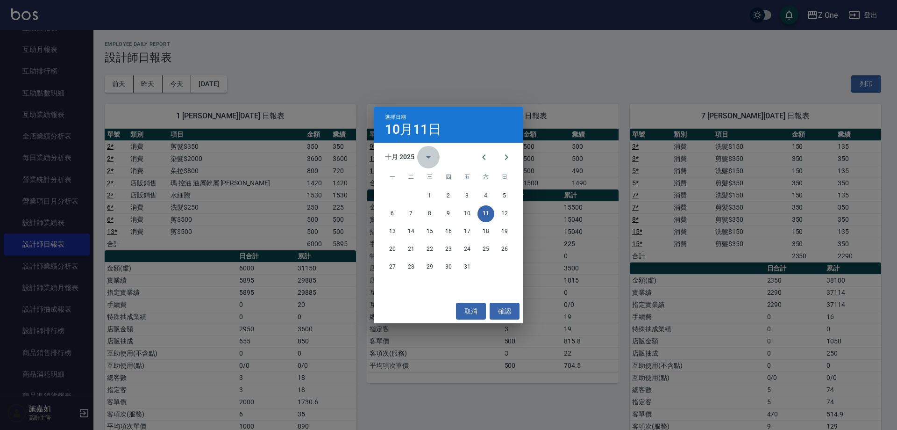
click at [417, 158] on button "calendar view is open, switch to year view" at bounding box center [428, 157] width 22 height 22
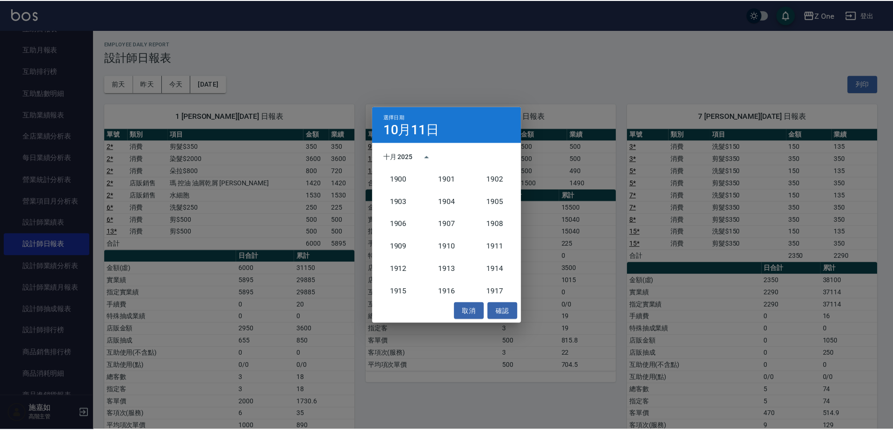
scroll to position [866, 0]
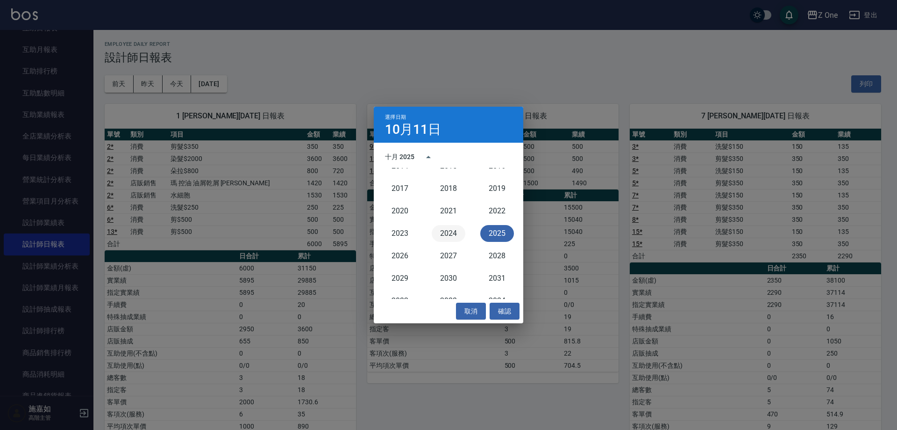
click at [444, 237] on button "2024" at bounding box center [449, 233] width 34 height 17
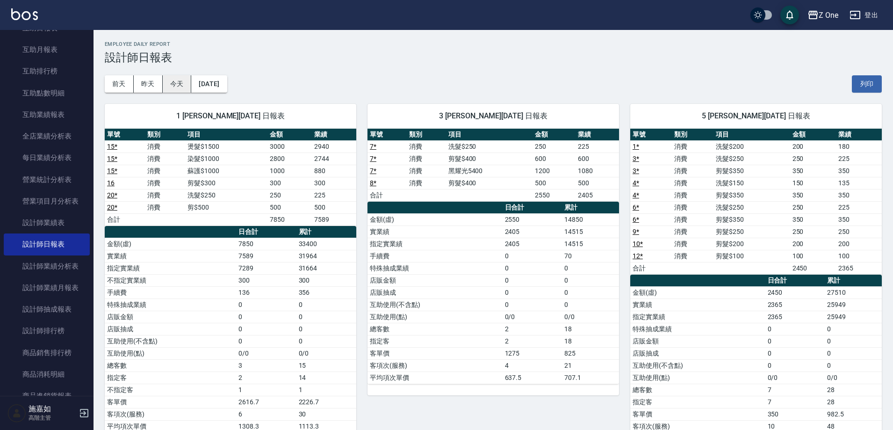
click at [171, 86] on button "今天" at bounding box center [177, 83] width 29 height 17
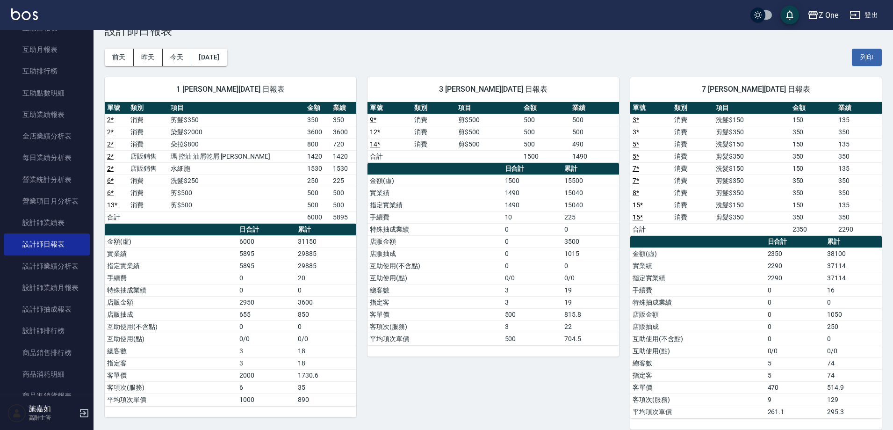
scroll to position [25, 0]
